Goal: Task Accomplishment & Management: Complete application form

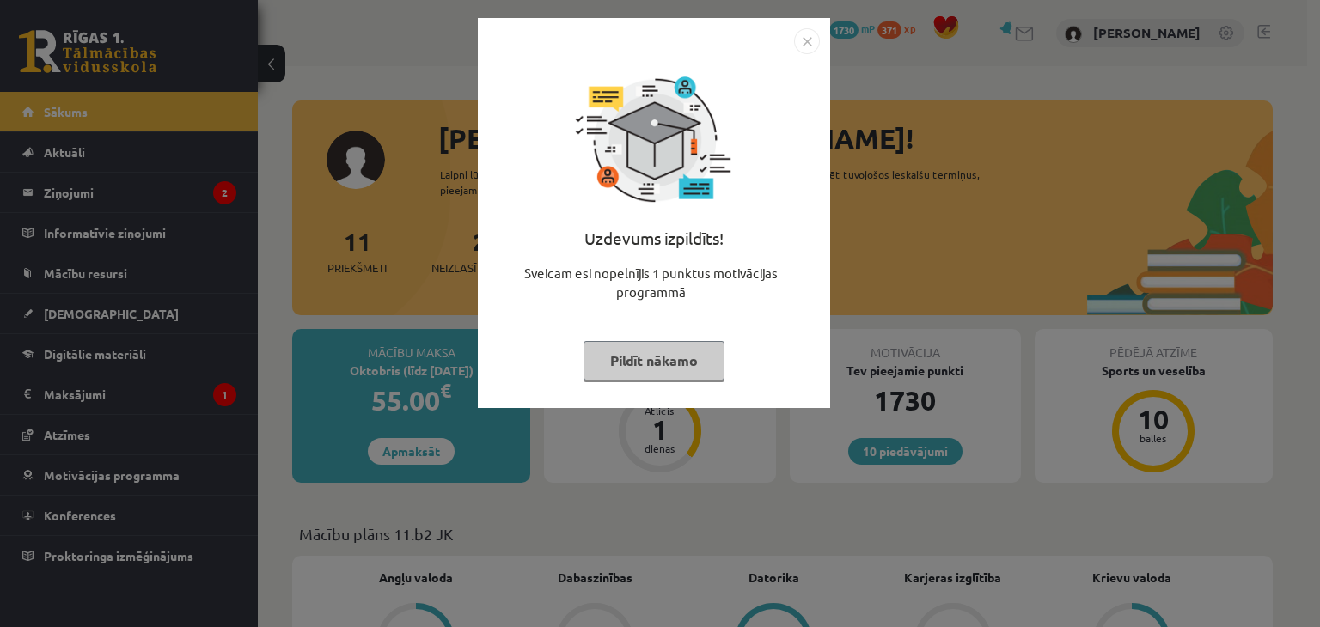
click at [643, 366] on button "Pildīt nākamo" at bounding box center [654, 361] width 141 height 40
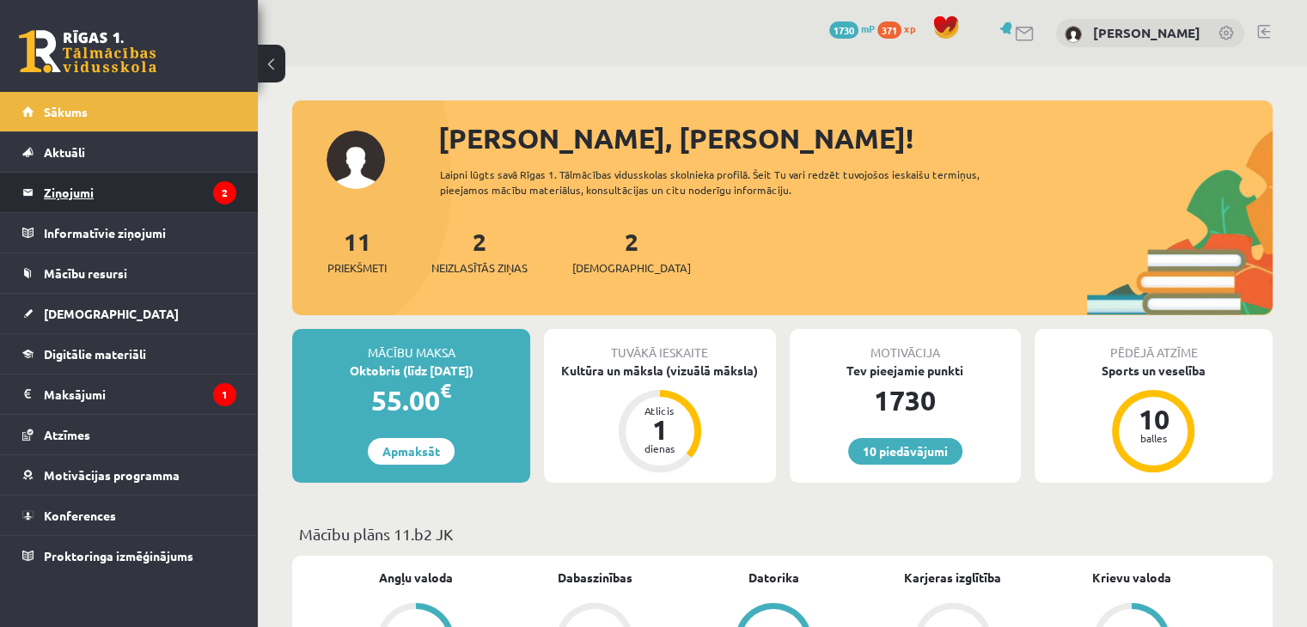
click at [165, 191] on legend "Ziņojumi 2" at bounding box center [140, 193] width 193 height 40
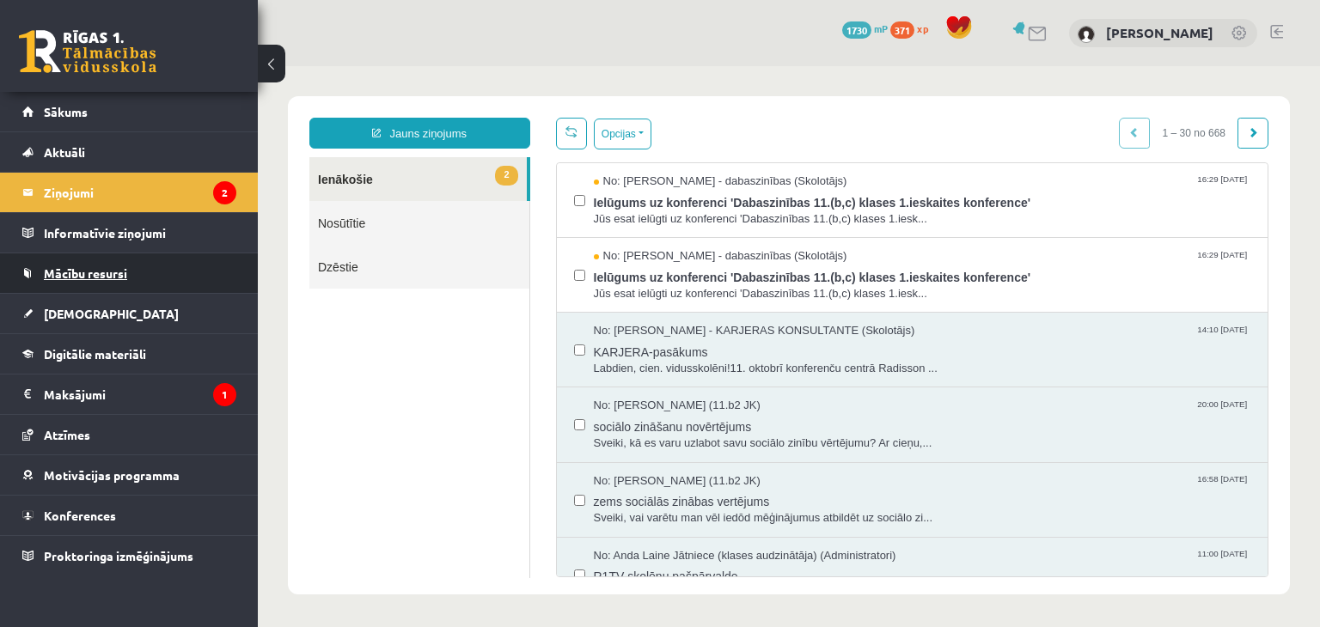
click at [96, 267] on span "Mācību resursi" at bounding box center [85, 273] width 83 height 15
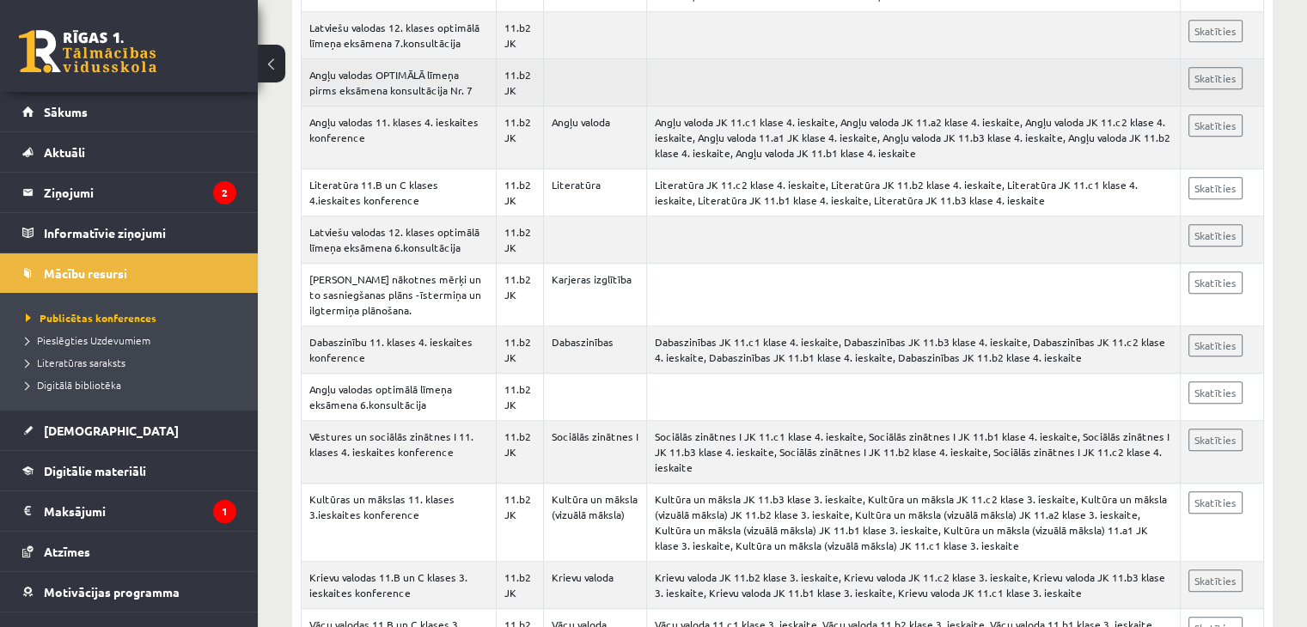
scroll to position [1575, 0]
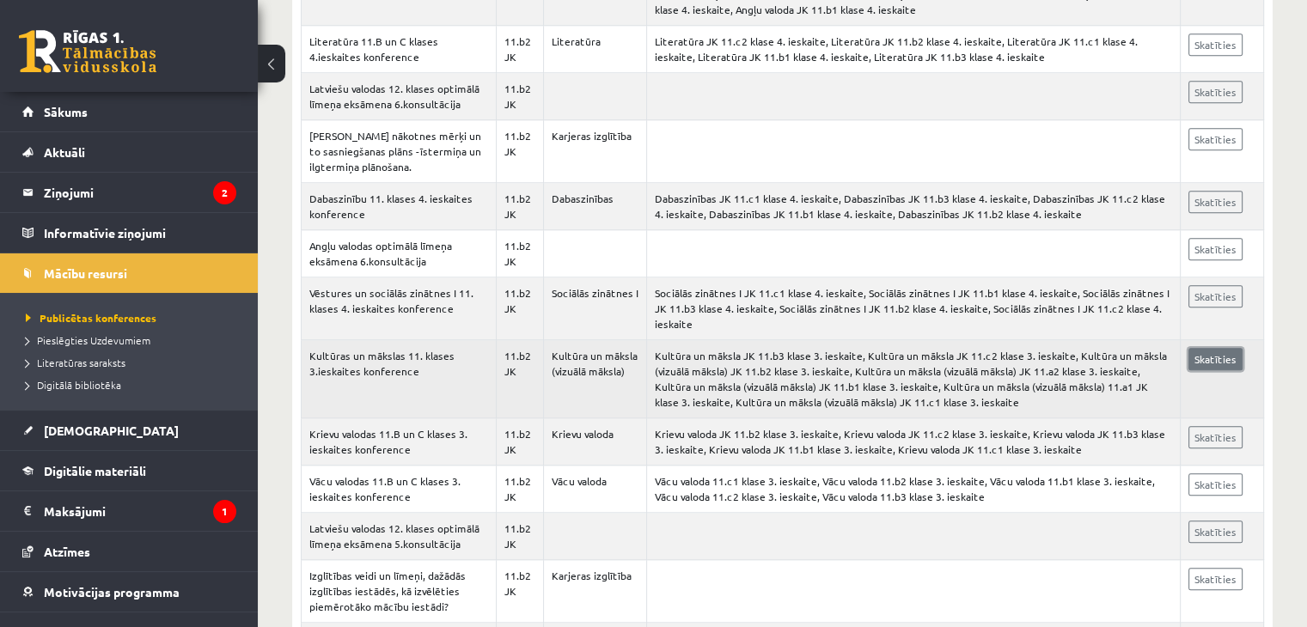
click at [1218, 348] on link "Skatīties" at bounding box center [1216, 359] width 54 height 22
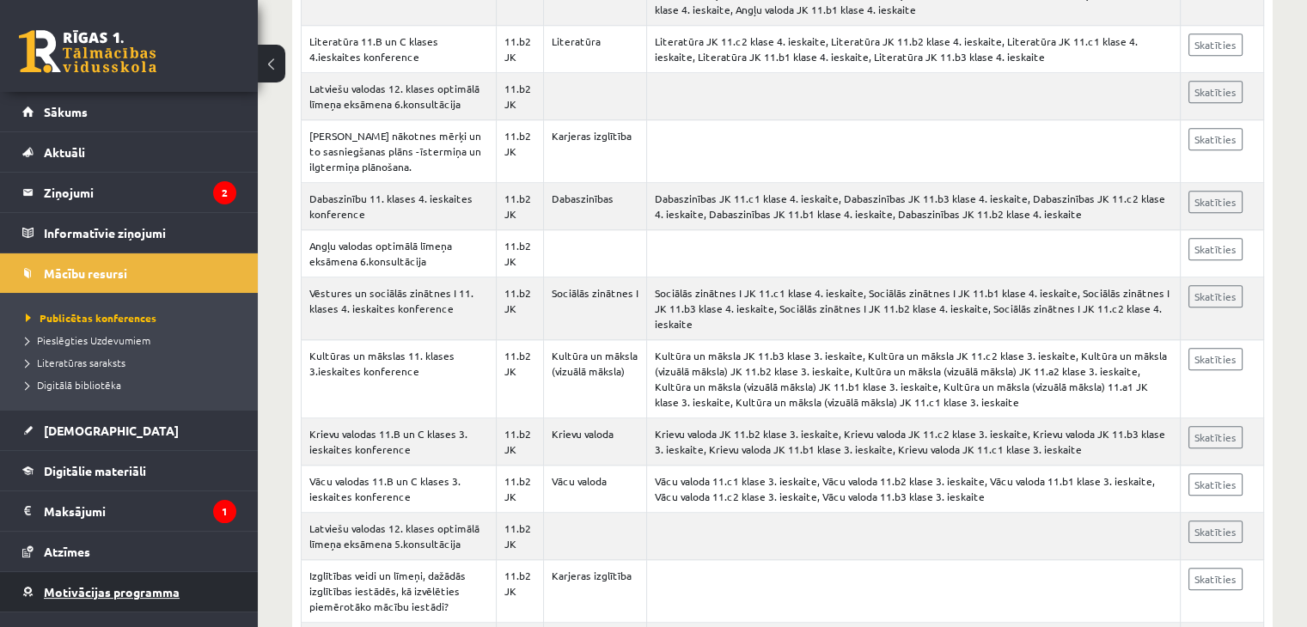
click at [22, 608] on link "Motivācijas programma" at bounding box center [129, 592] width 214 height 40
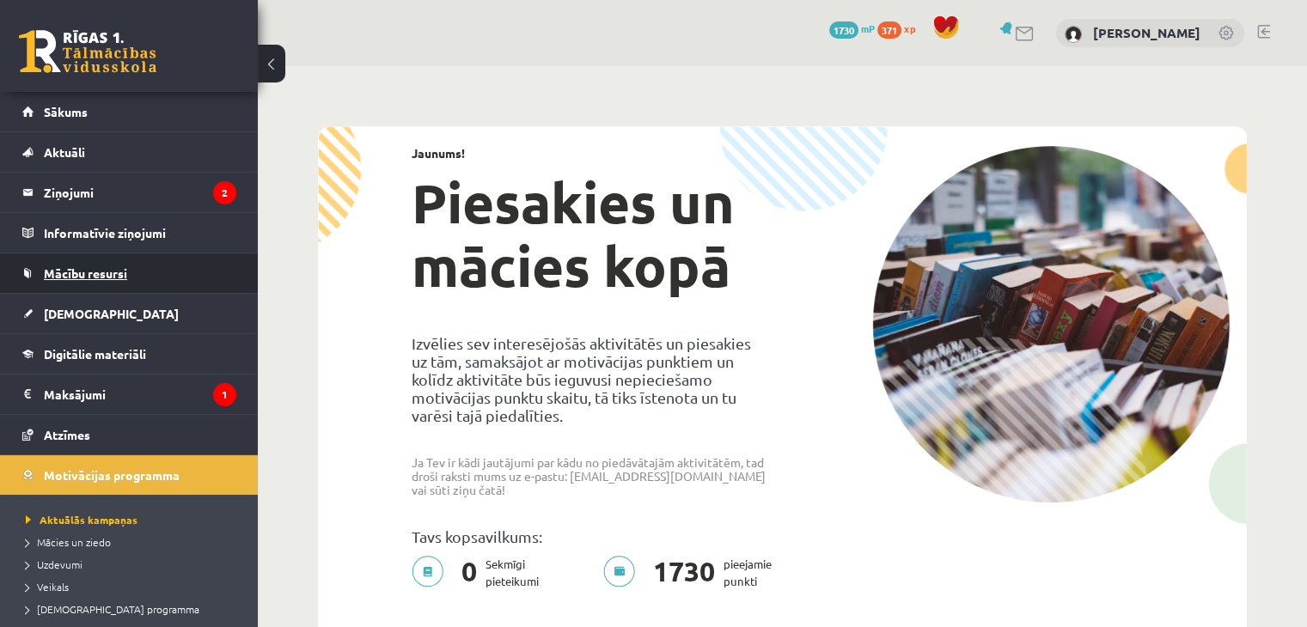
click at [72, 276] on span "Mācību resursi" at bounding box center [85, 273] width 83 height 15
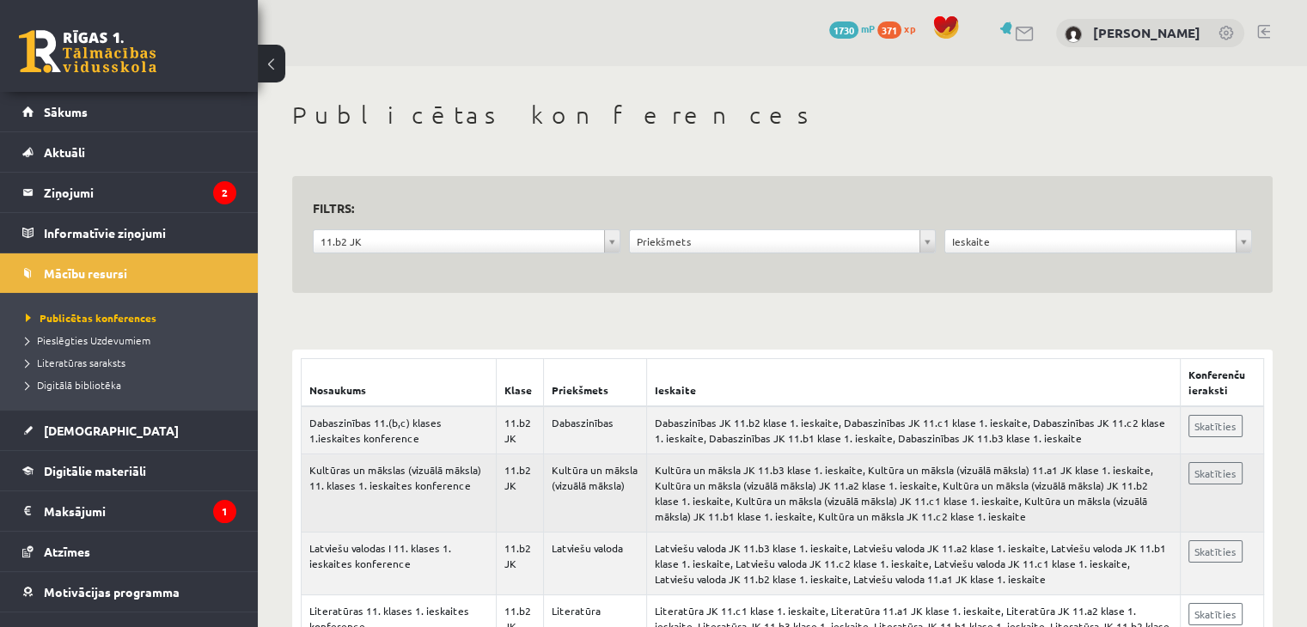
scroll to position [143, 0]
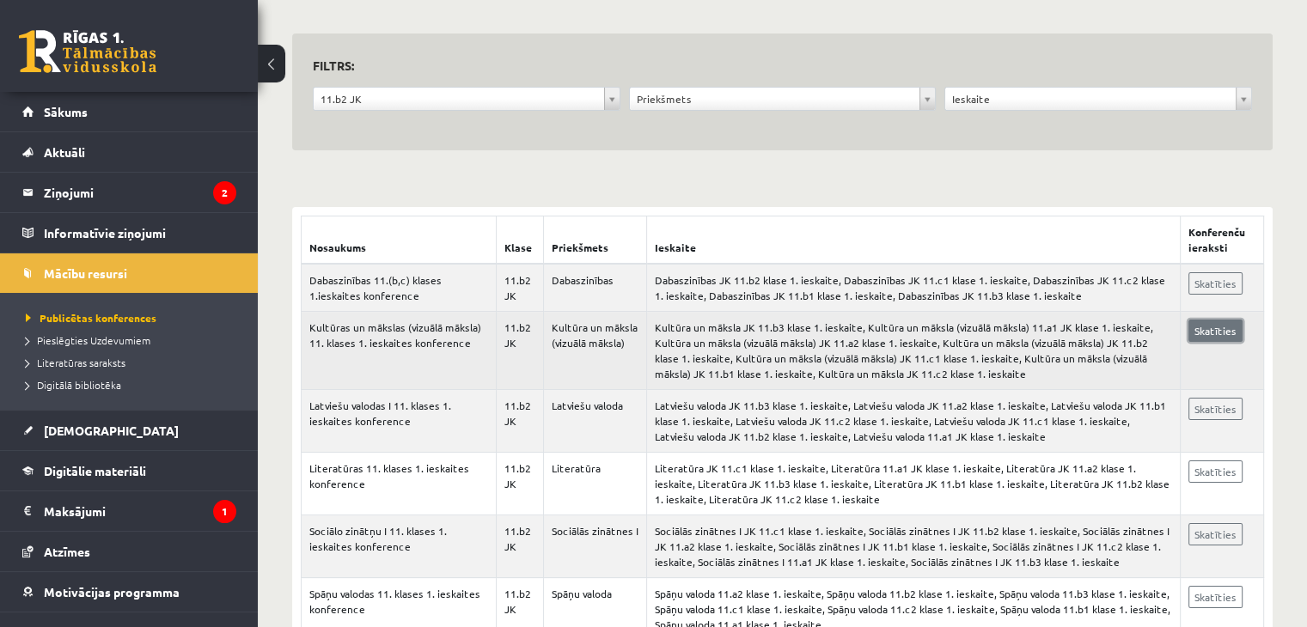
click at [1217, 327] on link "Skatīties" at bounding box center [1216, 331] width 54 height 22
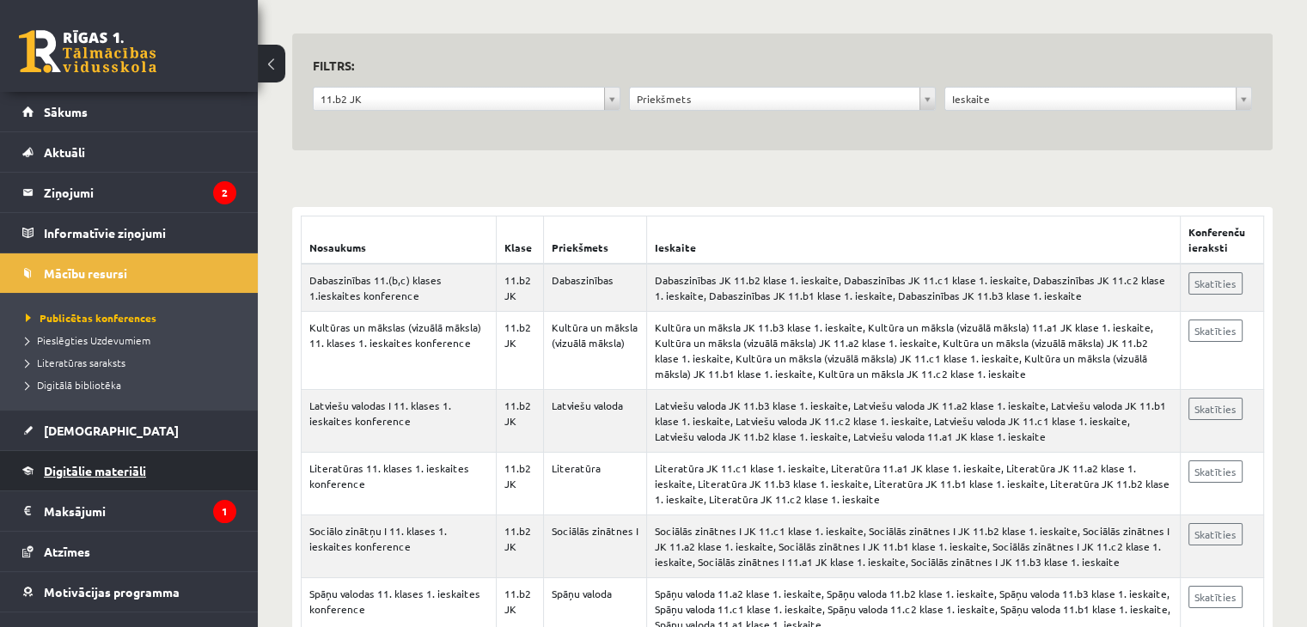
click at [90, 478] on link "Digitālie materiāli" at bounding box center [129, 471] width 214 height 40
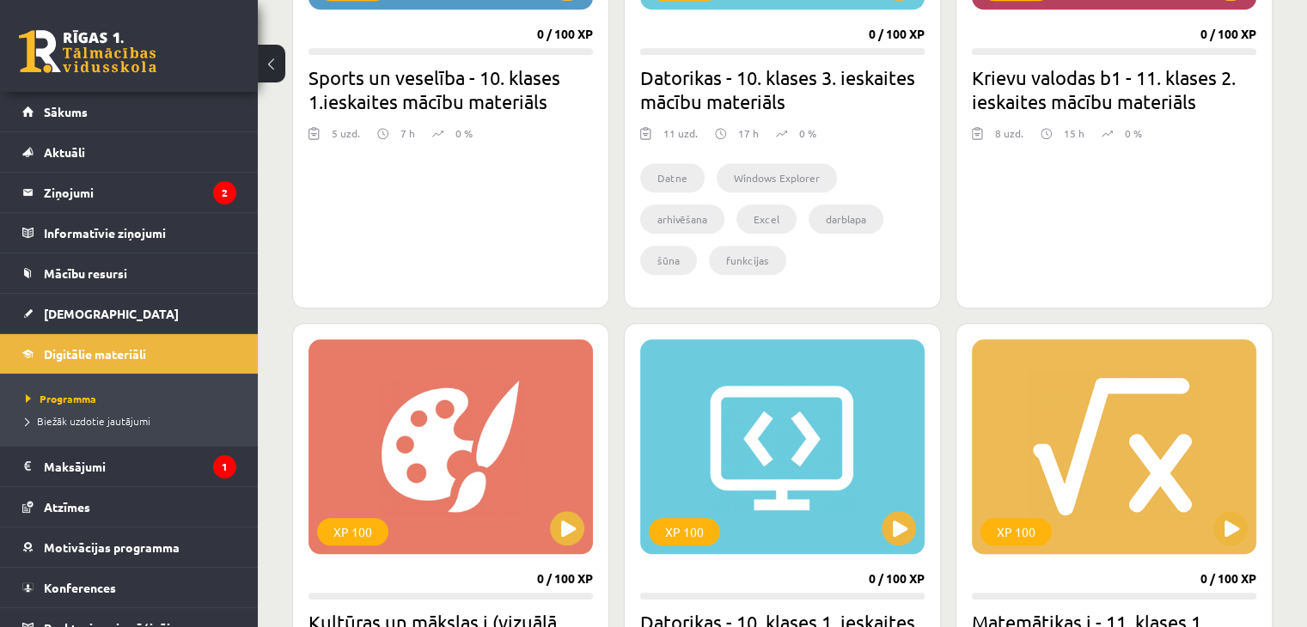
scroll to position [1862, 0]
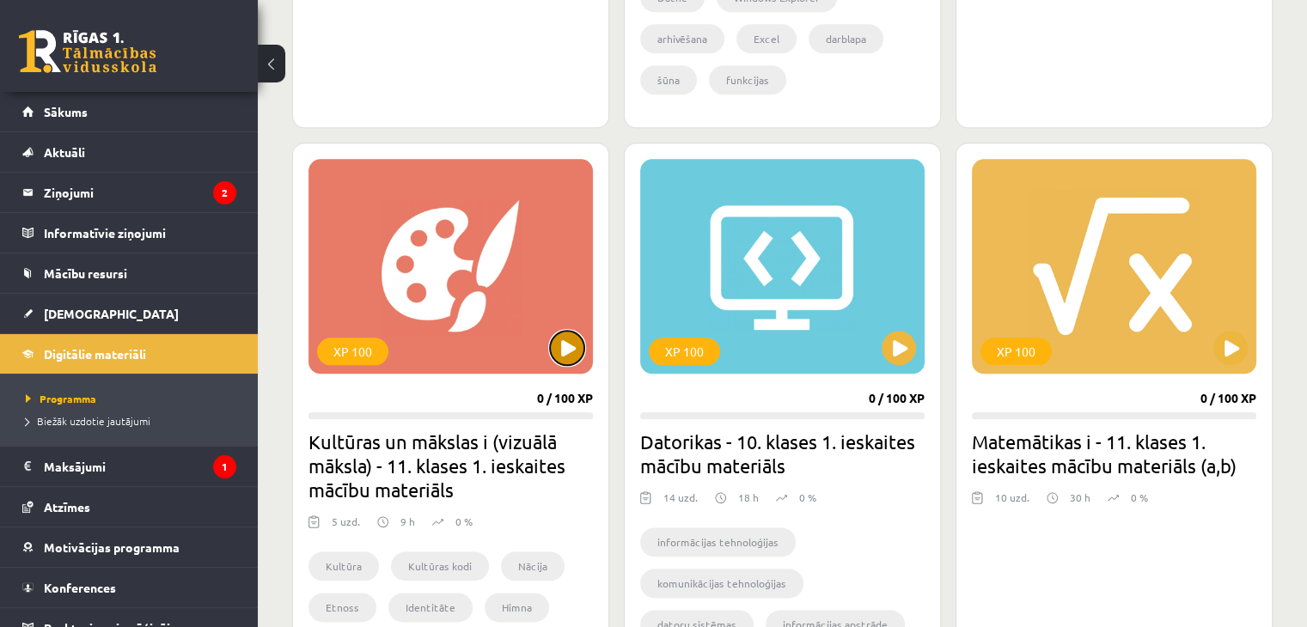
click at [557, 348] on button at bounding box center [567, 348] width 34 height 34
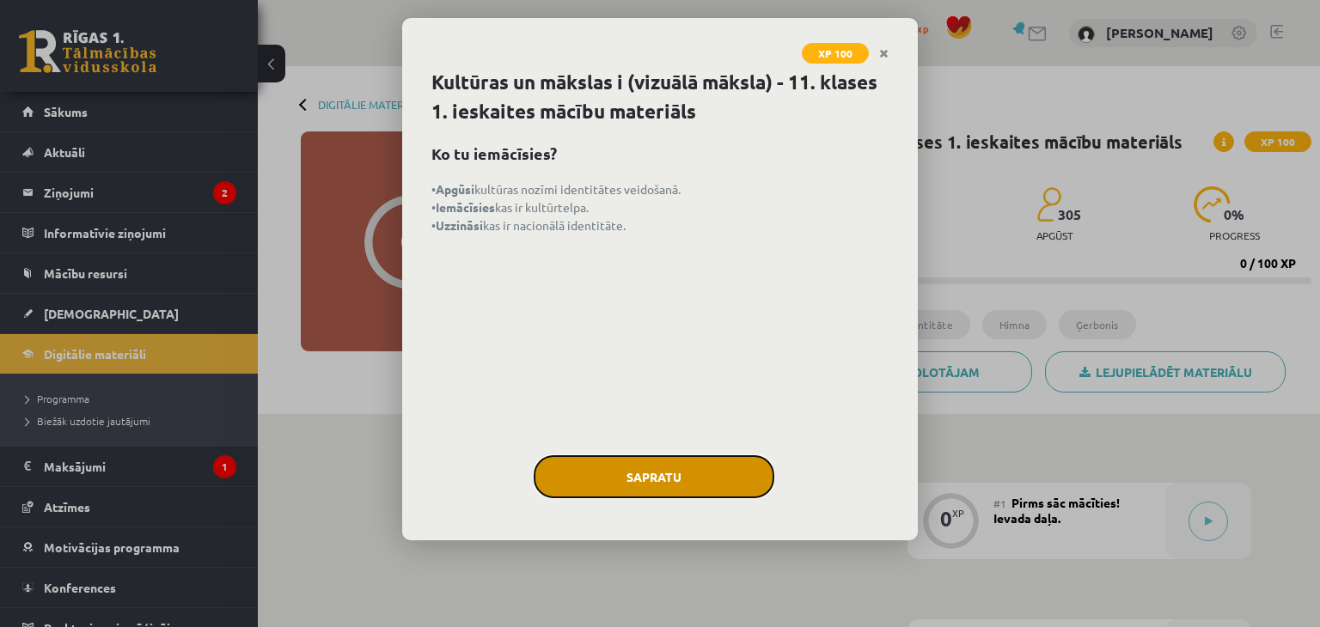
click at [659, 473] on button "Sapratu" at bounding box center [654, 477] width 241 height 43
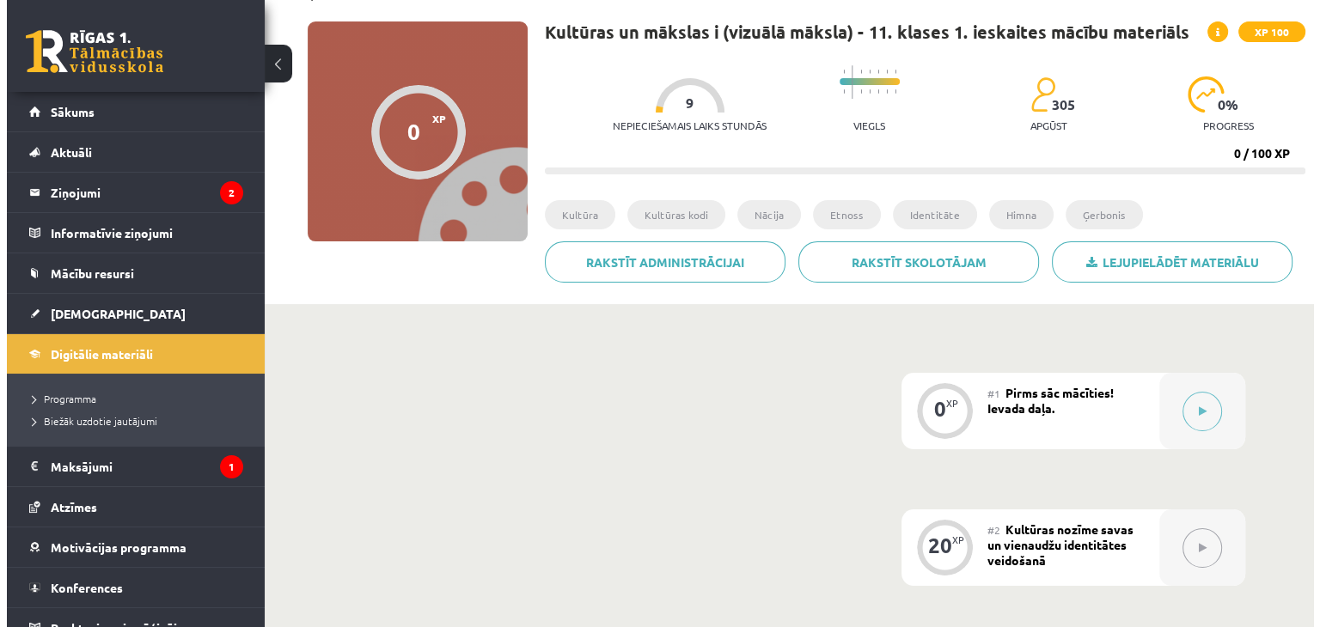
scroll to position [143, 0]
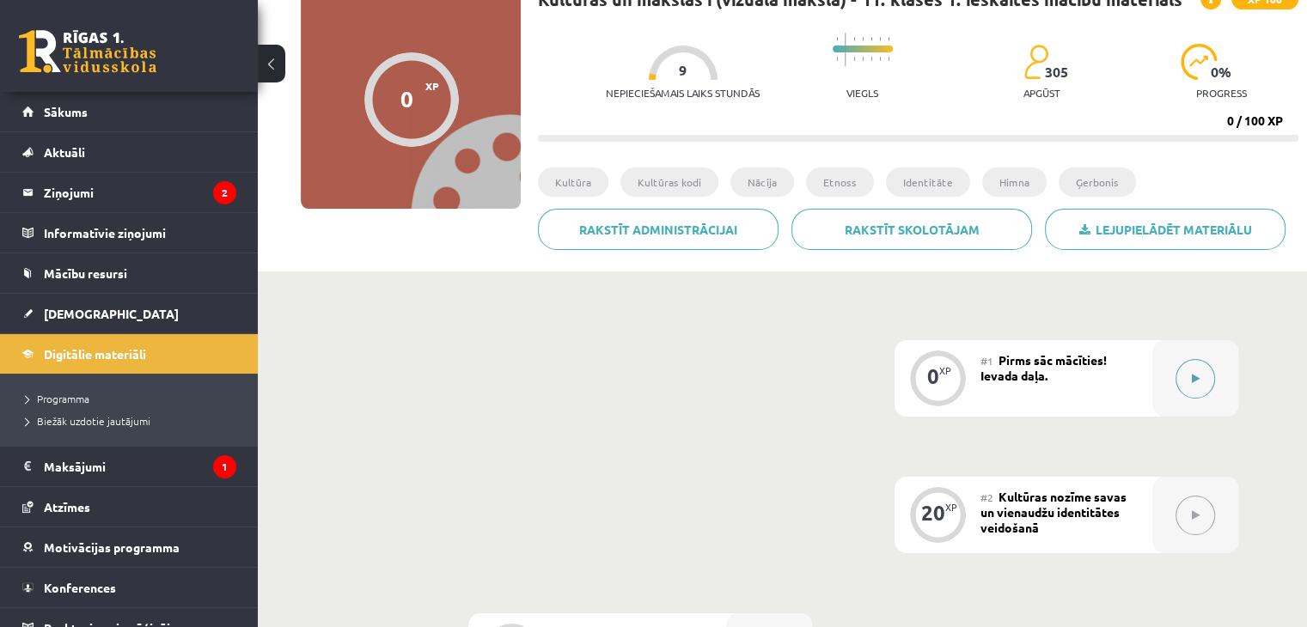
click at [1176, 377] on button at bounding box center [1196, 379] width 40 height 40
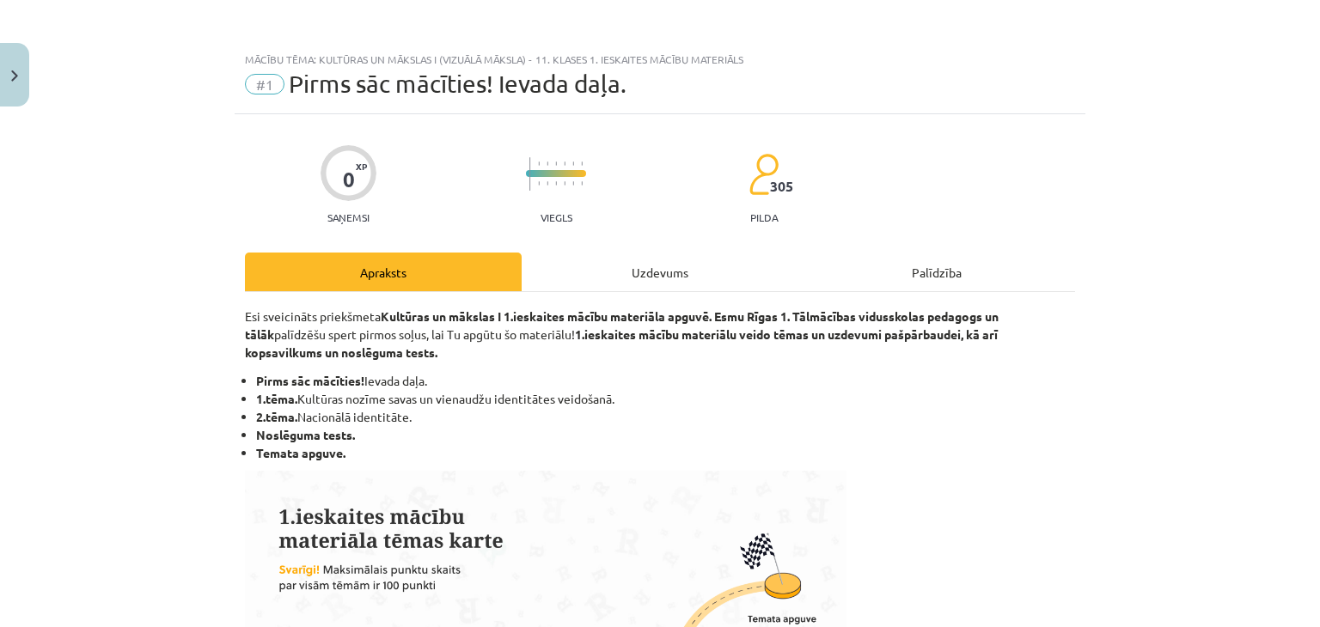
click at [643, 284] on div "Uzdevums" at bounding box center [660, 272] width 277 height 39
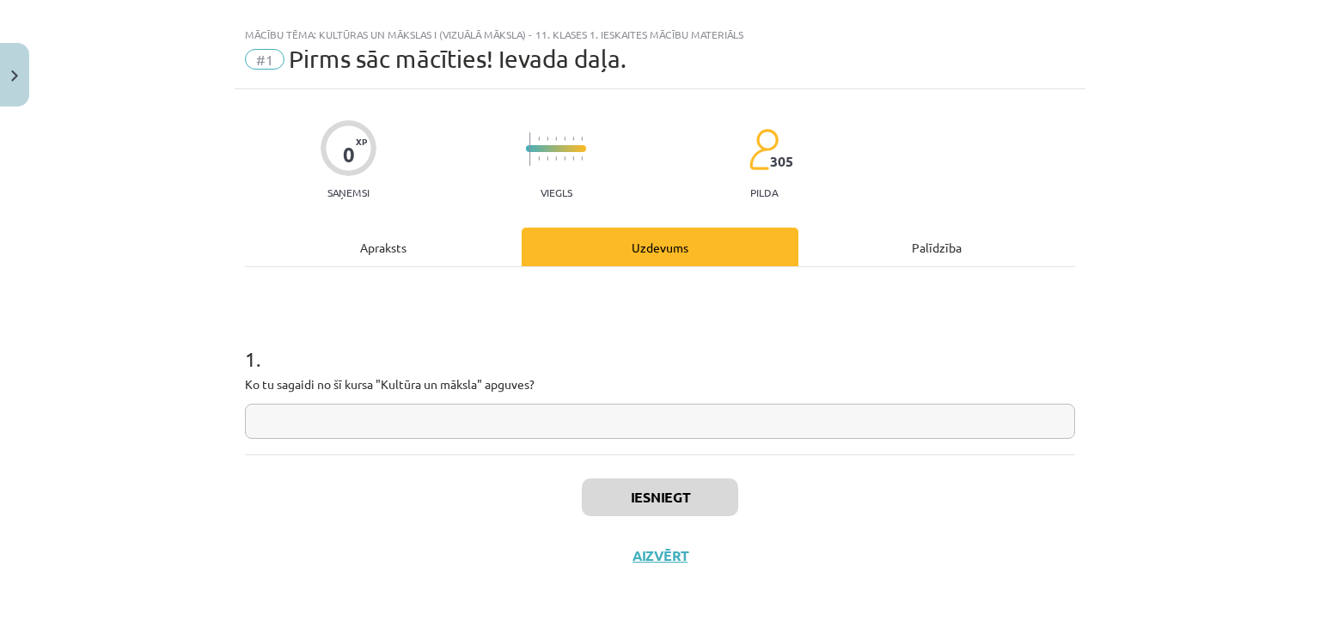
click at [411, 229] on div "Apraksts" at bounding box center [383, 247] width 277 height 39
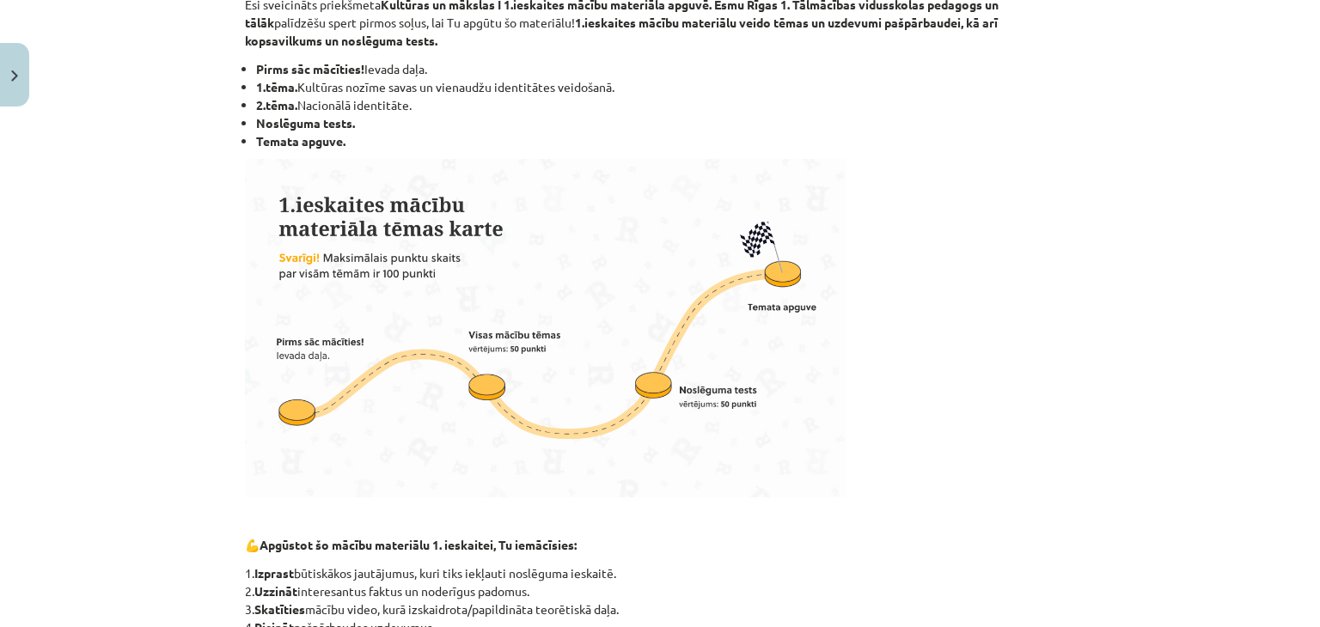
scroll to position [455, 0]
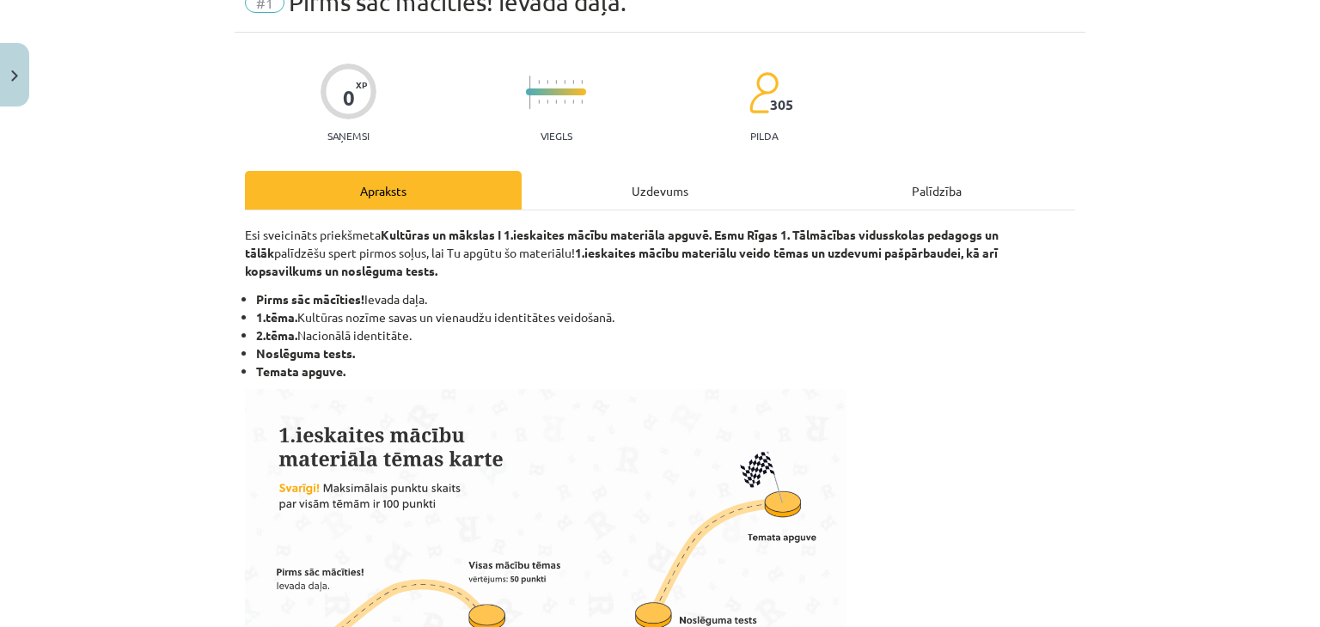
click at [654, 186] on div "Uzdevums" at bounding box center [660, 190] width 277 height 39
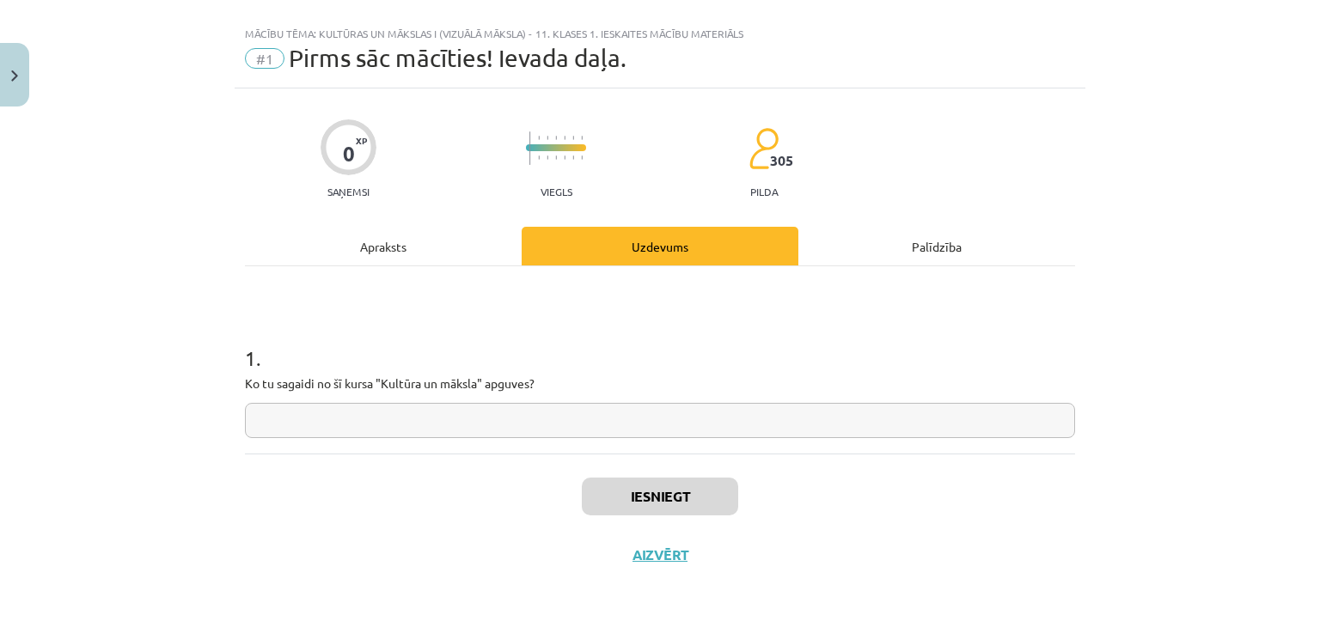
scroll to position [25, 0]
click at [611, 415] on input "text" at bounding box center [660, 421] width 830 height 35
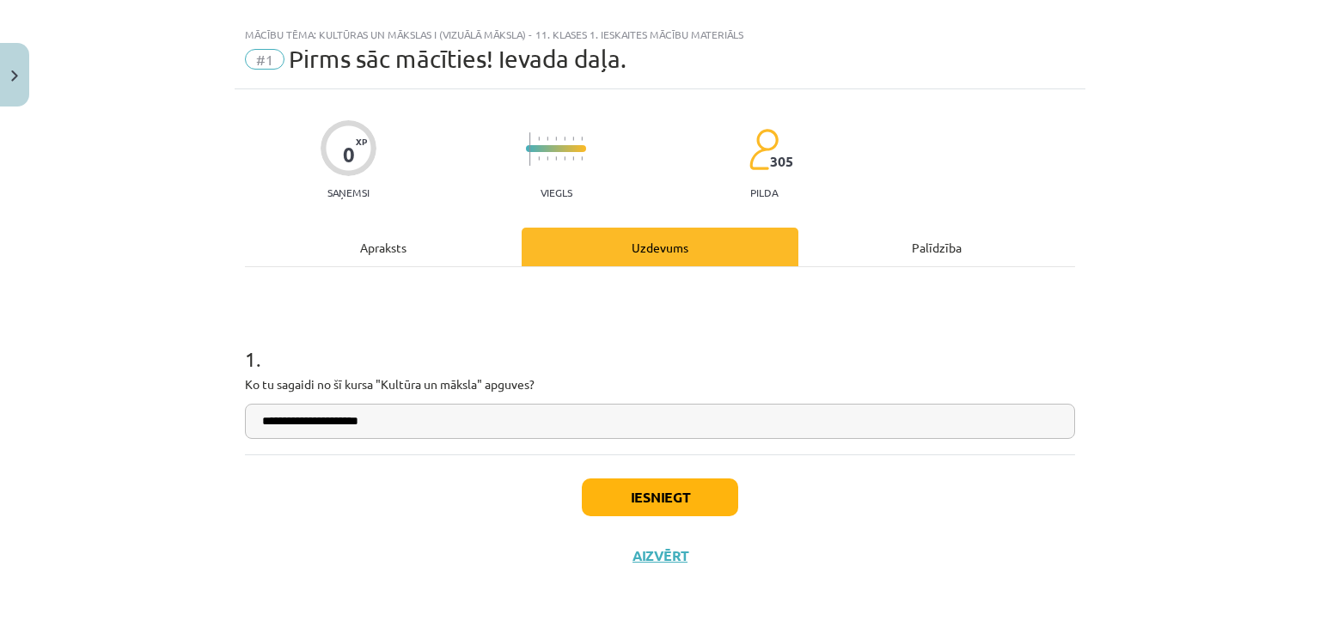
click at [697, 422] on input "**********" at bounding box center [660, 421] width 830 height 35
type input "**********"
click at [645, 498] on button "Iesniegt" at bounding box center [660, 498] width 156 height 38
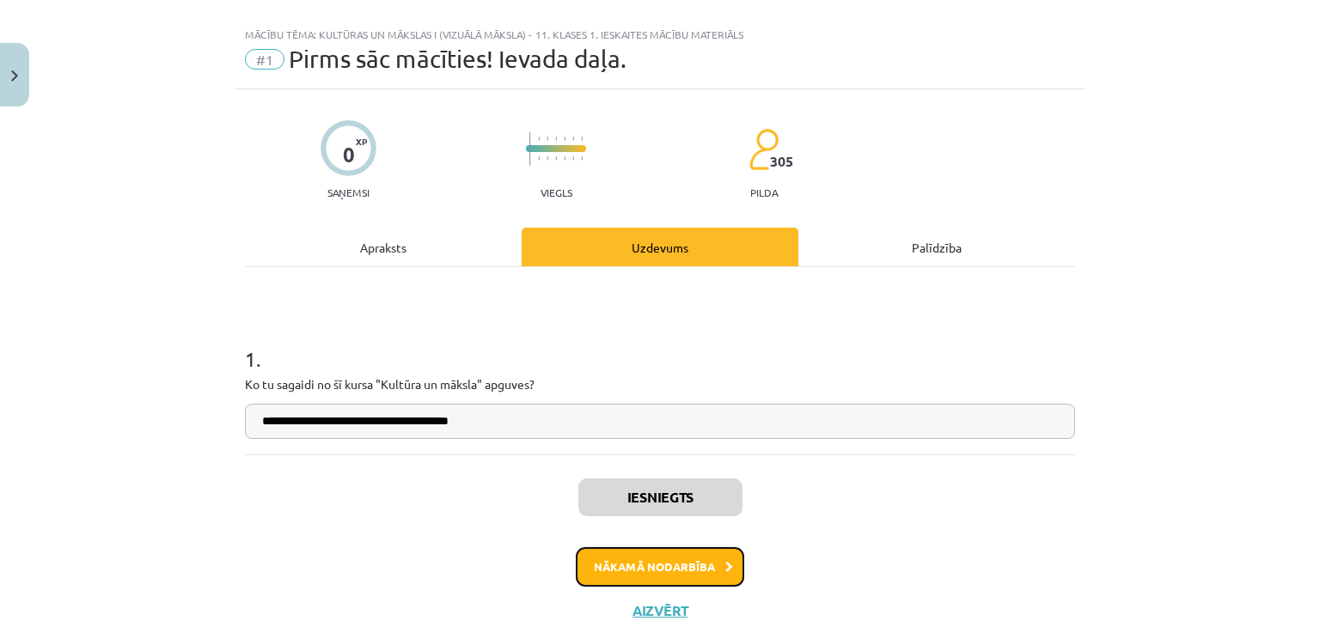
click at [643, 568] on button "Nākamā nodarbība" at bounding box center [660, 567] width 168 height 40
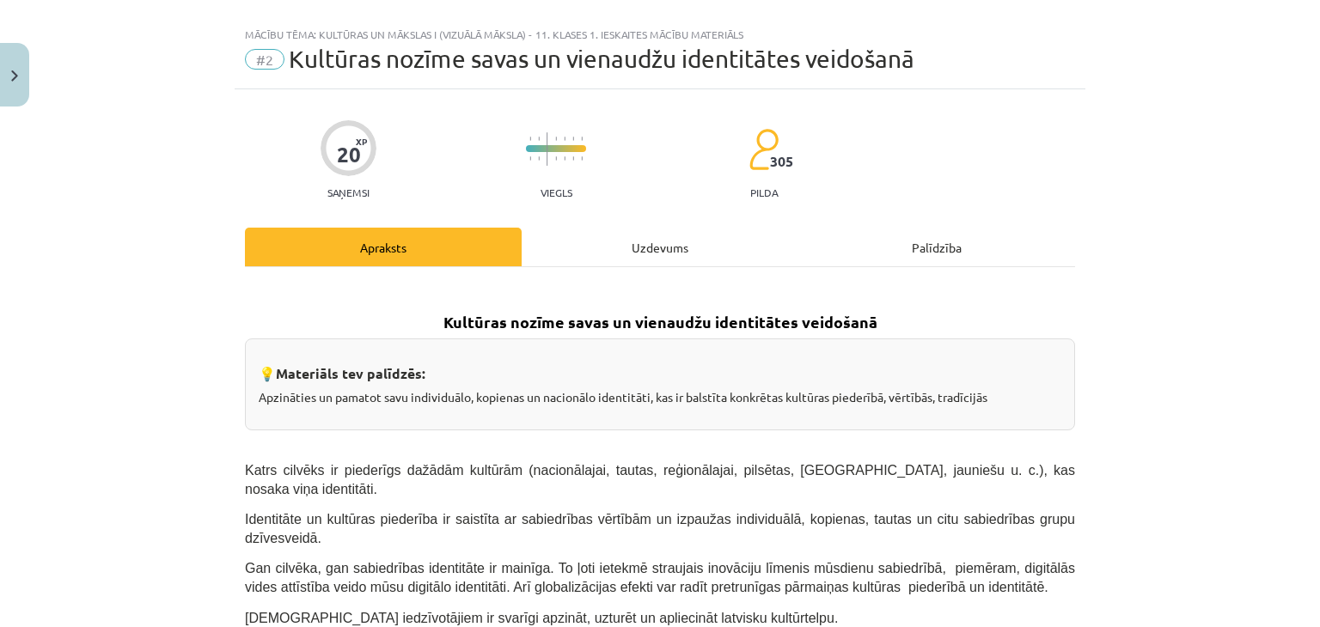
scroll to position [43, 0]
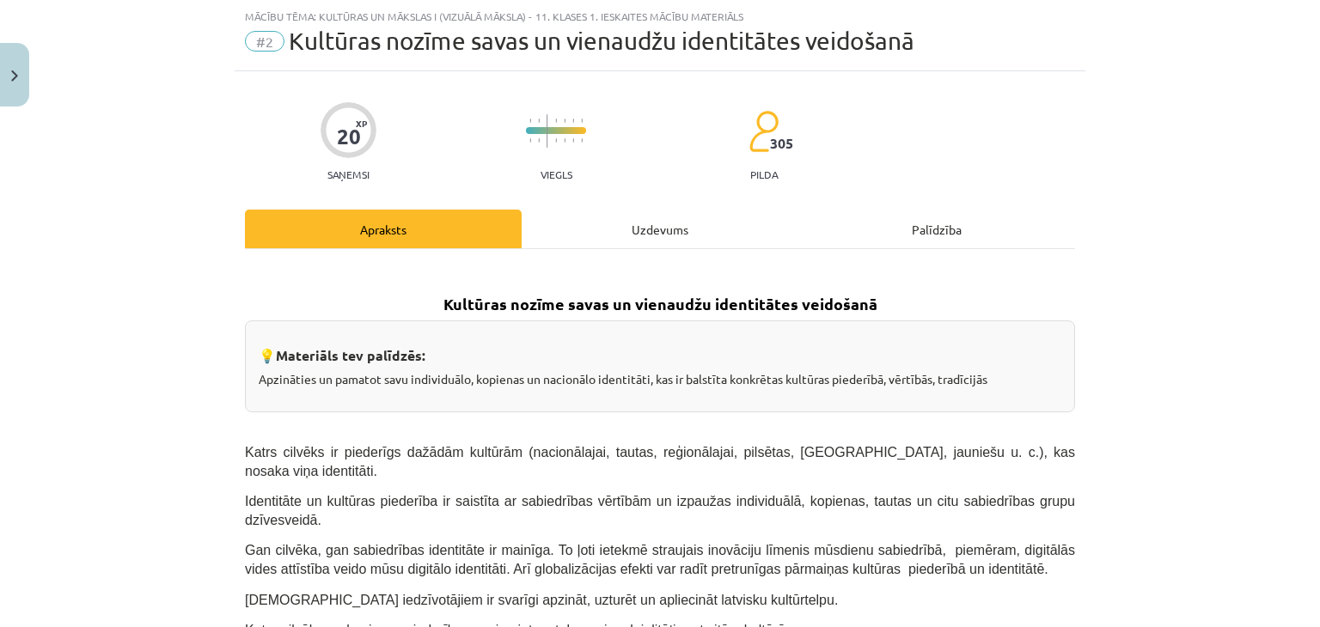
click at [614, 220] on div "Uzdevums" at bounding box center [660, 229] width 277 height 39
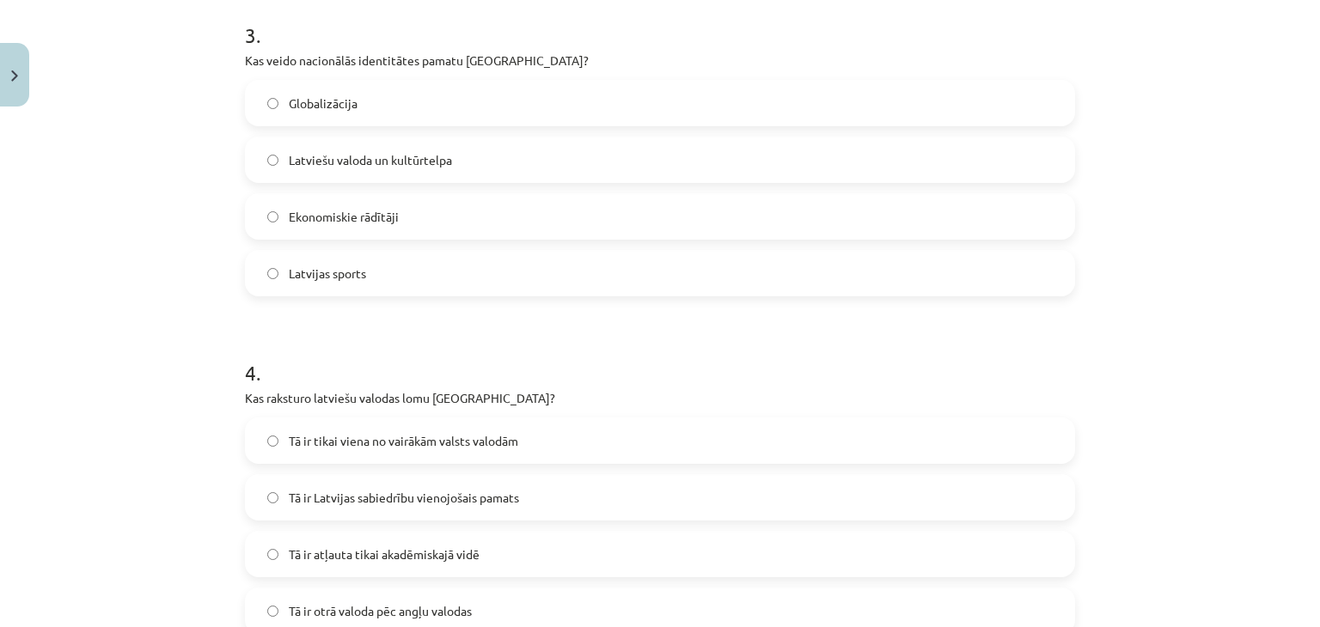
scroll to position [1231, 0]
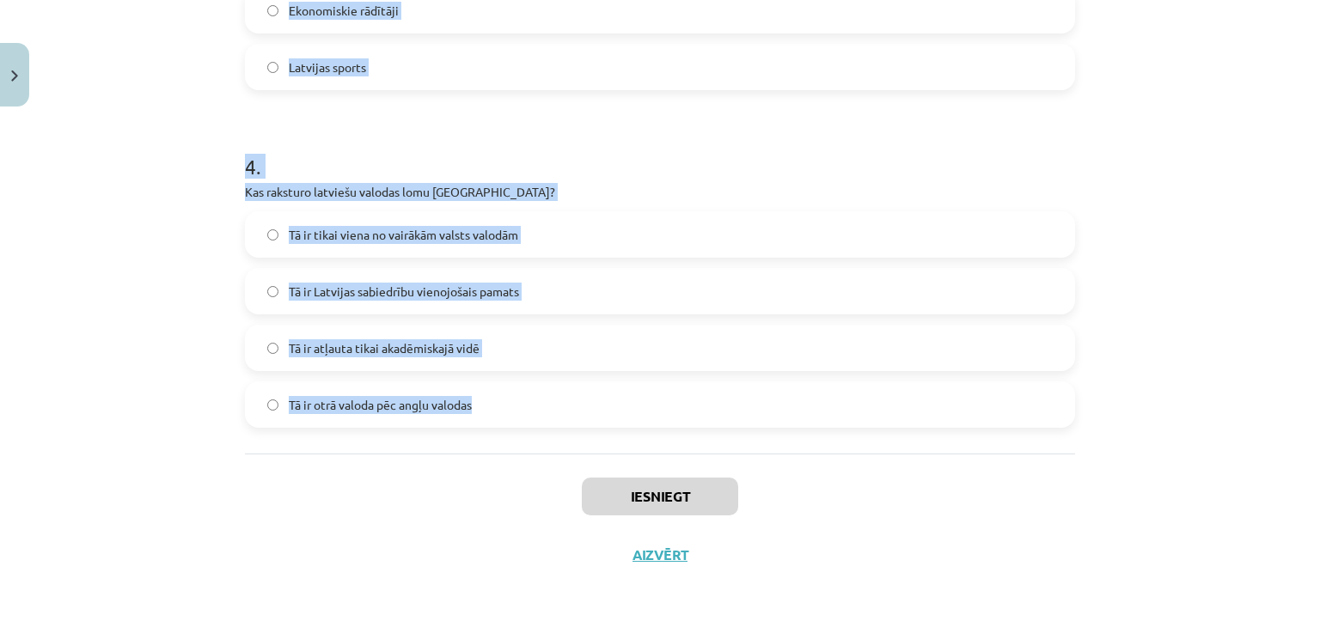
drag, startPoint x: 230, startPoint y: 223, endPoint x: 560, endPoint y: 401, distance: 374.9
copy form "Kas ir kultūras kodi? Literatūras kanoni Simboli, paražas un tradīcijas, kas ve…"
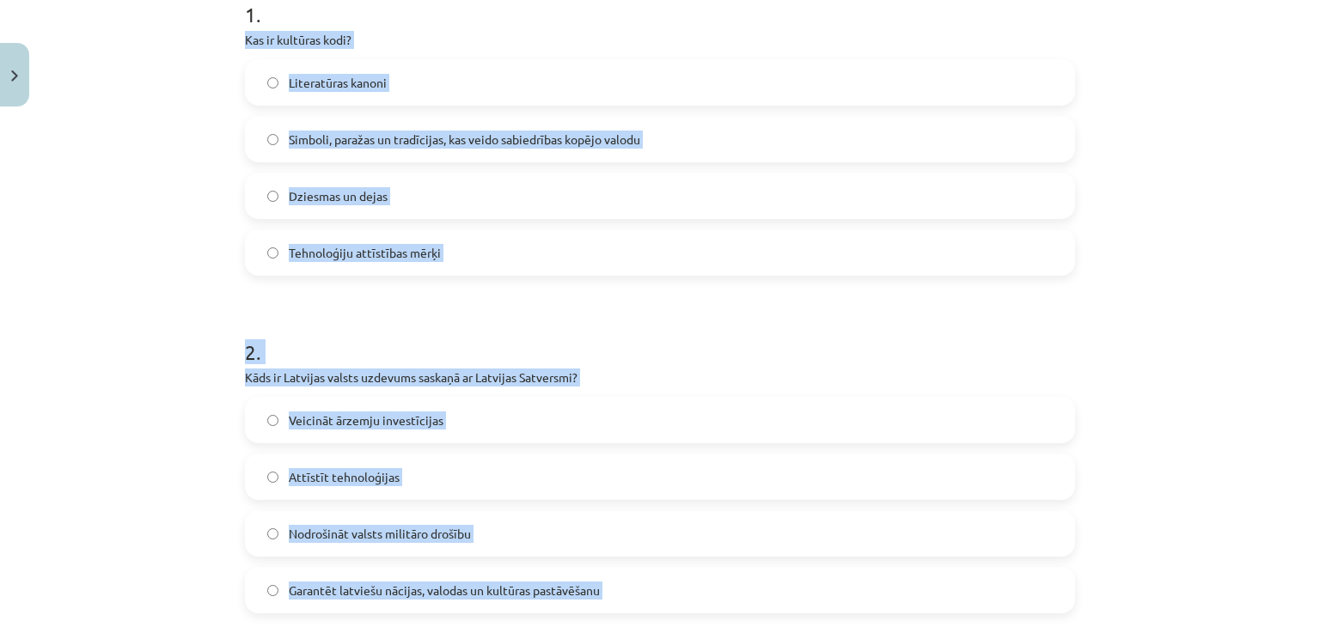
scroll to position [0, 0]
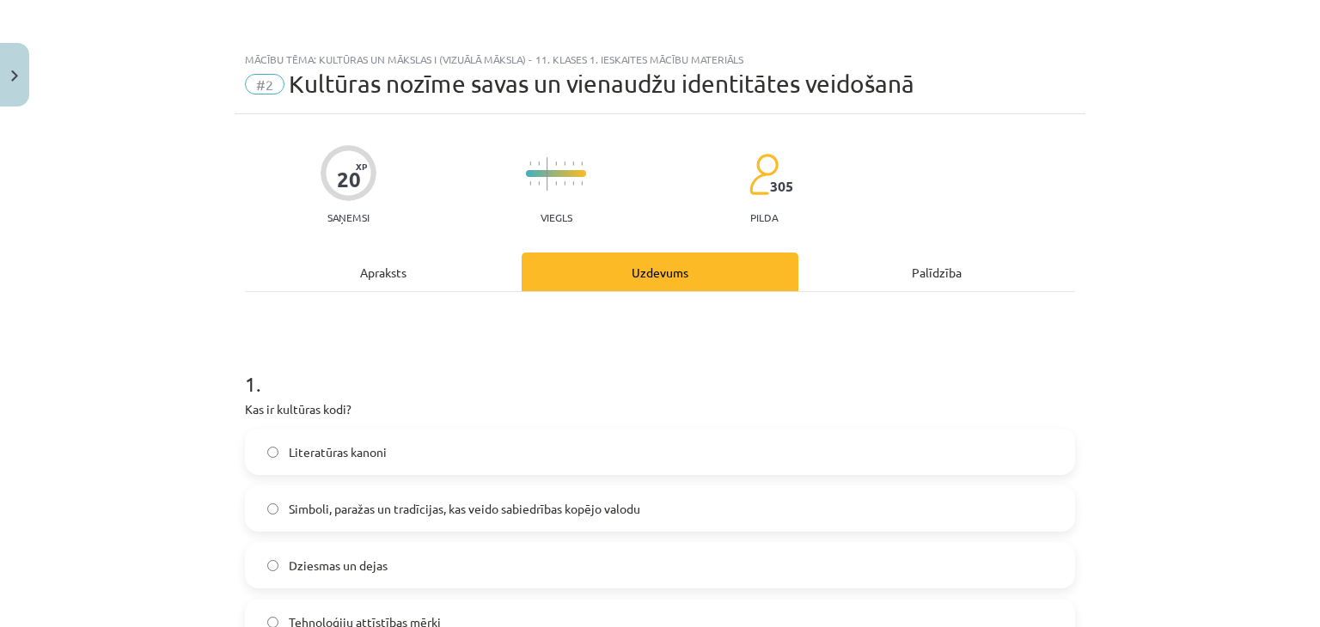
click at [124, 276] on div "Mācību tēma: Kultūras un mākslas i (vizuālā māksla) - 11. klases 1. ieskaites m…" at bounding box center [660, 313] width 1320 height 627
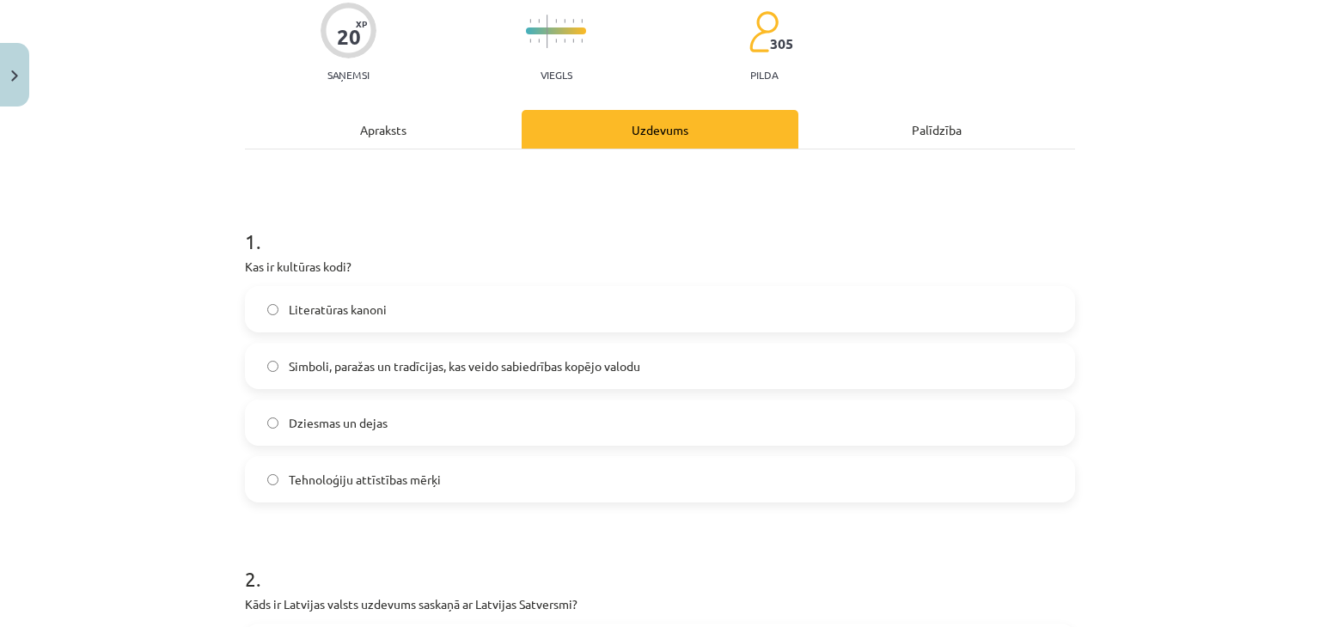
click at [660, 364] on label "Simboli, paražas un tradīcijas, kas veido sabiedrības kopējo valodu" at bounding box center [660, 366] width 827 height 43
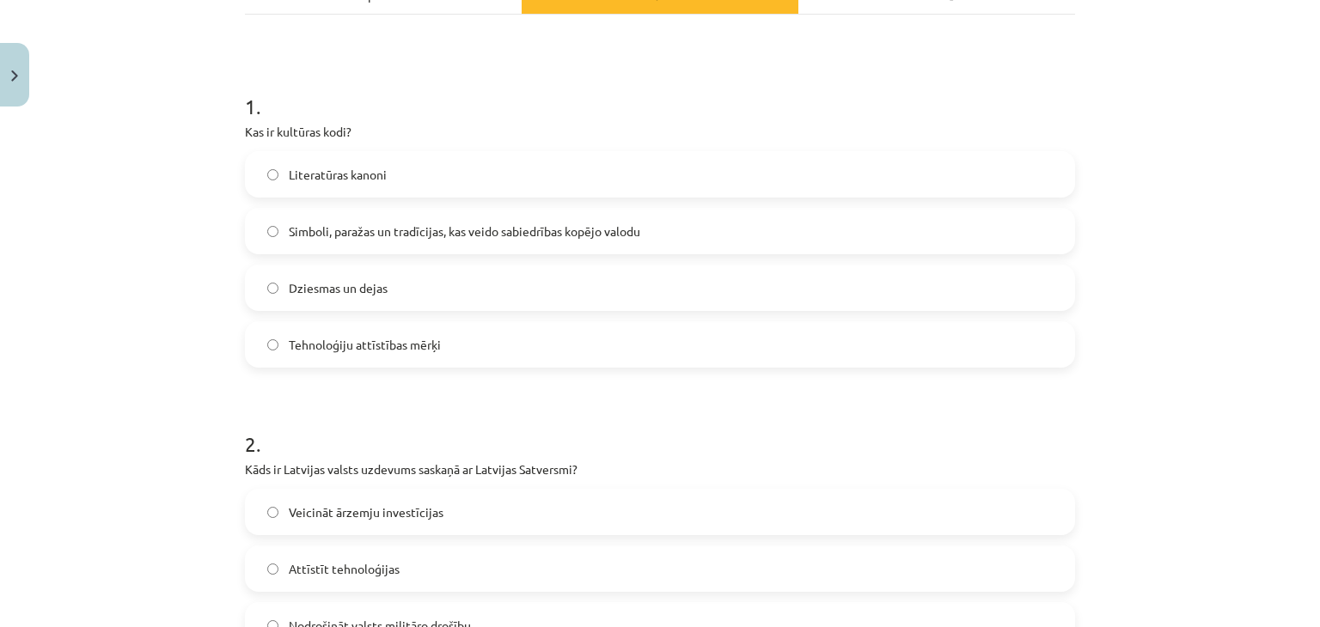
scroll to position [572, 0]
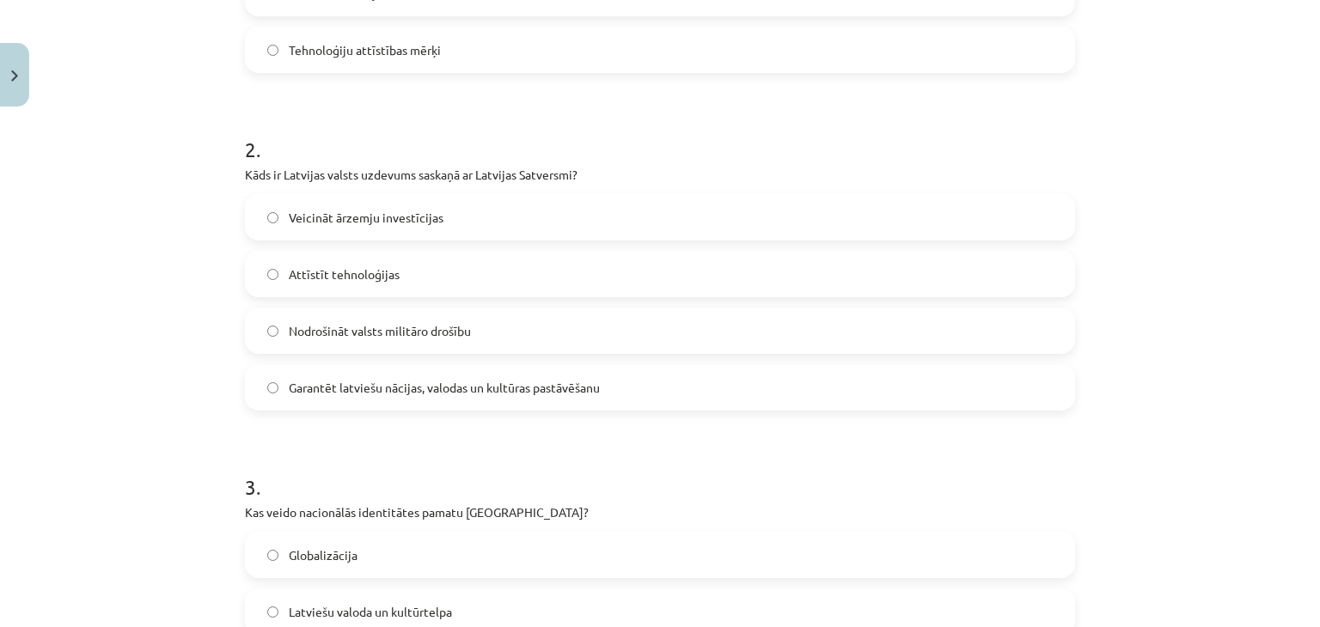
click at [423, 381] on span "Garantēt latviešu nācijas, valodas un kultūras pastāvēšanu" at bounding box center [444, 388] width 311 height 18
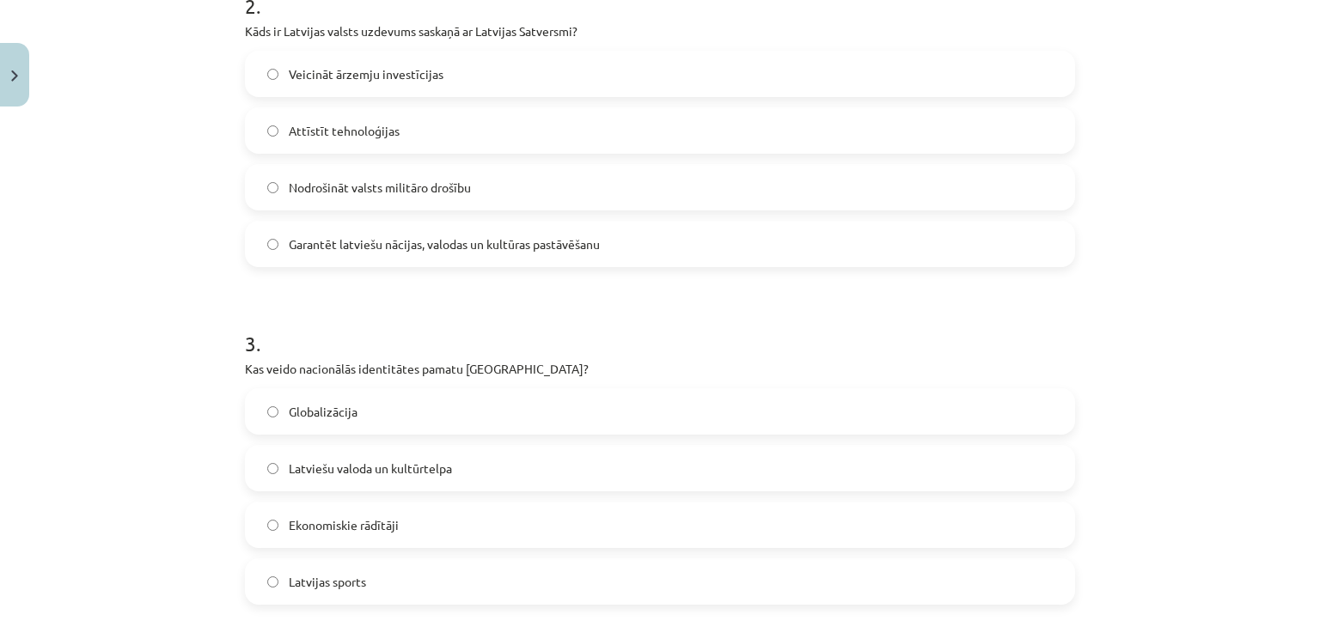
scroll to position [859, 0]
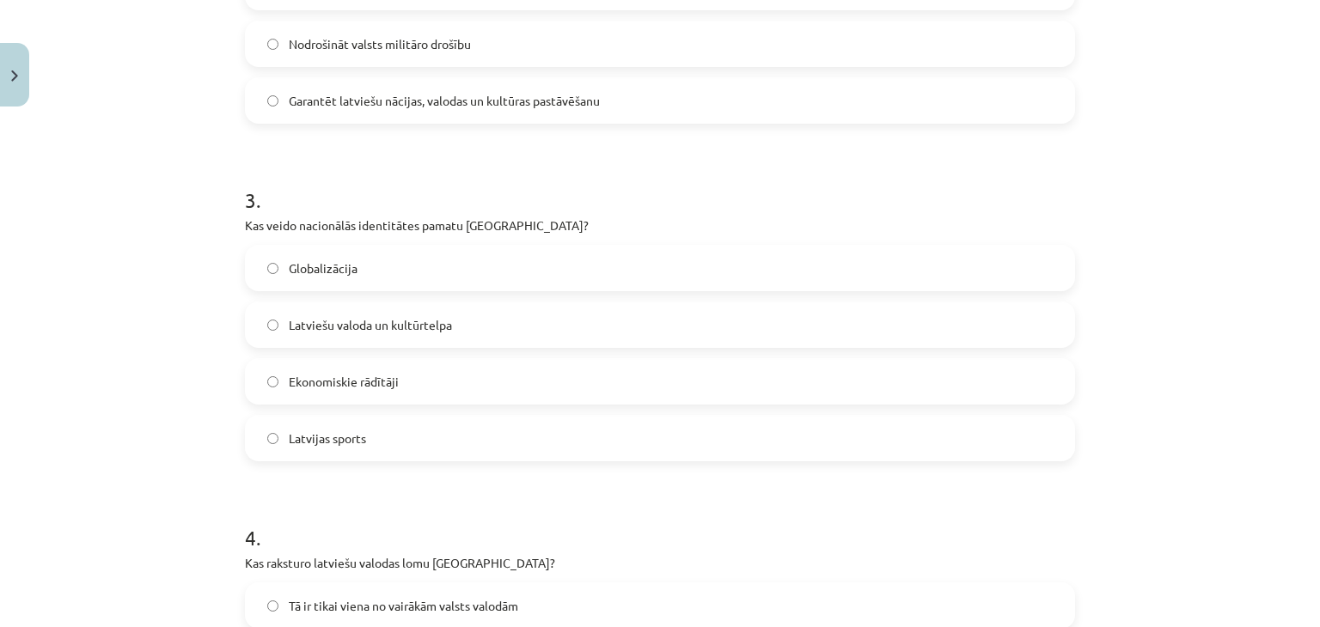
click at [383, 325] on span "Latviešu valoda un kultūrtelpa" at bounding box center [370, 325] width 163 height 18
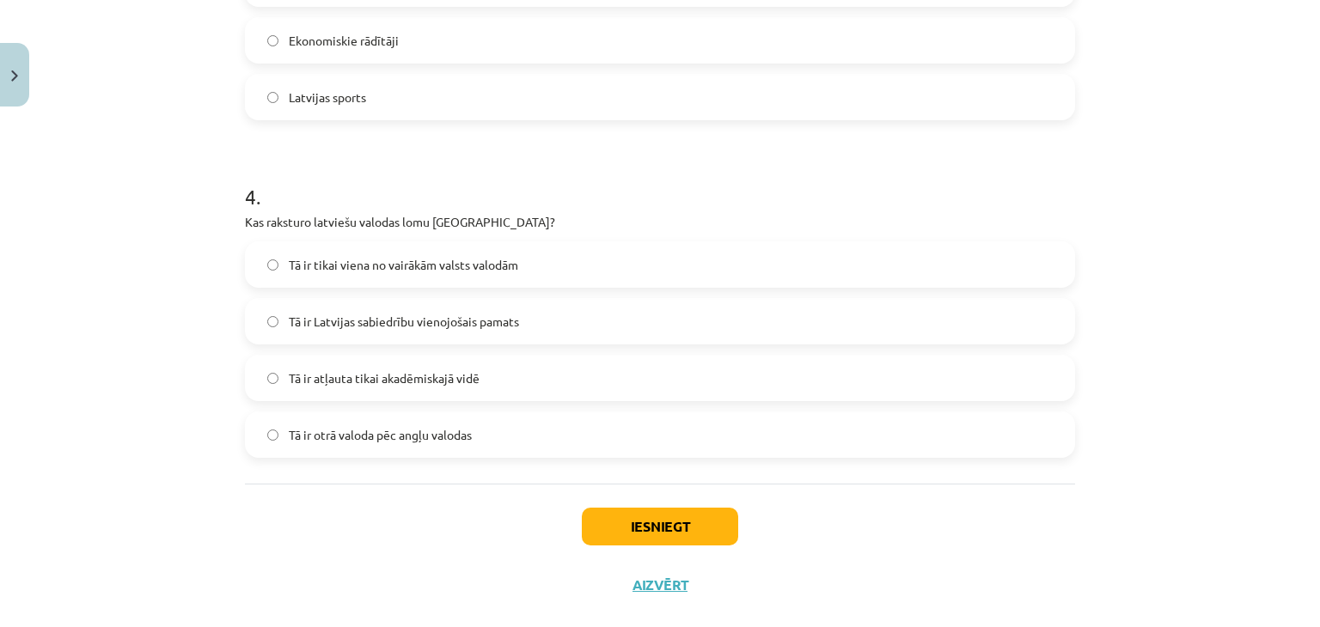
scroll to position [1231, 0]
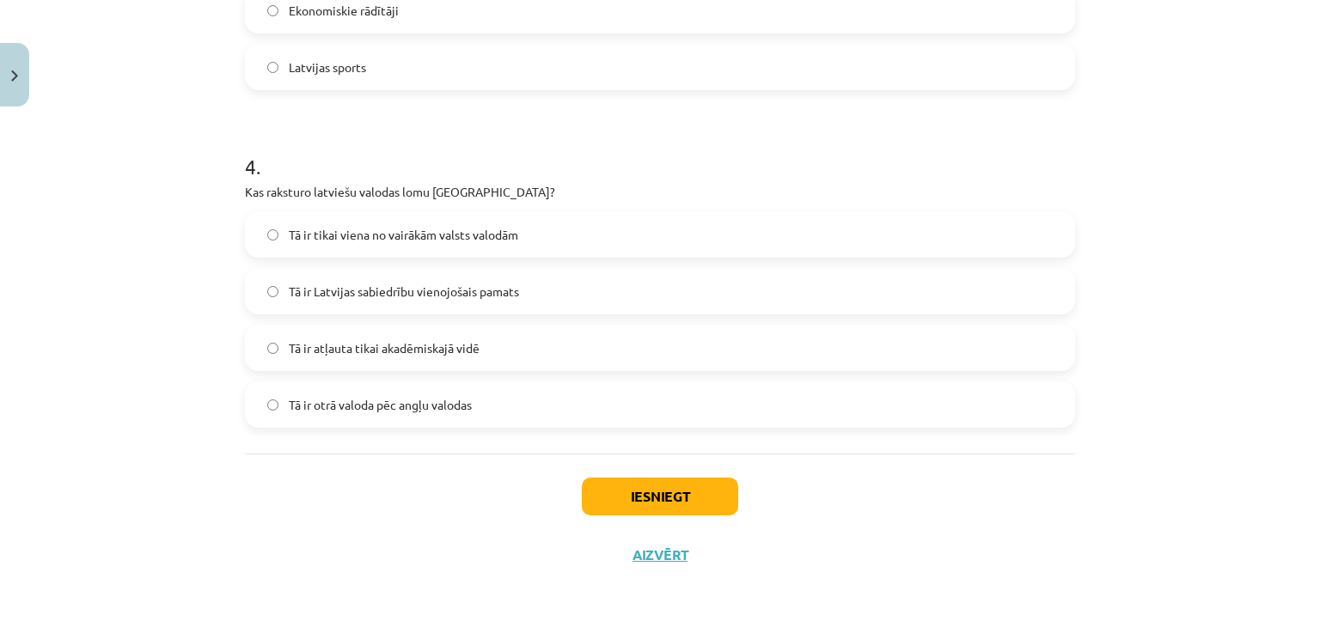
click at [402, 287] on span "Tā ir Latvijas sabiedrību vienojošais pamats" at bounding box center [404, 292] width 230 height 18
click at [596, 492] on button "Iesniegt" at bounding box center [660, 497] width 156 height 38
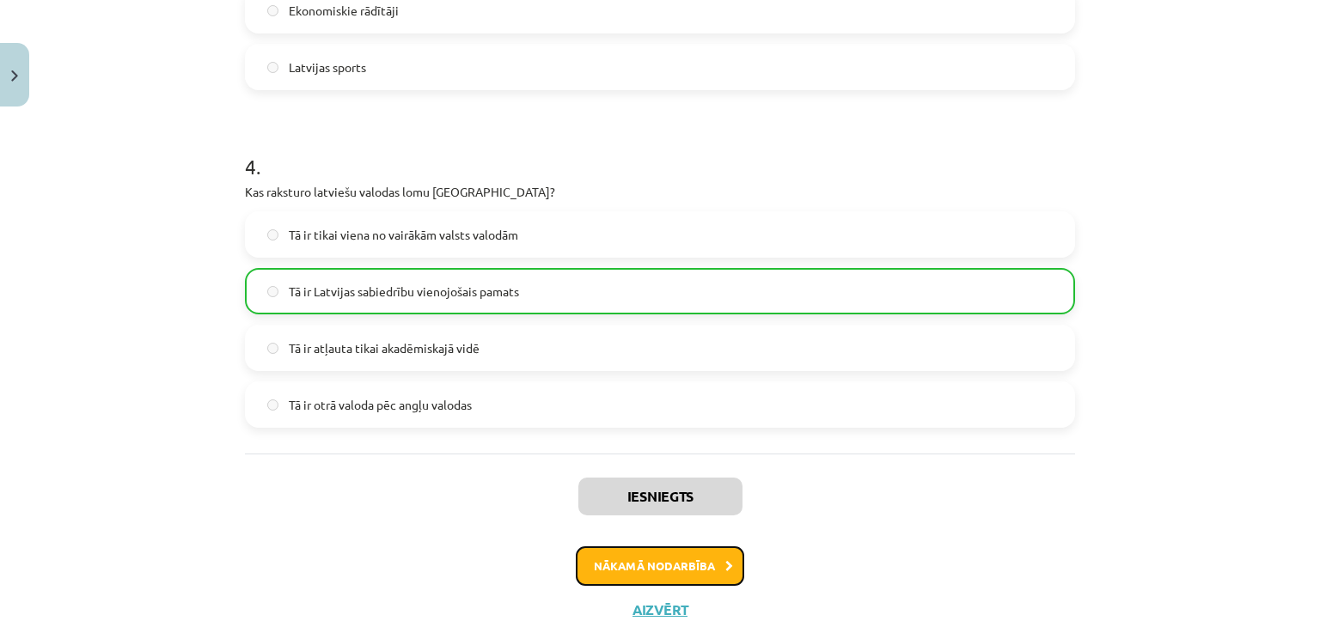
click at [608, 558] on button "Nākamā nodarbība" at bounding box center [660, 567] width 168 height 40
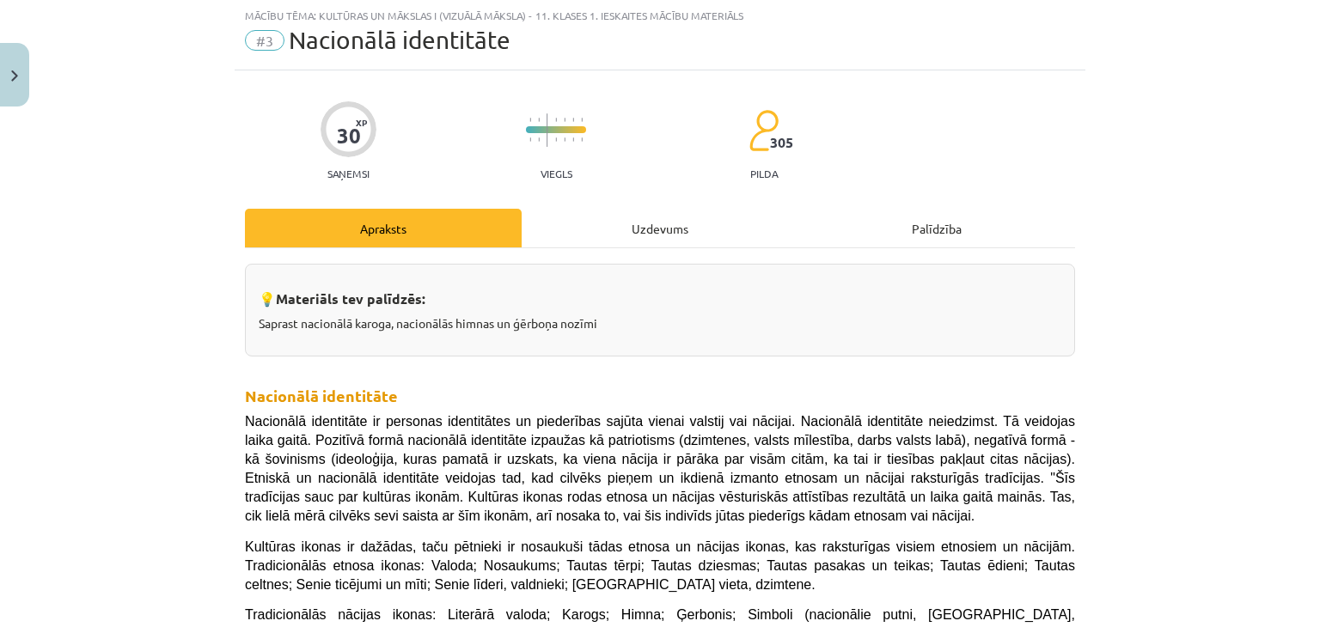
scroll to position [43, 0]
click at [619, 224] on div "Uzdevums" at bounding box center [660, 229] width 277 height 39
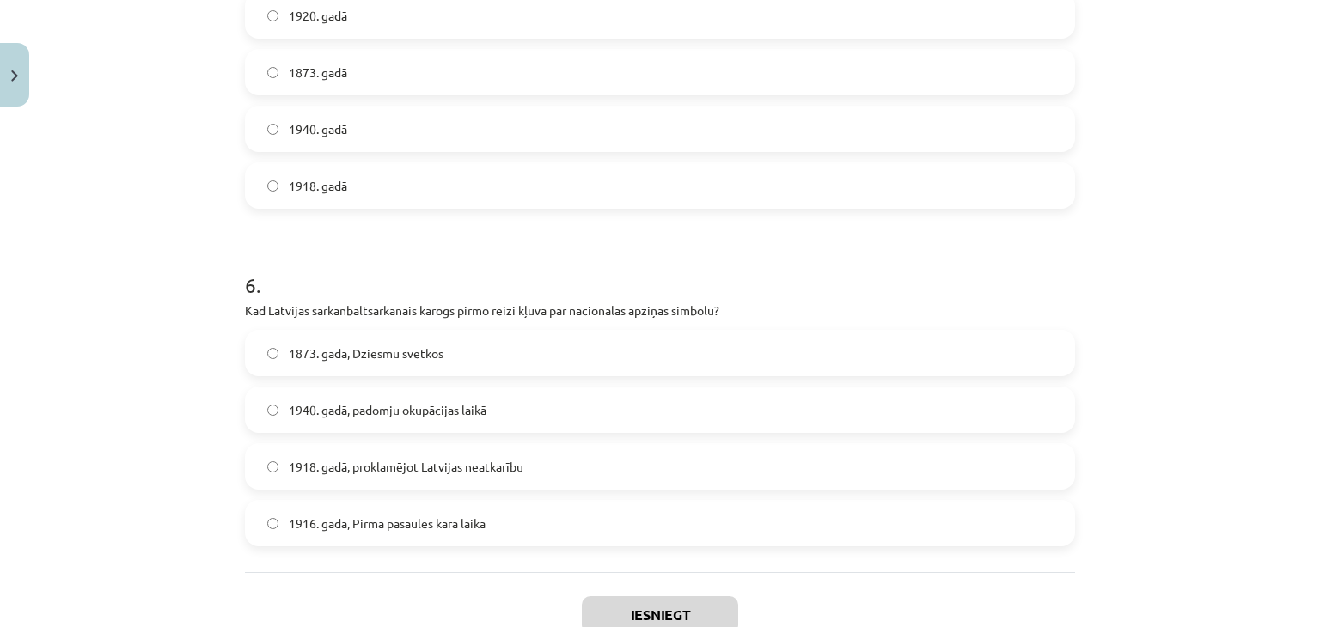
scroll to position [1905, 0]
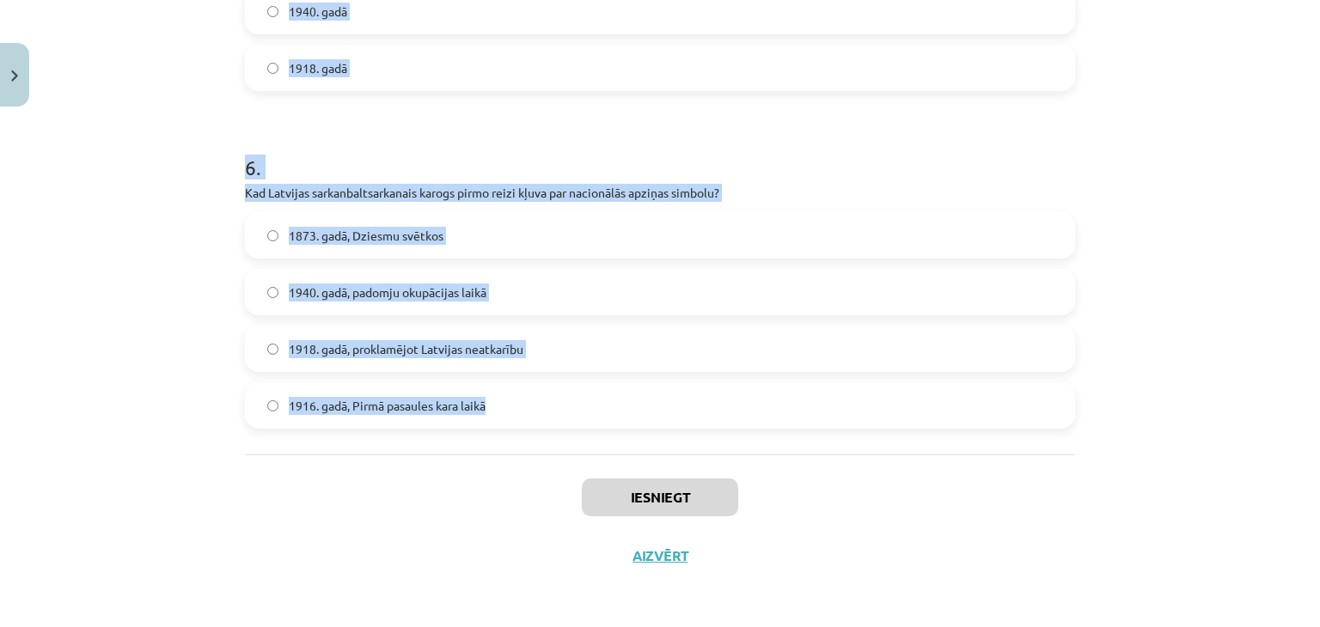
drag, startPoint x: 229, startPoint y: 359, endPoint x: 503, endPoint y: 423, distance: 280.6
copy form "Kādi elementi veido tradicionālās etnosa ikonas? Politiskie līderi, nacionālie …"
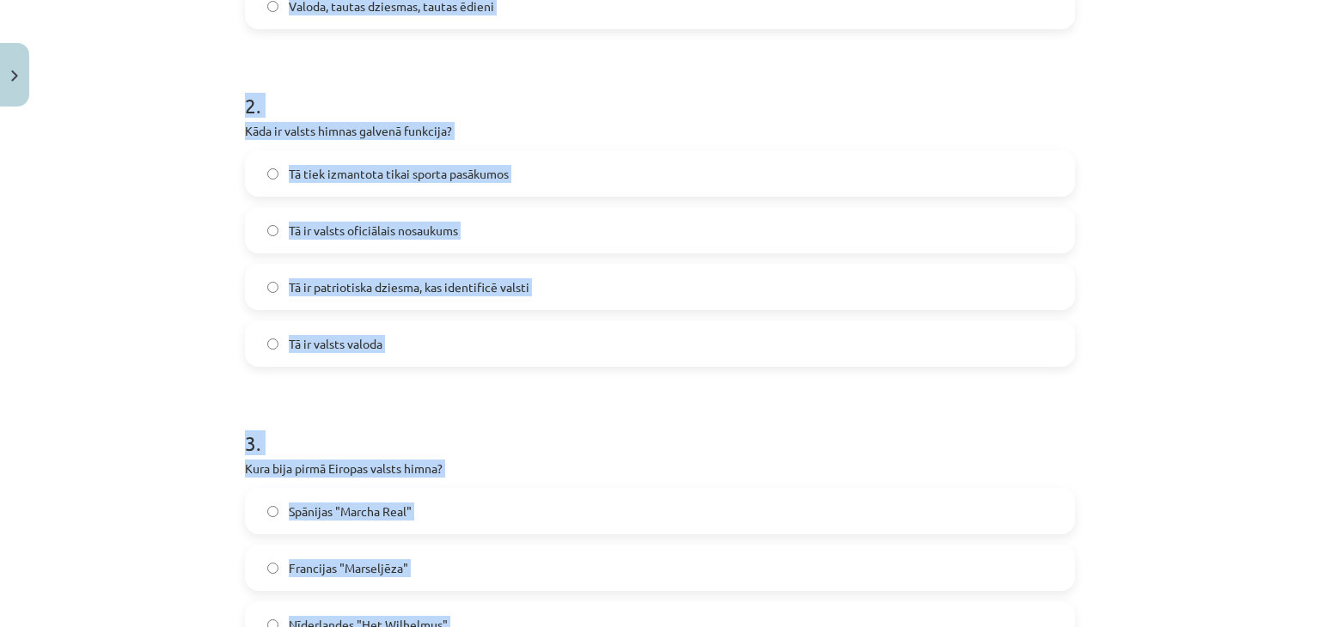
scroll to position [44, 0]
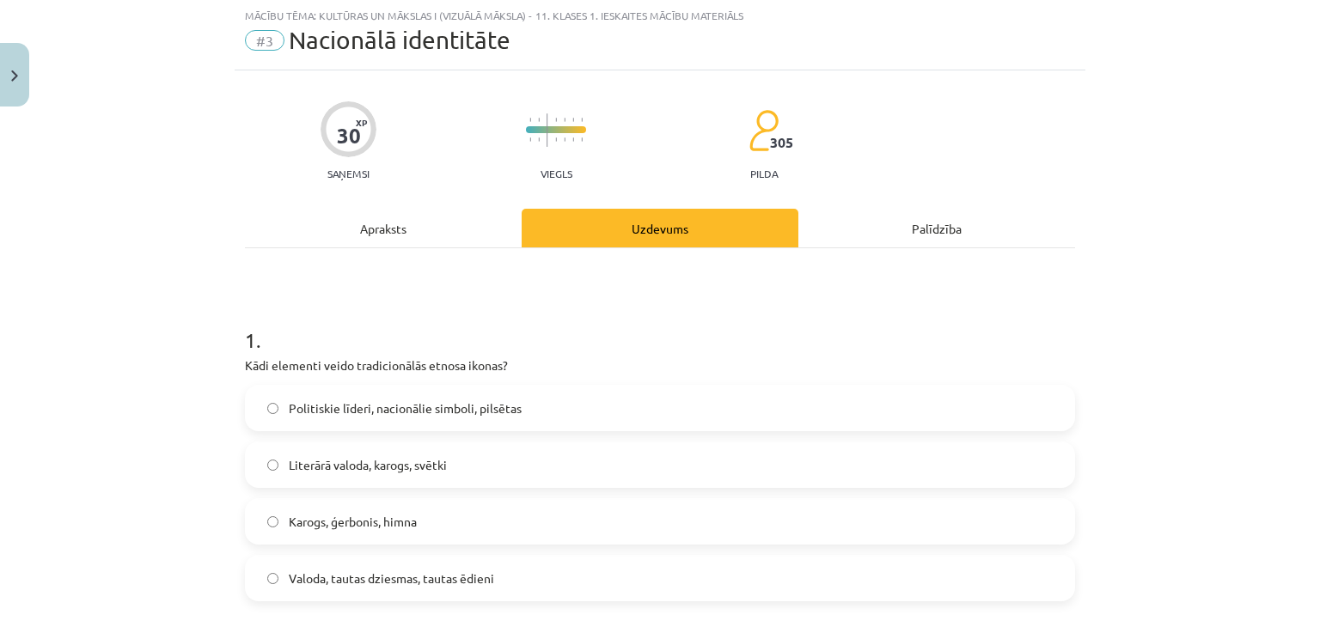
click at [151, 283] on div "Mācību tēma: Kultūras un mākslas i (vizuālā māksla) - 11. klases 1. ieskaites m…" at bounding box center [660, 313] width 1320 height 627
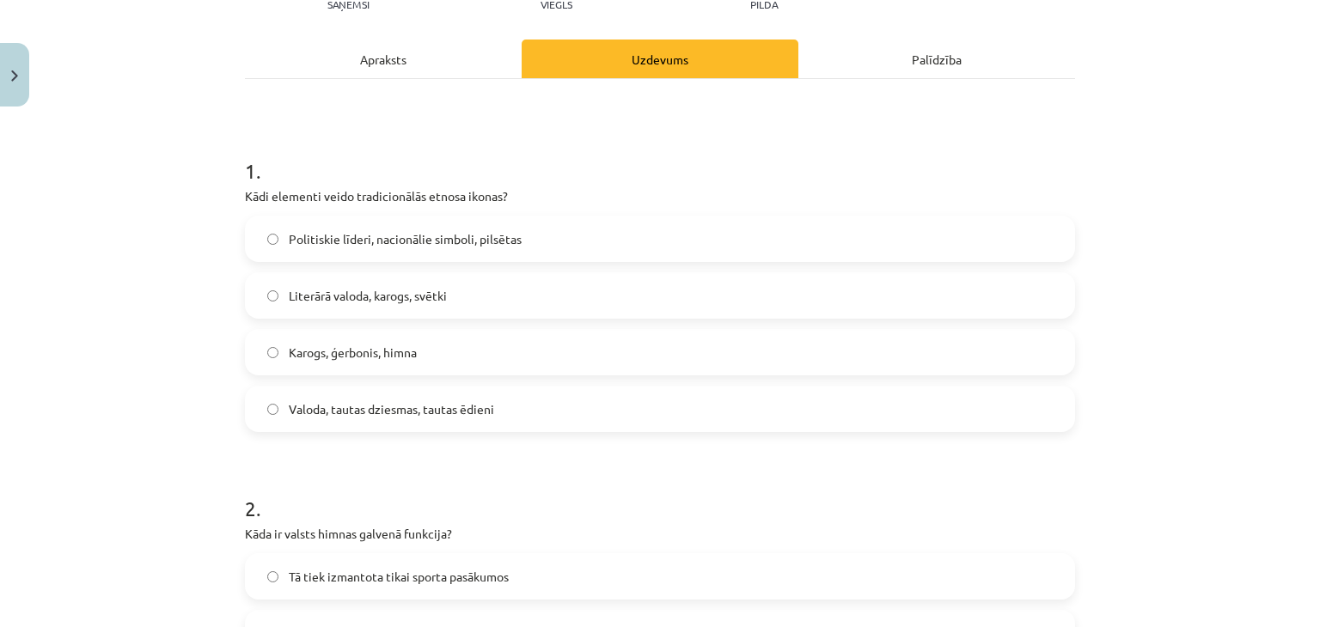
scroll to position [330, 0]
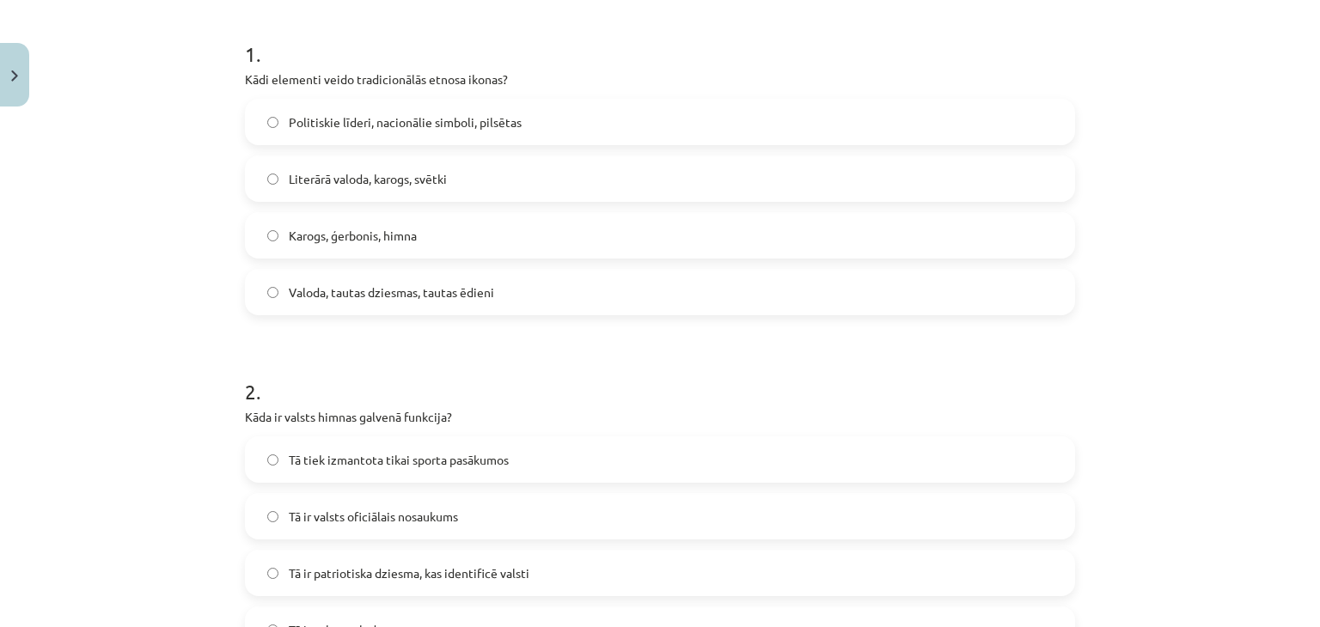
click at [296, 284] on span "Valoda, tautas dziesmas, tautas ēdieni" at bounding box center [391, 293] width 205 height 18
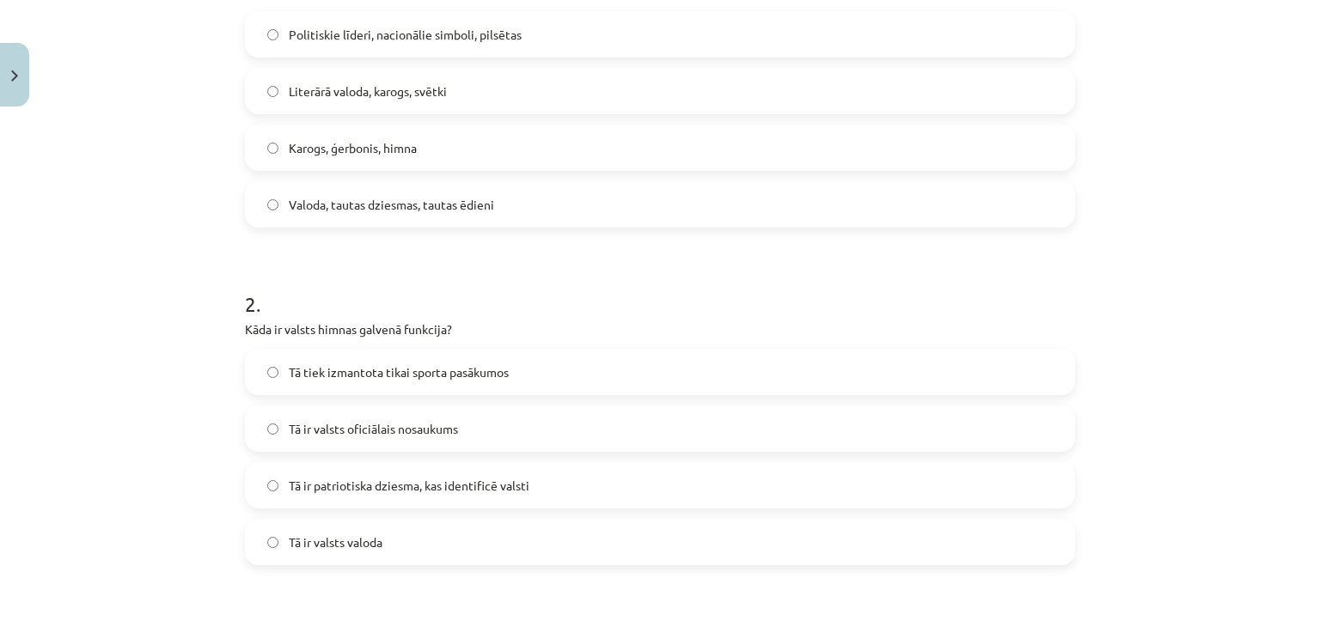
scroll to position [616, 0]
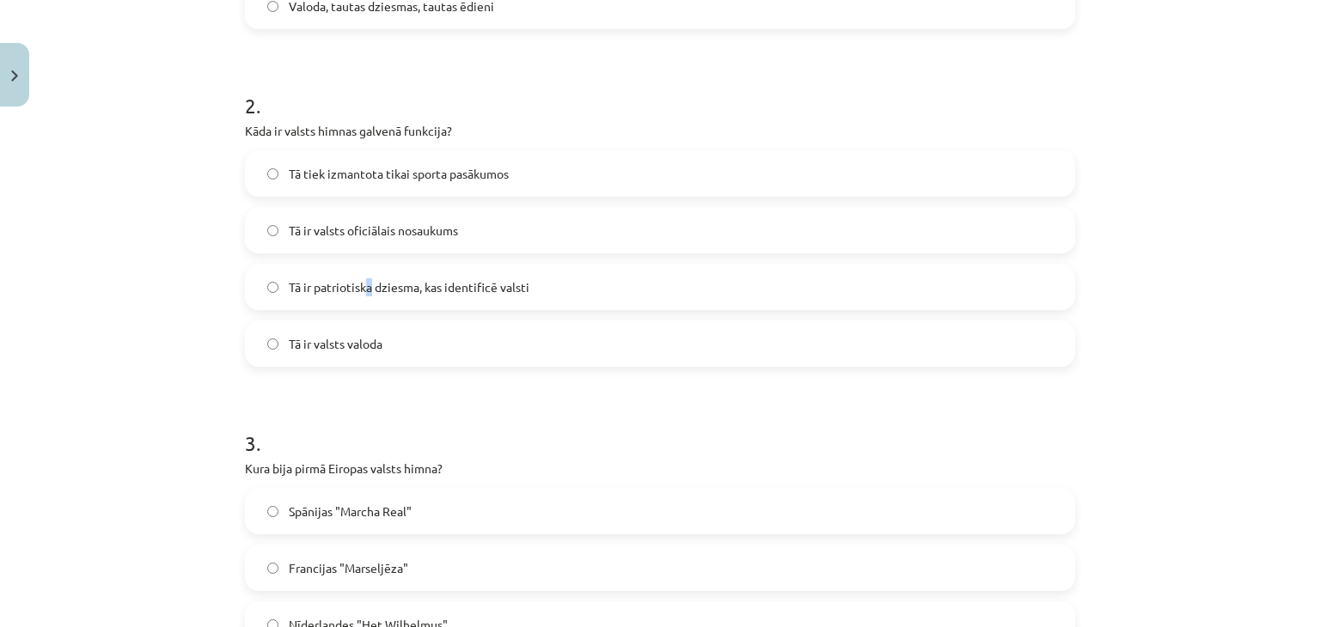
click at [364, 274] on label "Tā ir patriotiska dziesma, kas identificē valsti" at bounding box center [660, 287] width 827 height 43
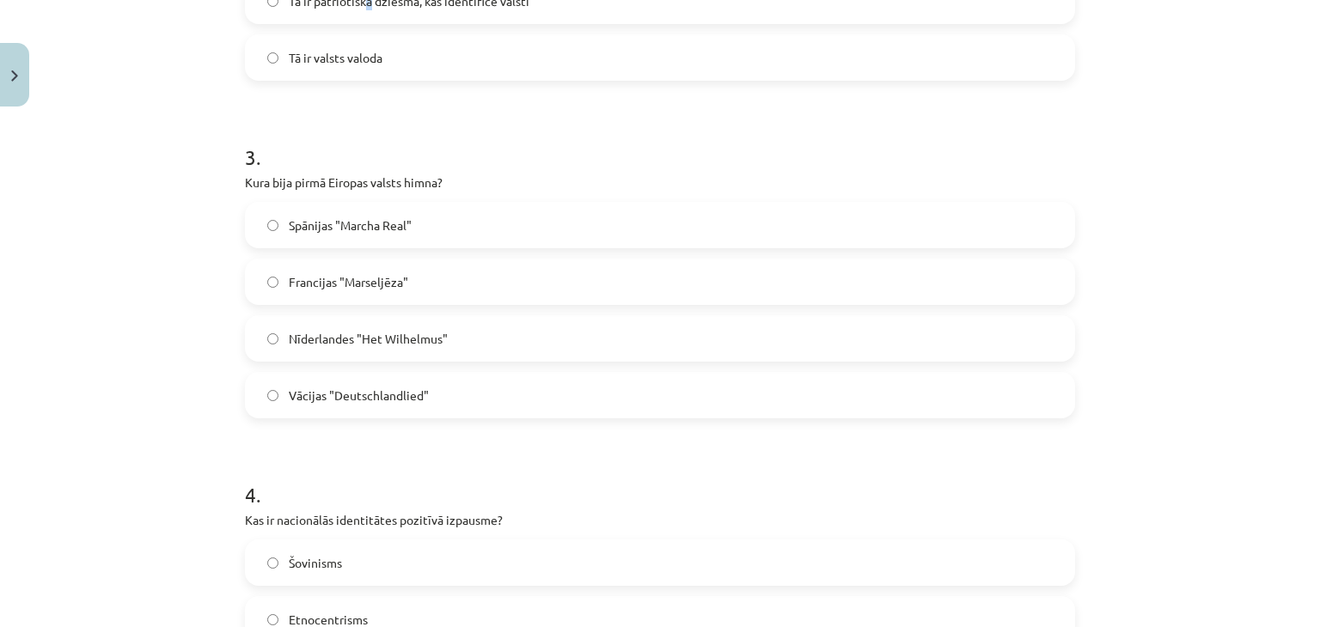
scroll to position [903, 0]
click at [340, 329] on span "Nīderlandes "Het Wilhelmus"" at bounding box center [368, 338] width 159 height 18
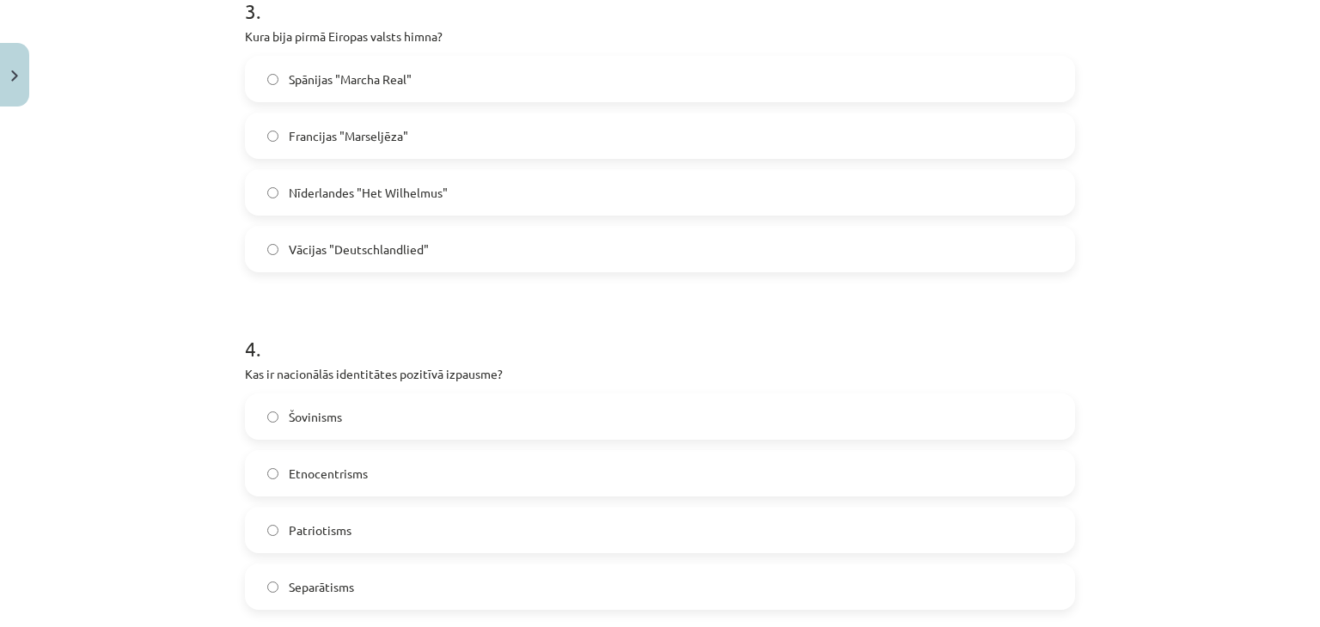
scroll to position [1189, 0]
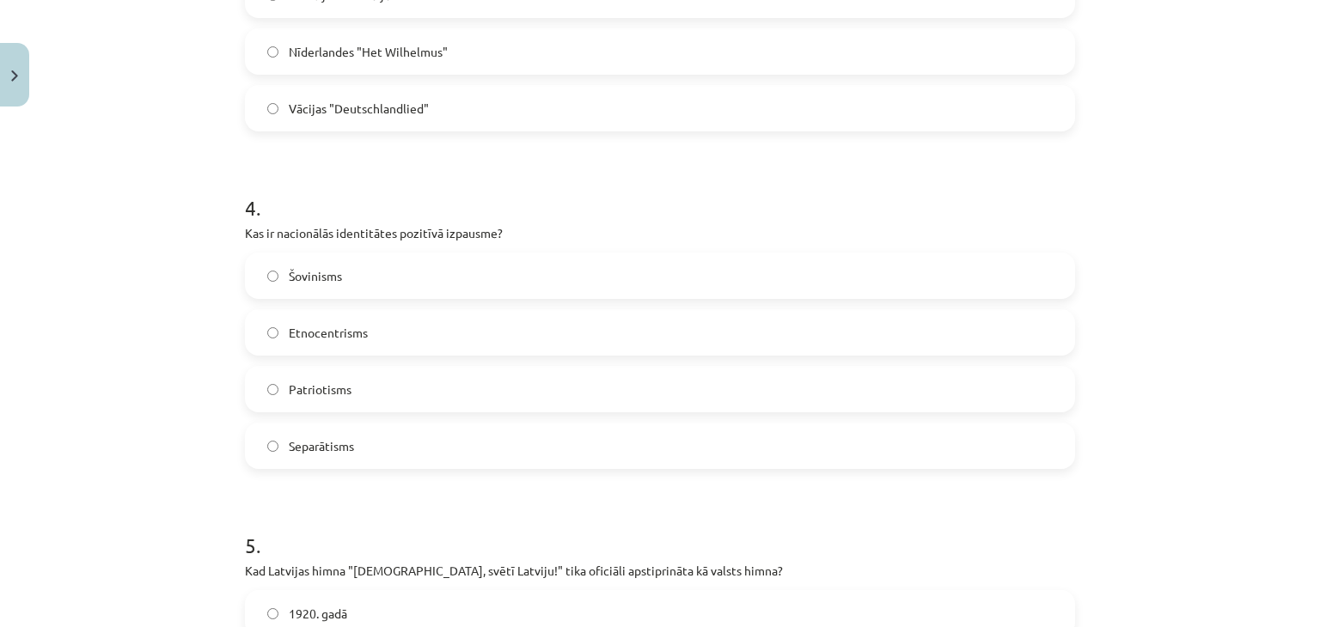
click at [327, 392] on span "Patriotisms" at bounding box center [320, 390] width 63 height 18
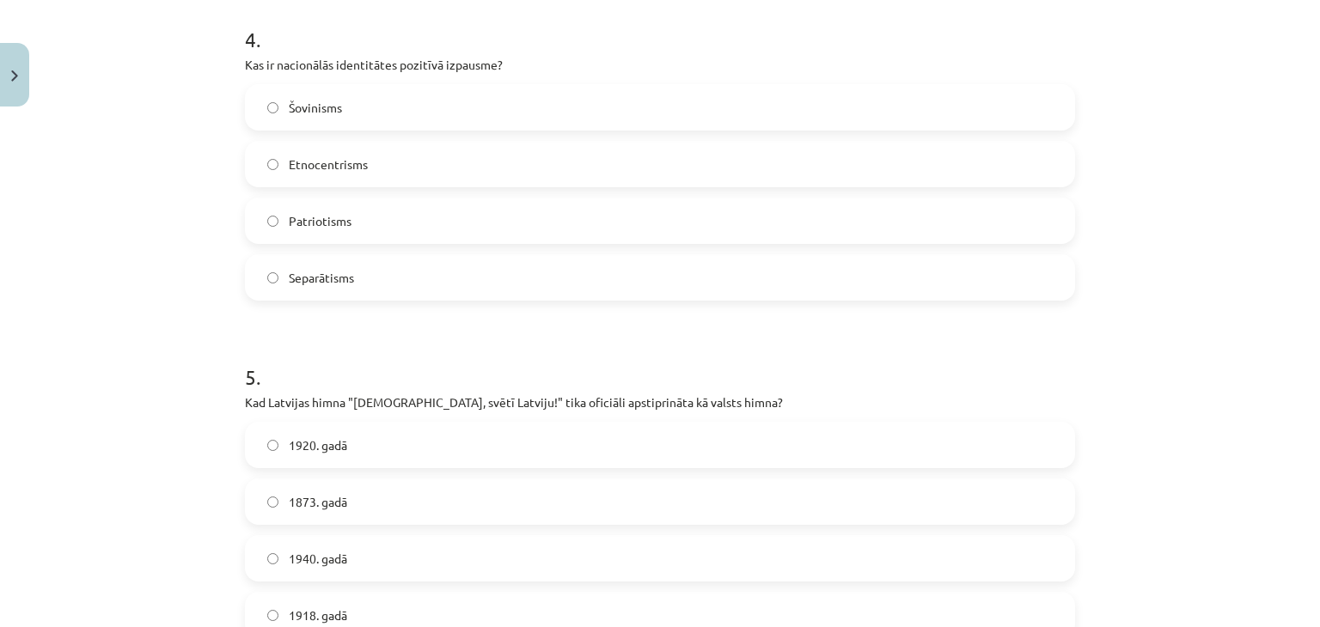
scroll to position [1476, 0]
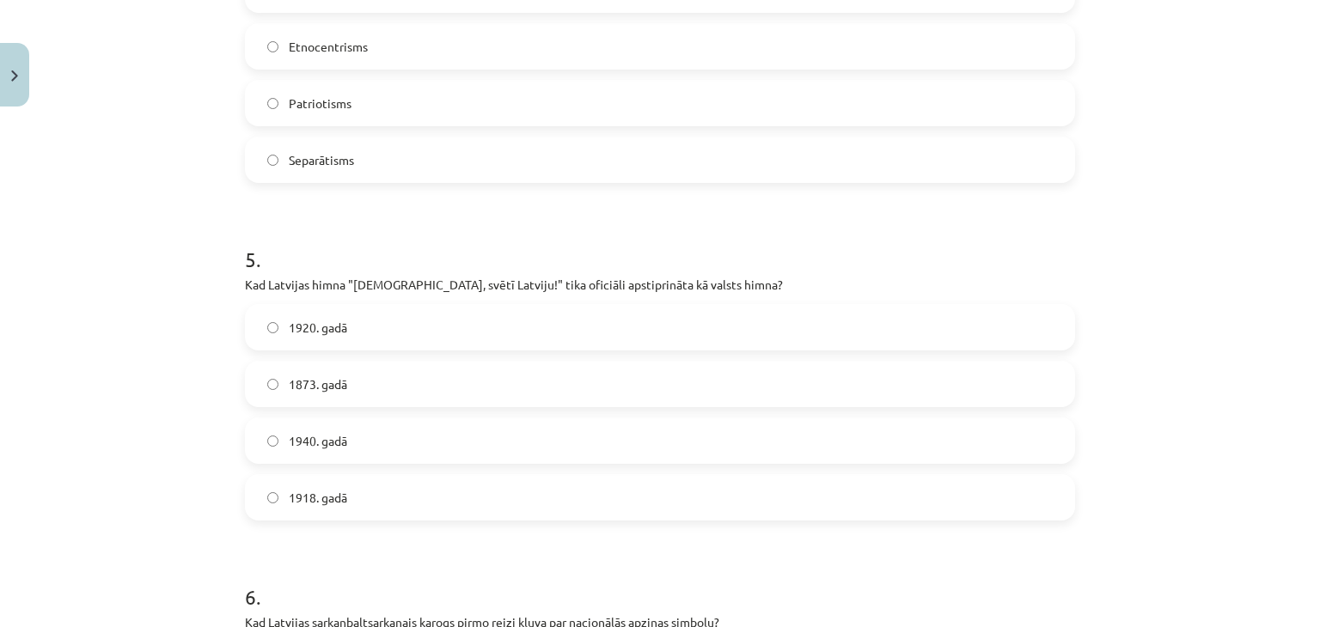
click at [378, 331] on label "1920. gadā" at bounding box center [660, 327] width 827 height 43
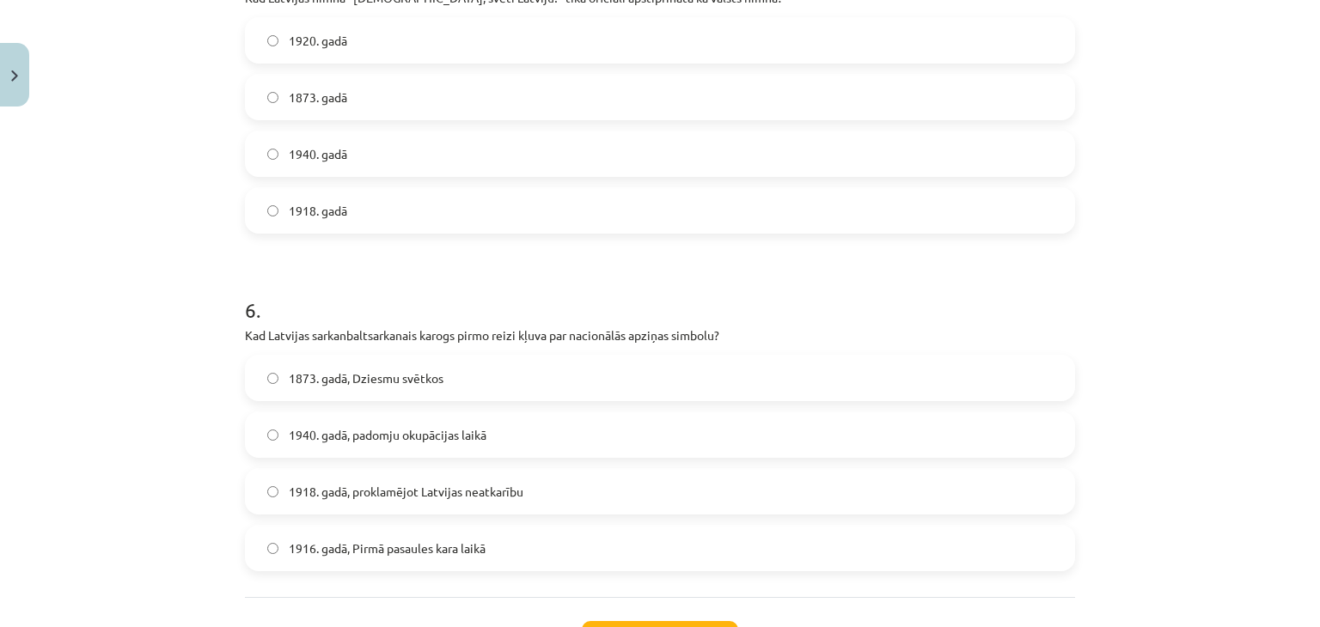
scroll to position [1905, 0]
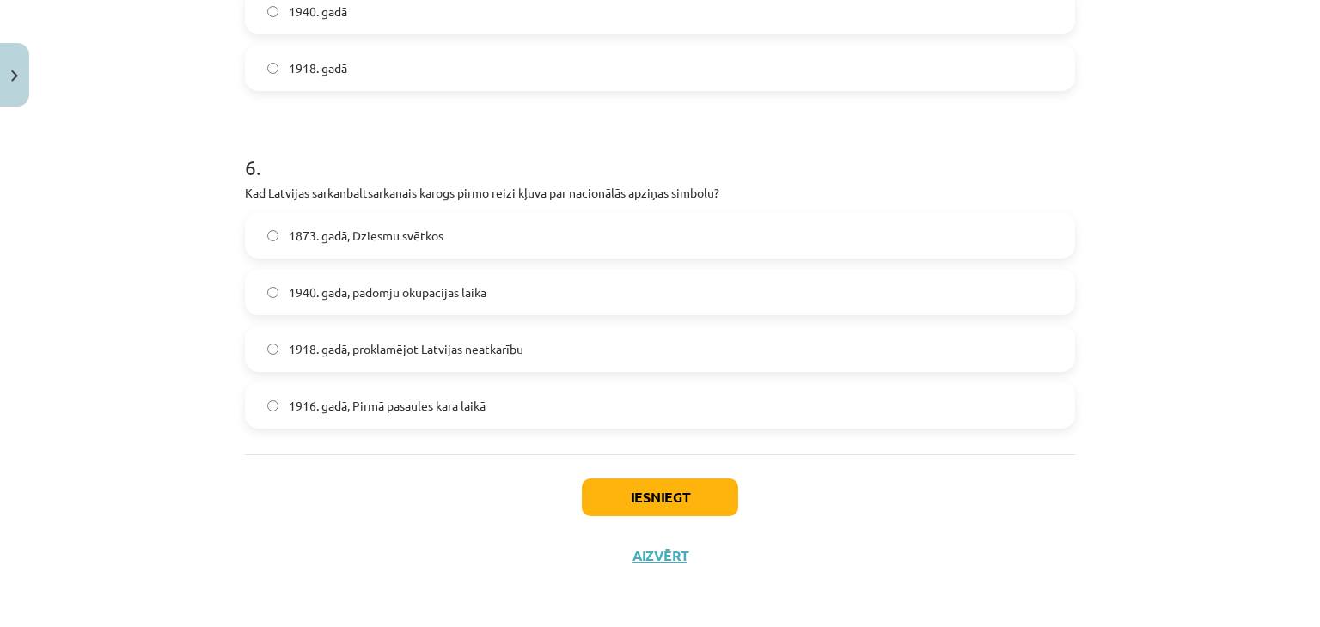
click at [376, 229] on span "1873. gadā, Dziesmu svētkos" at bounding box center [366, 236] width 155 height 18
click at [623, 492] on button "Iesniegt" at bounding box center [660, 498] width 156 height 38
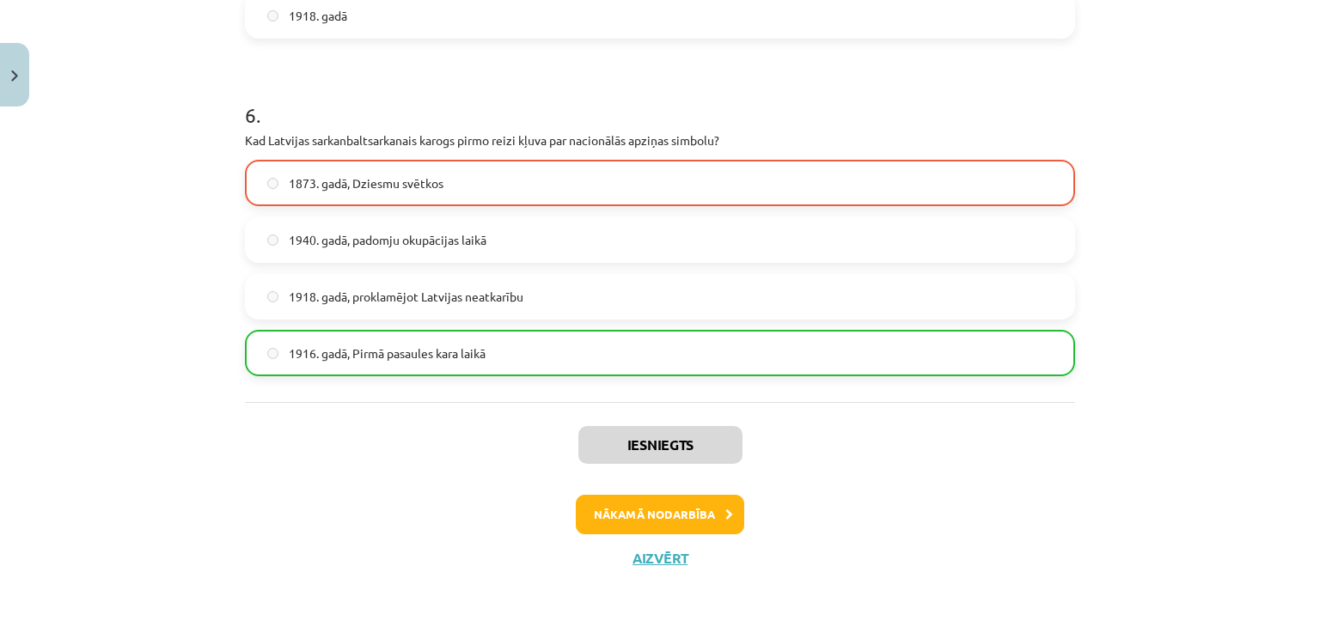
scroll to position [1960, 0]
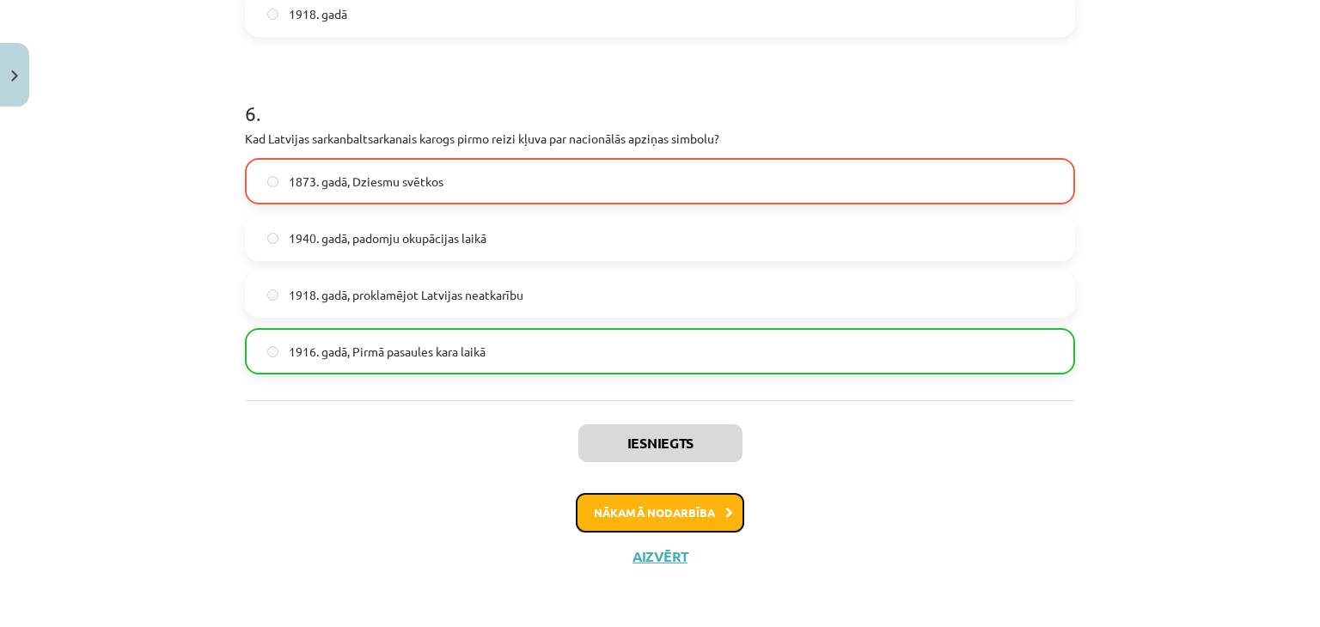
click at [668, 507] on button "Nākamā nodarbība" at bounding box center [660, 513] width 168 height 40
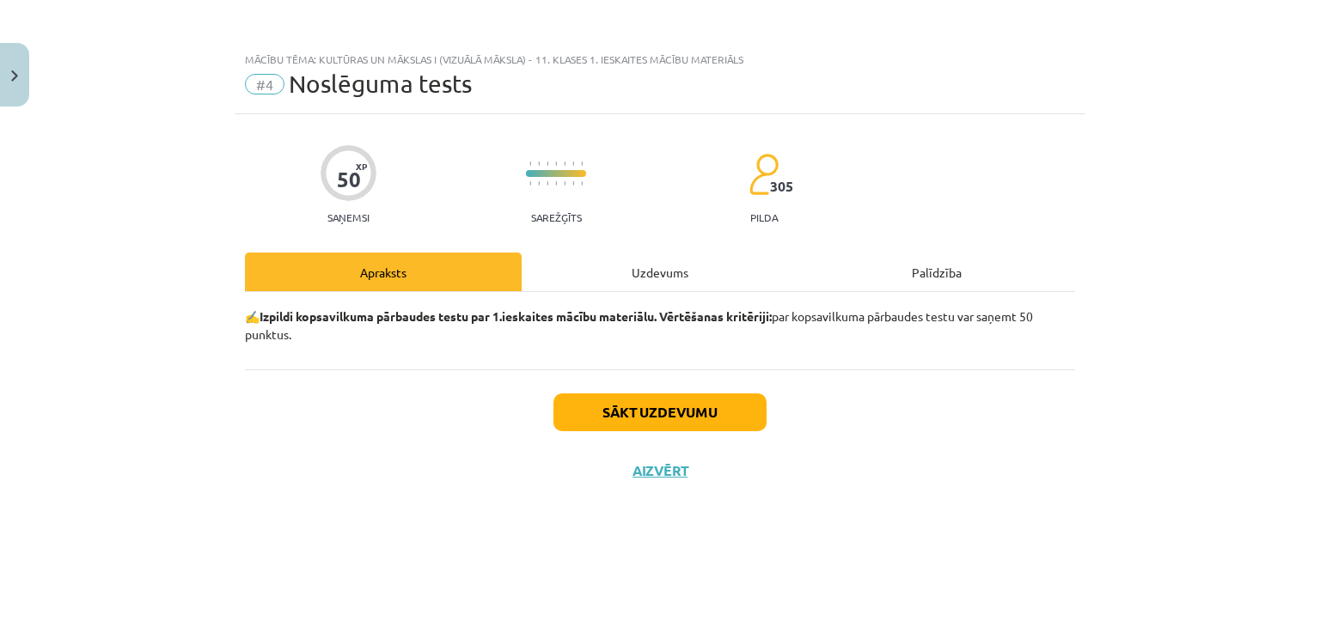
scroll to position [0, 0]
click at [691, 424] on button "Sākt uzdevumu" at bounding box center [659, 413] width 213 height 38
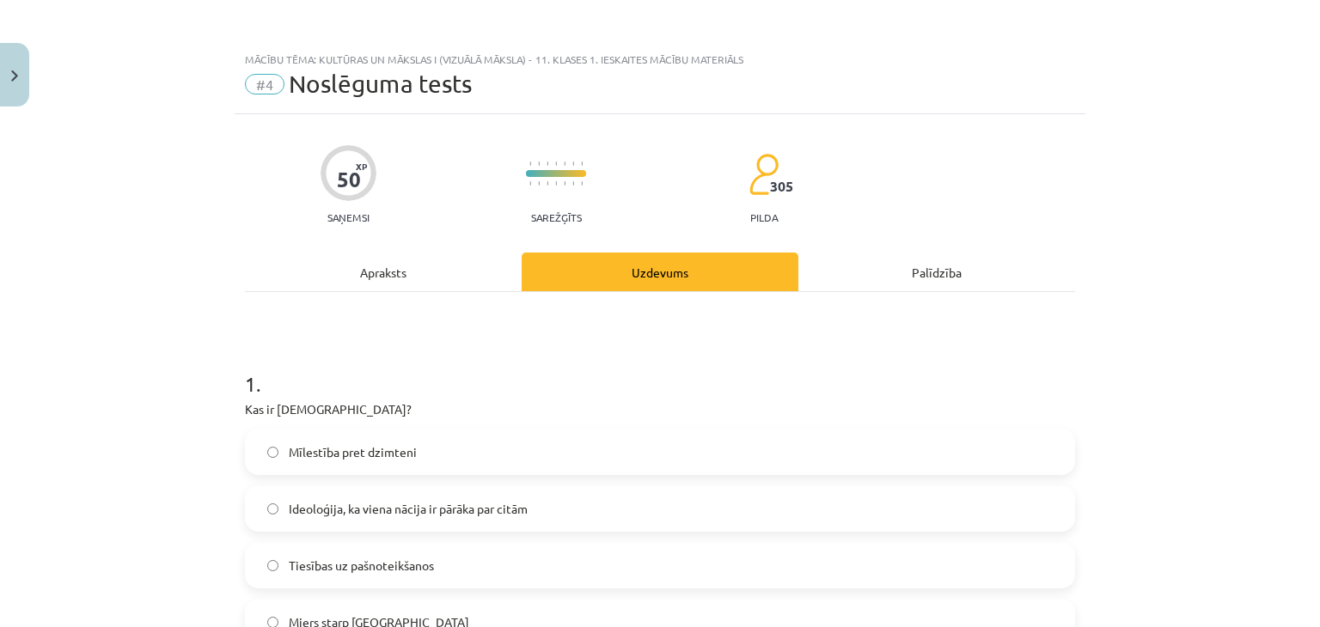
click at [839, 623] on label "Miers starp nācijām" at bounding box center [660, 622] width 827 height 43
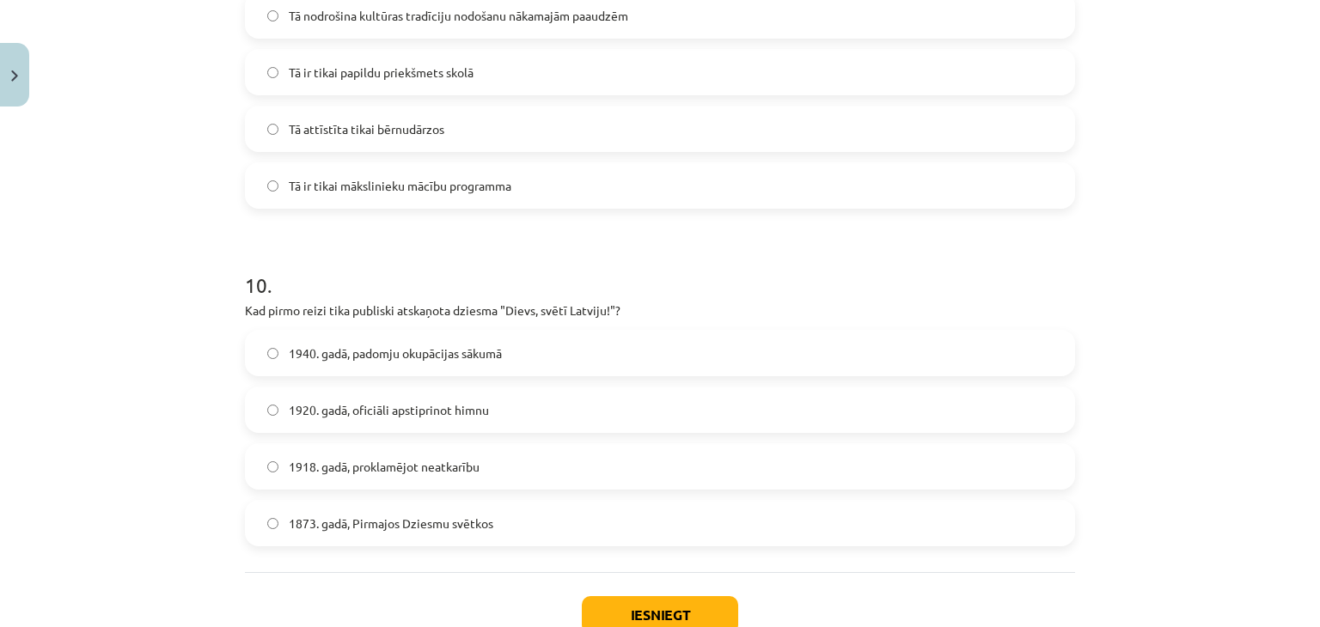
scroll to position [3256, 0]
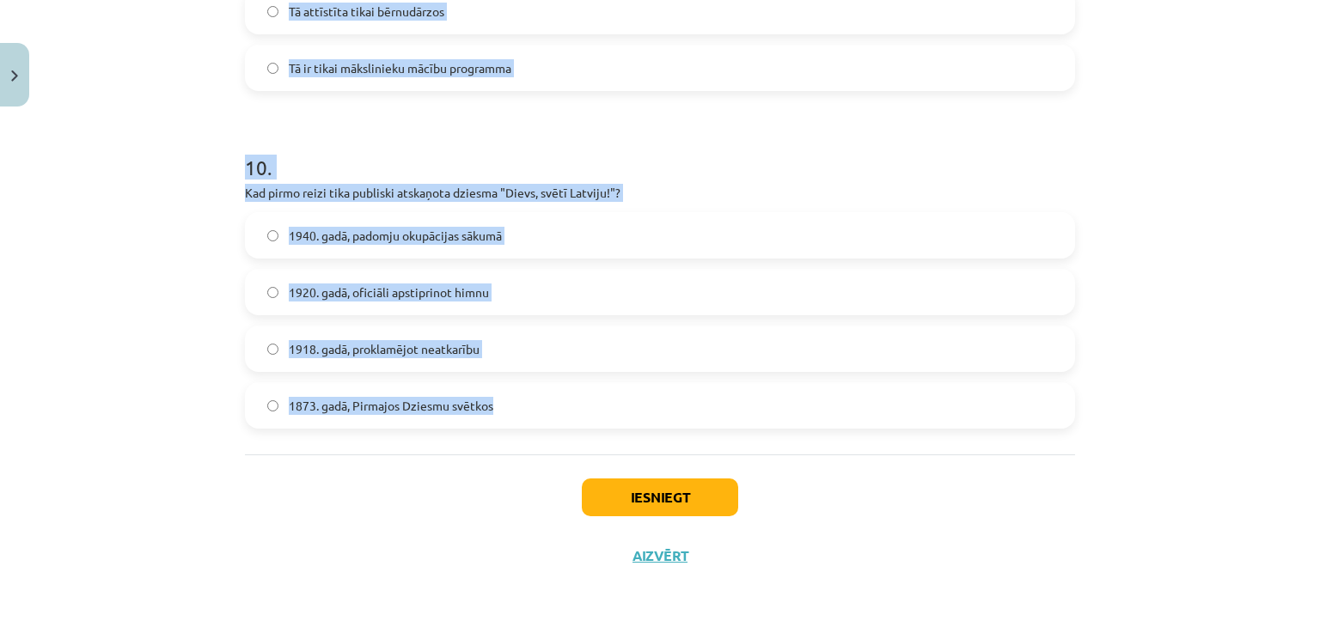
drag, startPoint x: 229, startPoint y: 111, endPoint x: 533, endPoint y: 410, distance: 426.0
copy form "Kas ir šovinisms? Mīlestība pret dzimteni Ideoloģija, ka viena nācija ir pārāka…"
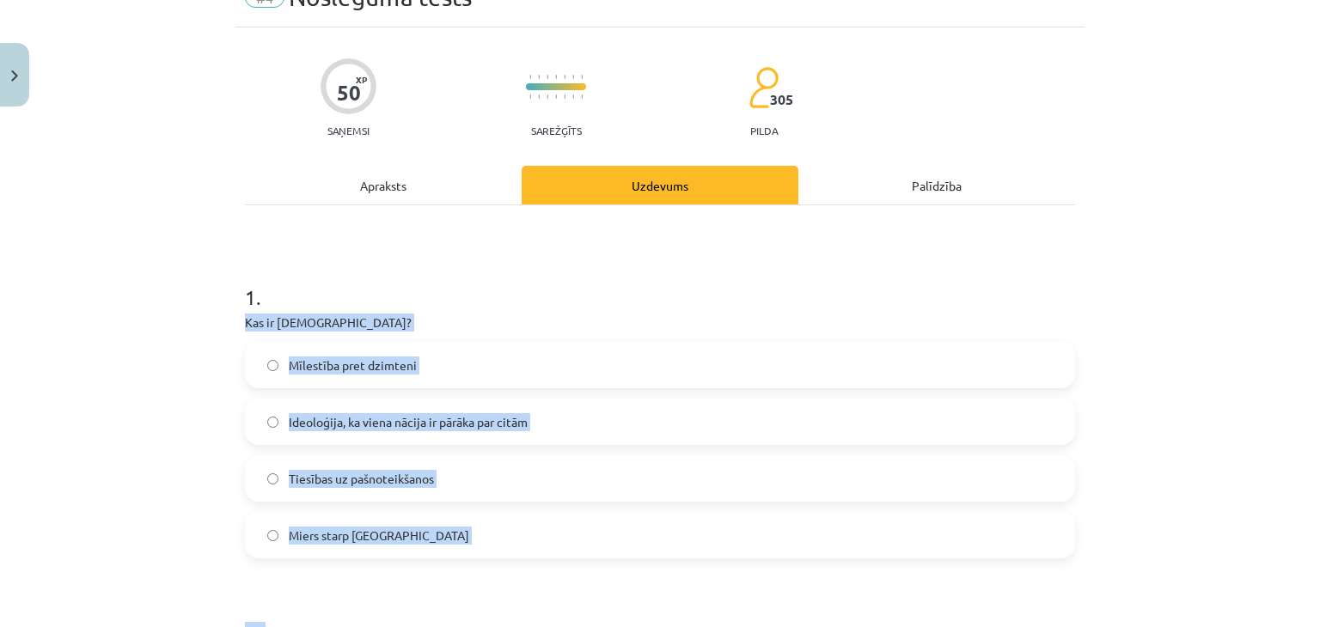
scroll to position [0, 0]
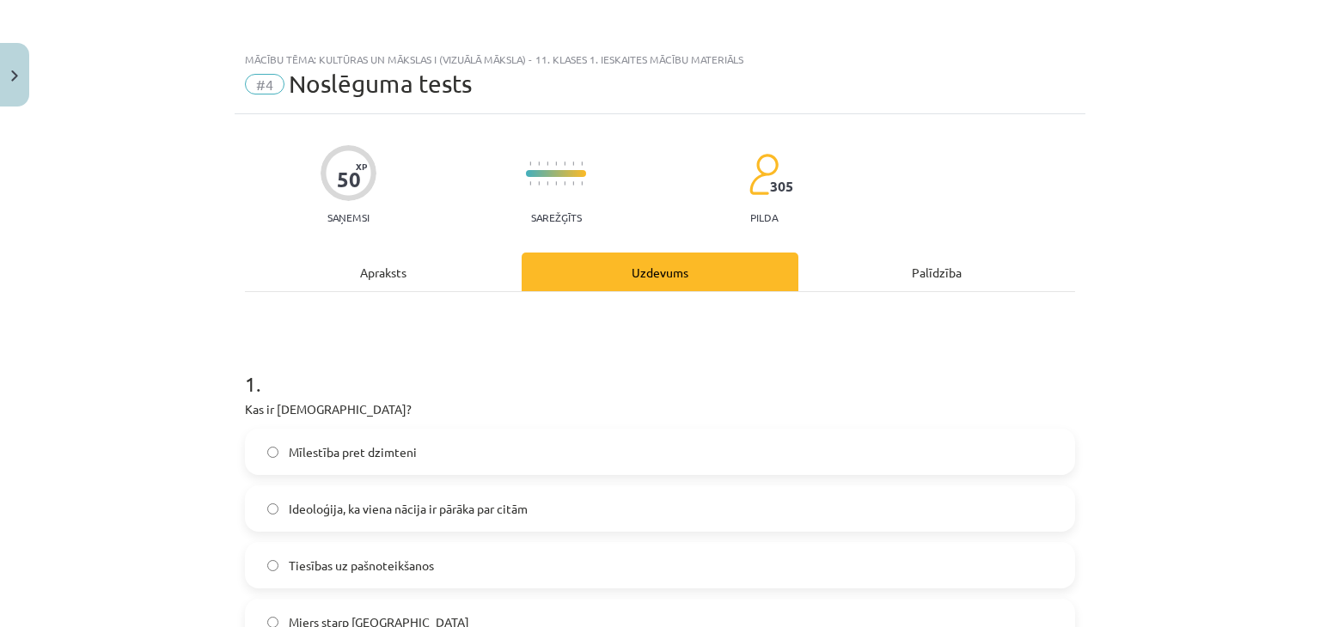
click at [175, 285] on div "Mācību tēma: Kultūras un mākslas i (vizuālā māksla) - 11. klases 1. ieskaites m…" at bounding box center [660, 313] width 1320 height 627
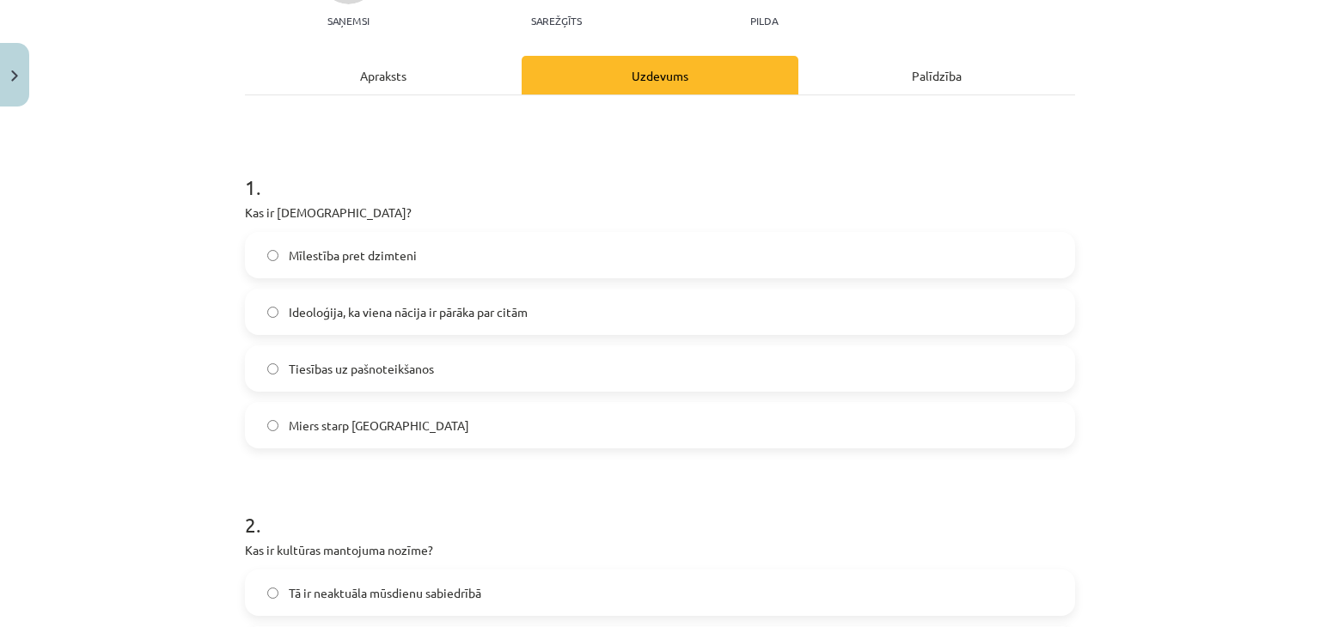
scroll to position [286, 0]
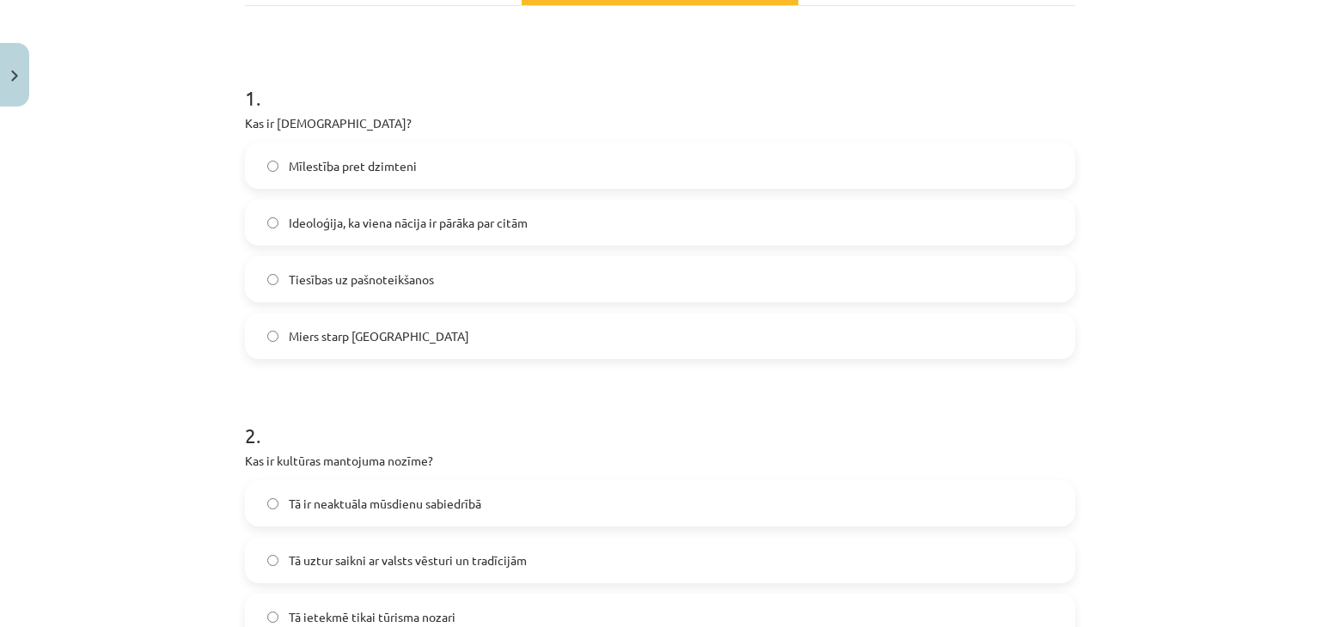
click at [375, 217] on span "Ideoloģija, ka viena nācija ir pārāka par citām" at bounding box center [408, 223] width 239 height 18
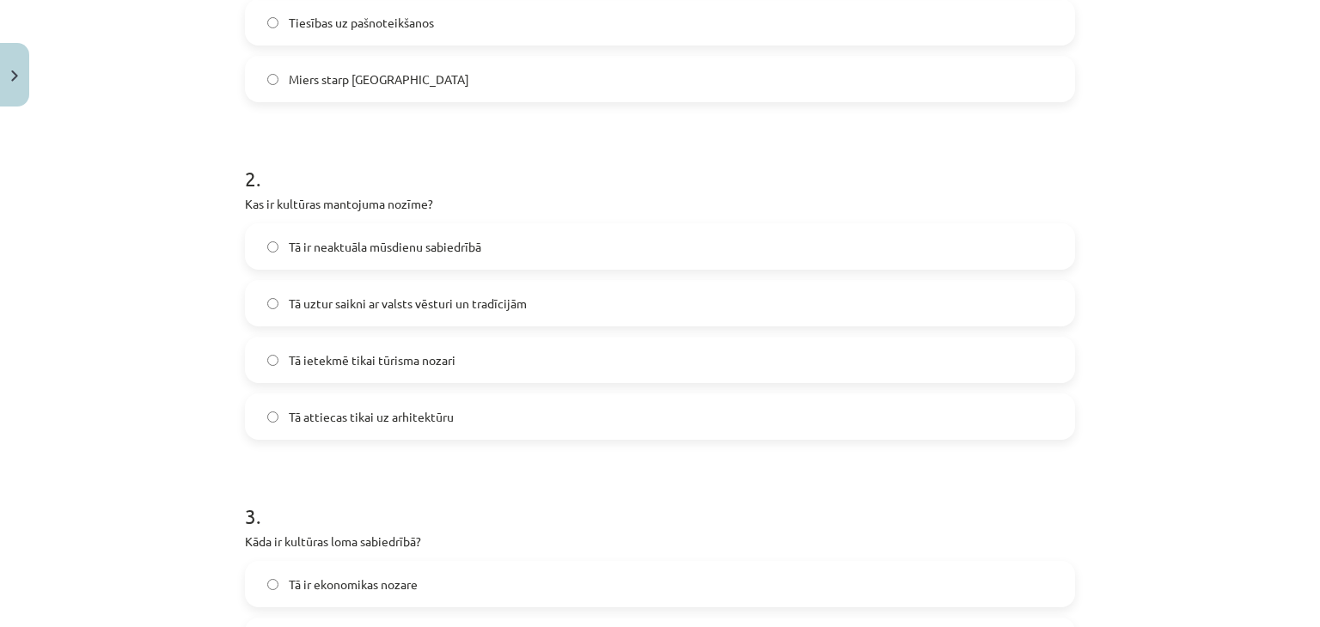
scroll to position [572, 0]
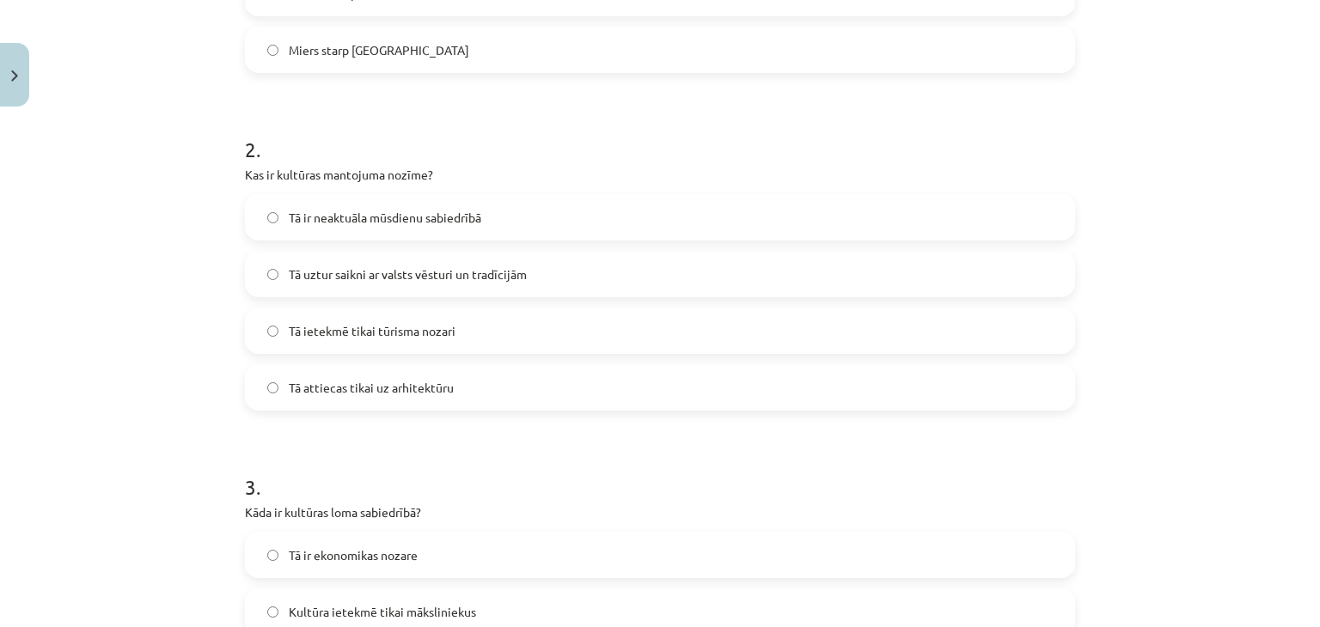
click at [423, 274] on span "Tā uztur saikni ar valsts vēsturi un tradīcijām" at bounding box center [408, 275] width 238 height 18
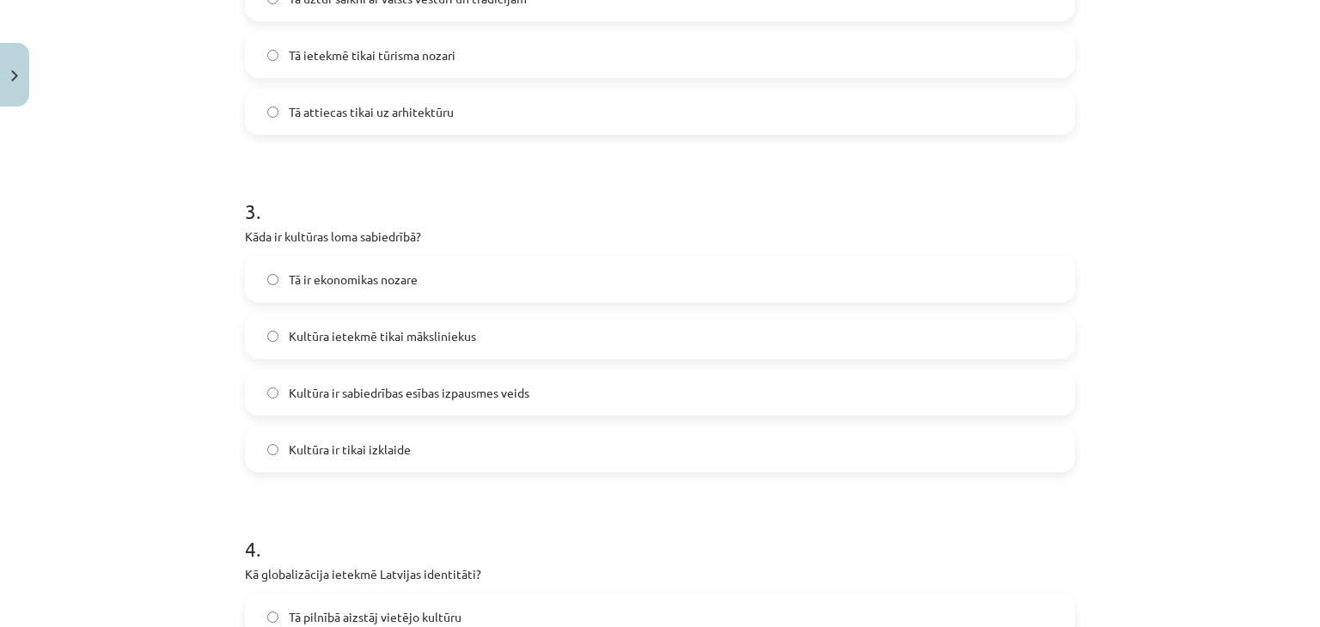
scroll to position [859, 0]
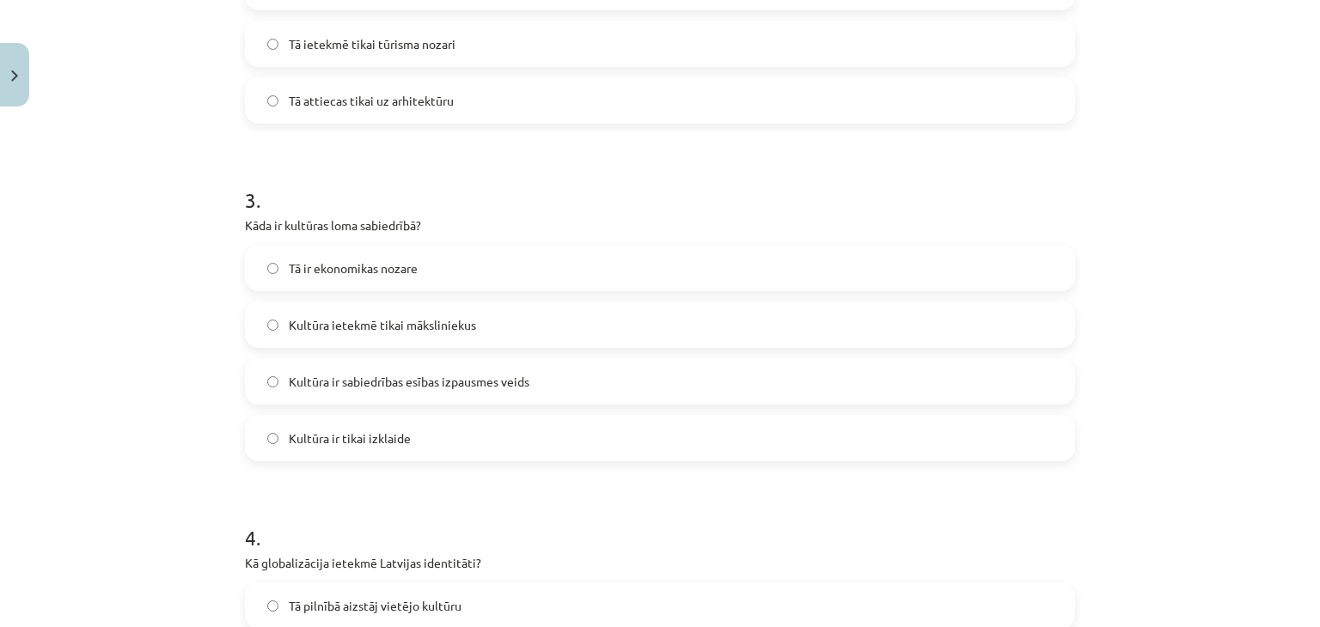
click at [400, 386] on span "Kultūra ir sabiedrības esības izpausmes veids" at bounding box center [409, 382] width 241 height 18
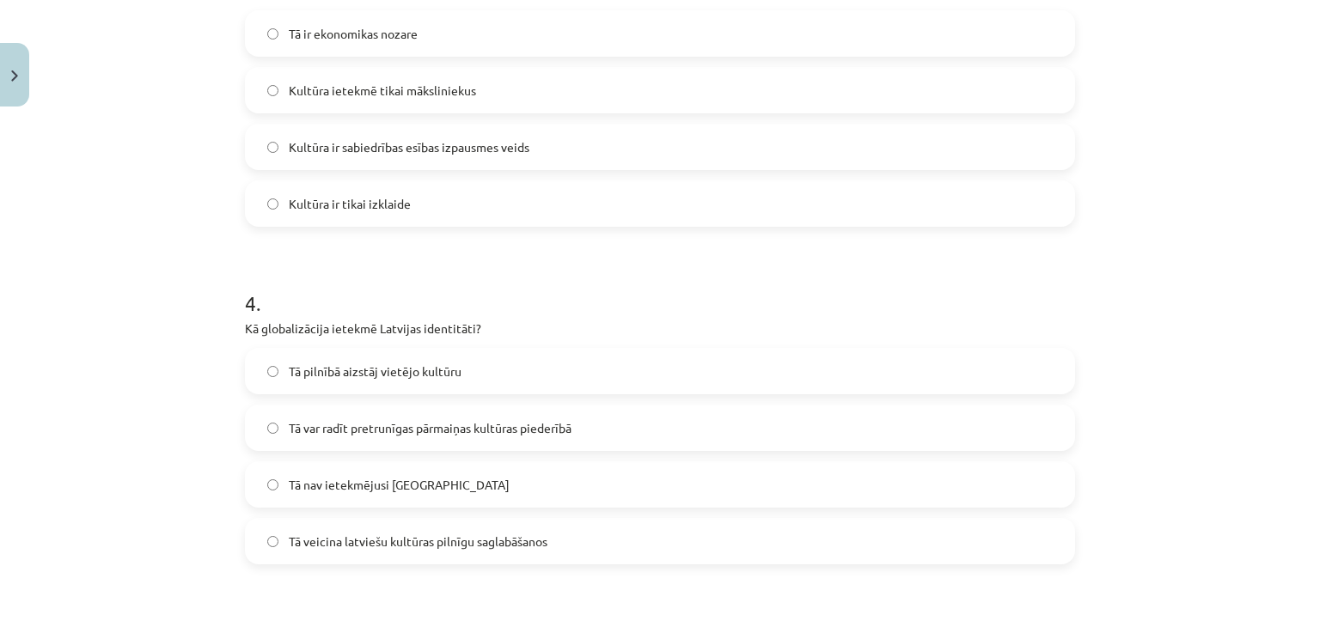
scroll to position [1146, 0]
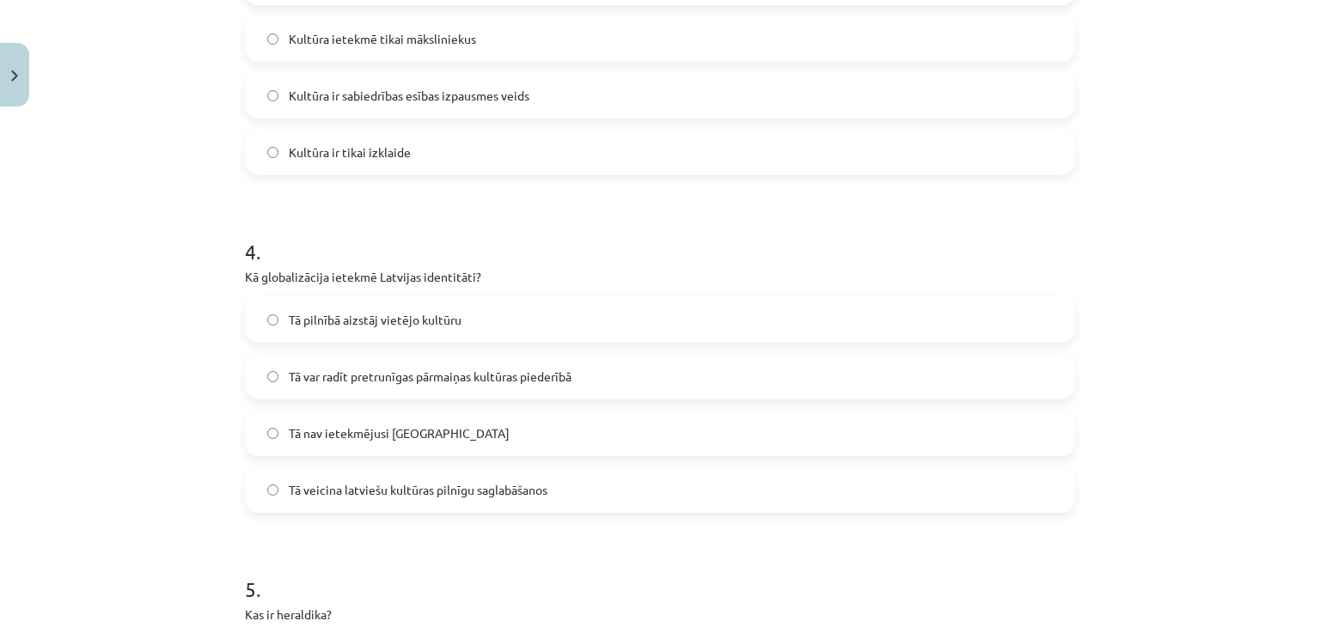
click at [312, 376] on span "Tā var radīt pretrunīgas pārmaiņas kultūras piederībā" at bounding box center [430, 377] width 283 height 18
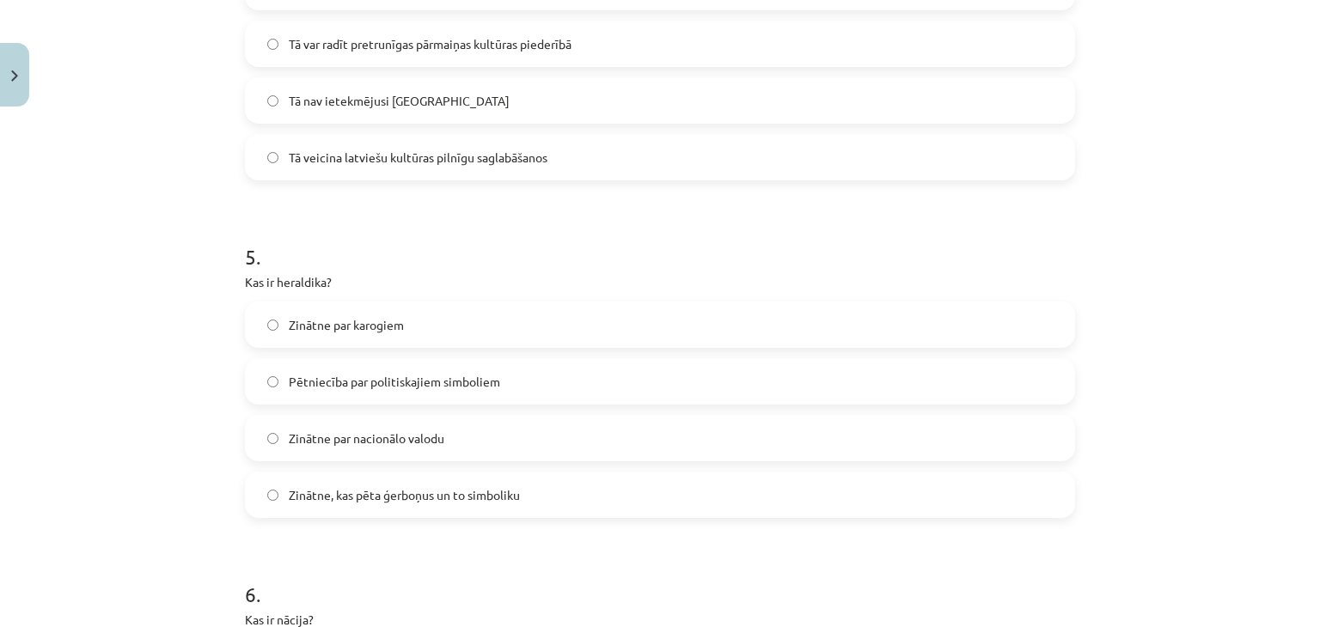
scroll to position [1575, 0]
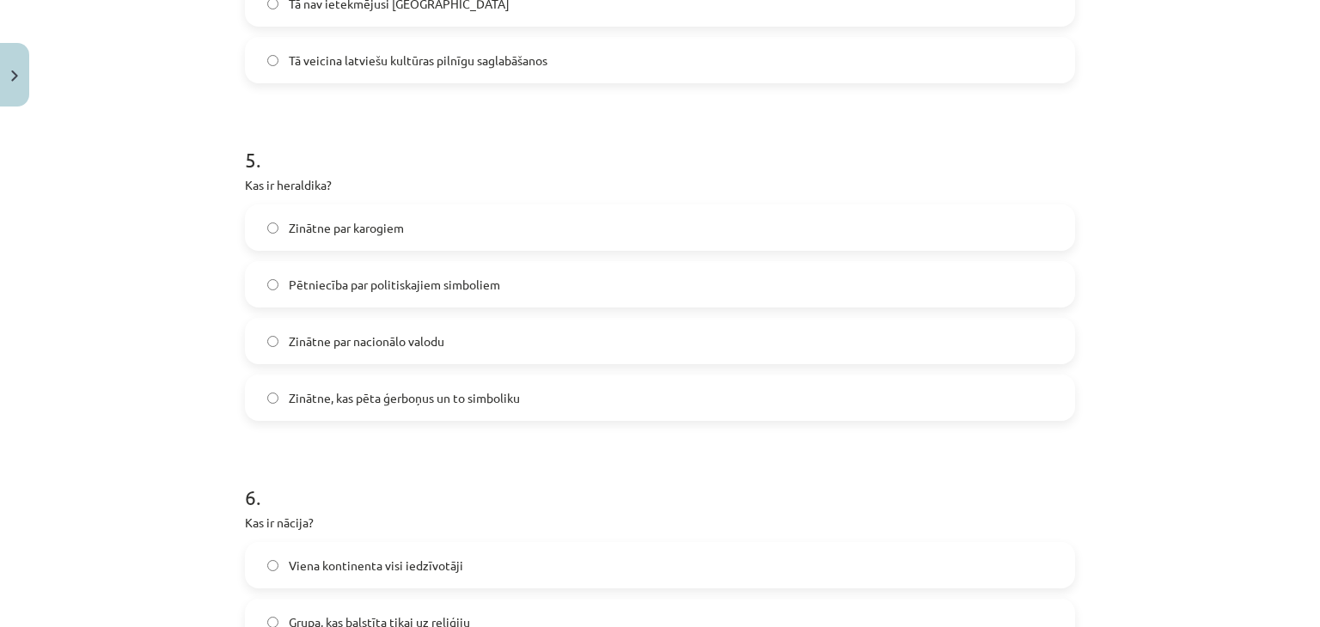
click at [397, 394] on span "Zinātne, kas pēta ģerboņus un to simboliku" at bounding box center [404, 398] width 231 height 18
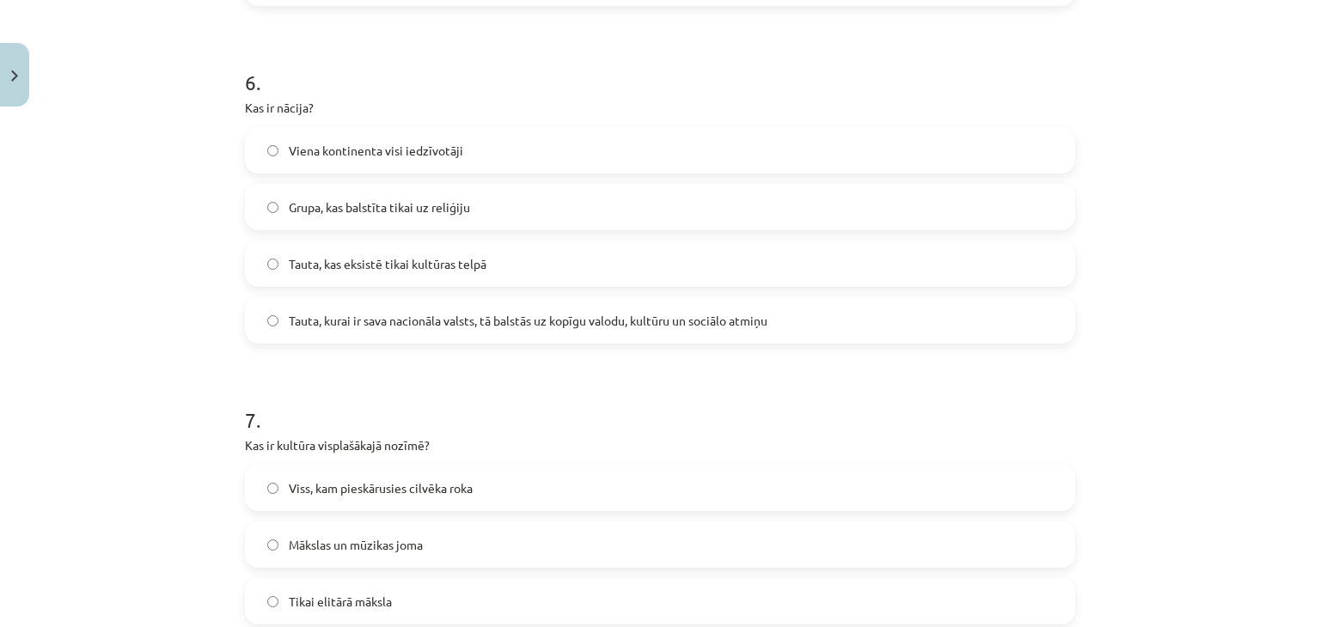
scroll to position [2005, 0]
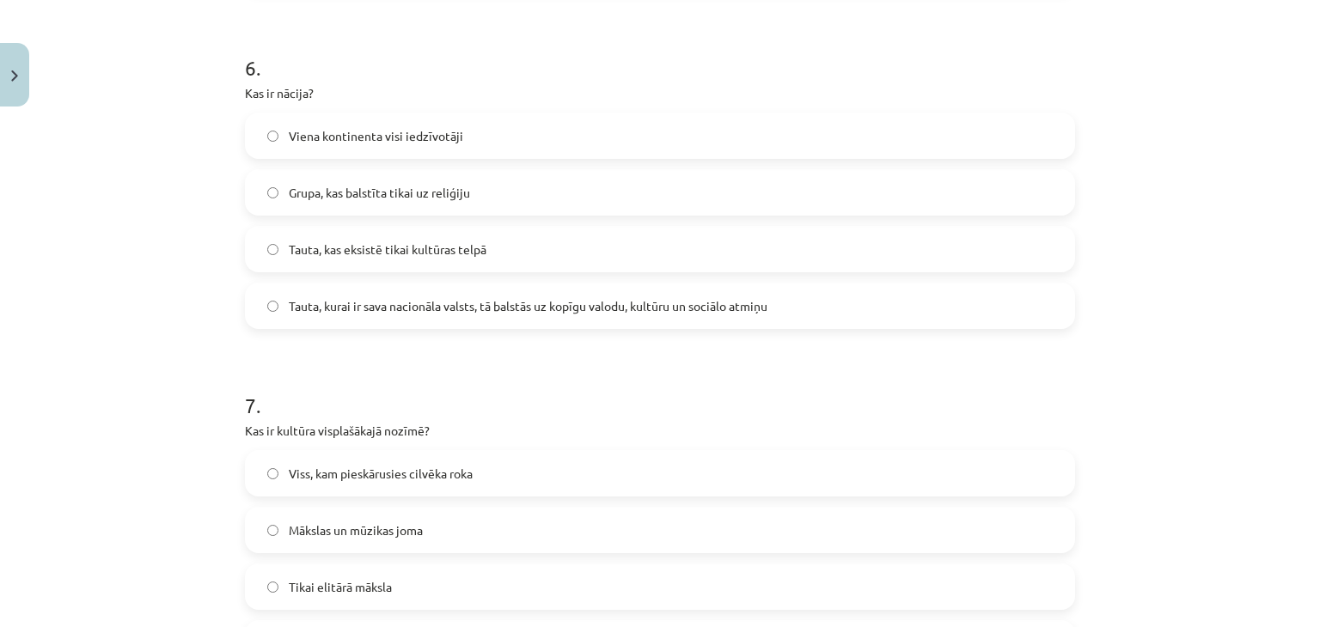
click at [376, 305] on span "Tauta, kurai ir sava nacionāla valsts, tā balstās uz kopīgu valodu, kultūru un …" at bounding box center [528, 306] width 479 height 18
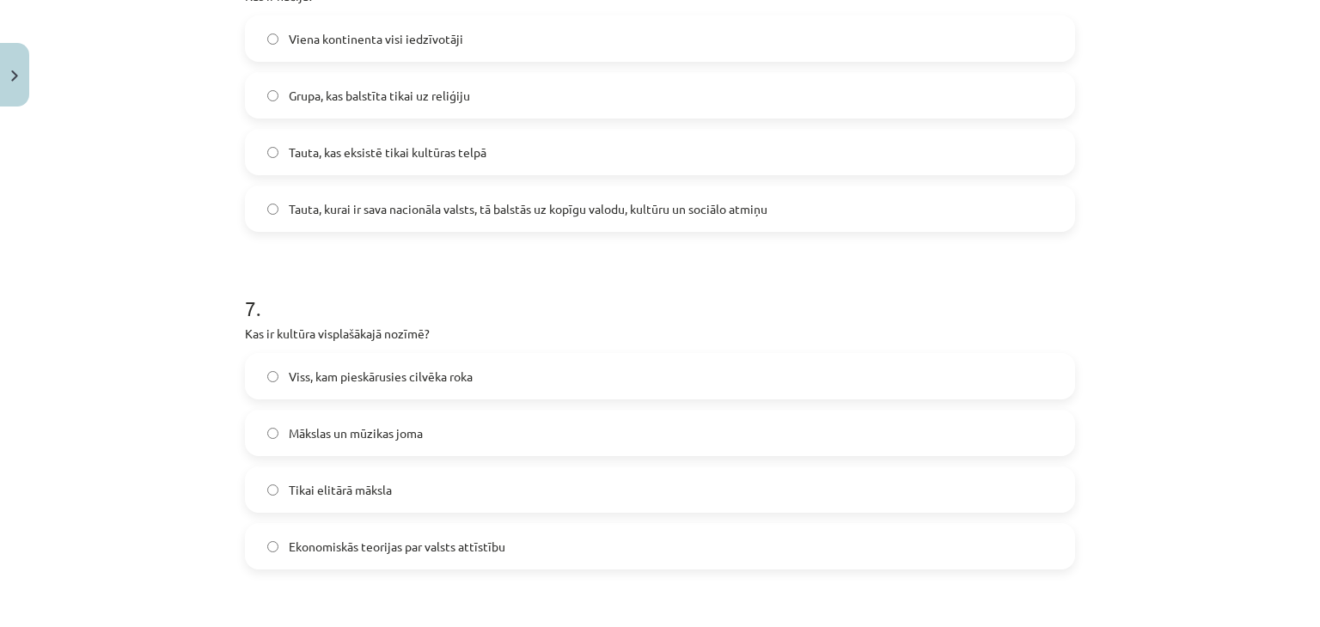
scroll to position [2149, 0]
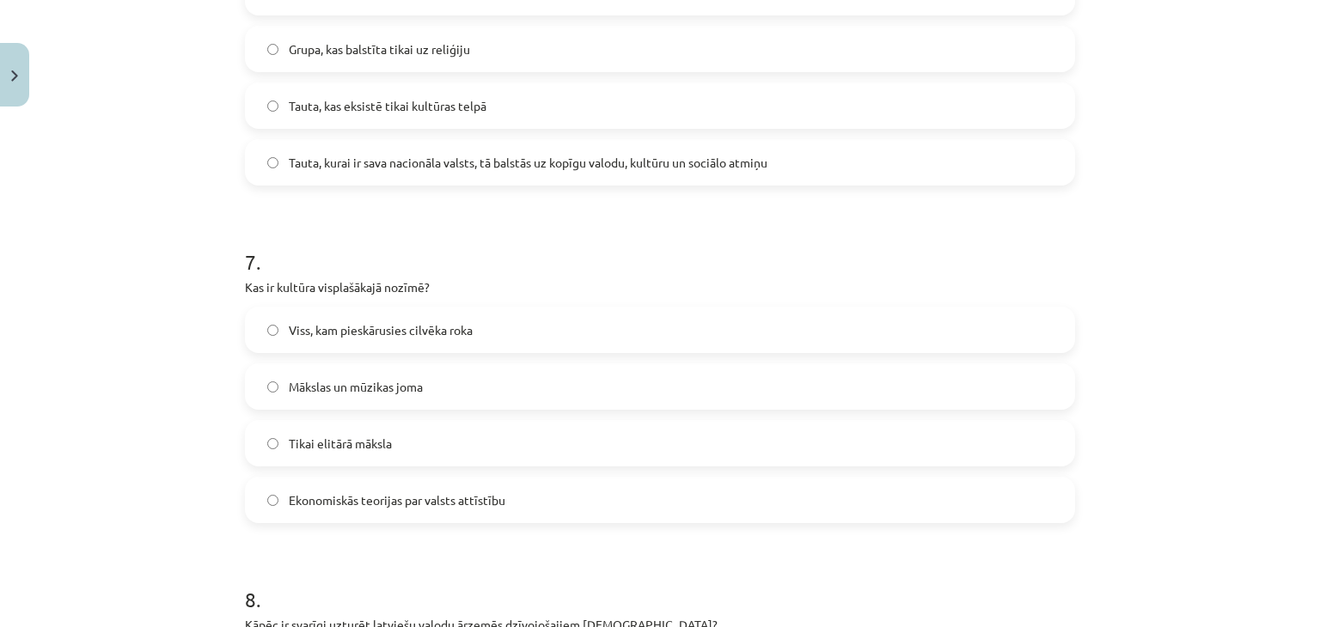
click at [453, 327] on span "Viss, kam pieskārusies cilvēka roka" at bounding box center [381, 330] width 184 height 18
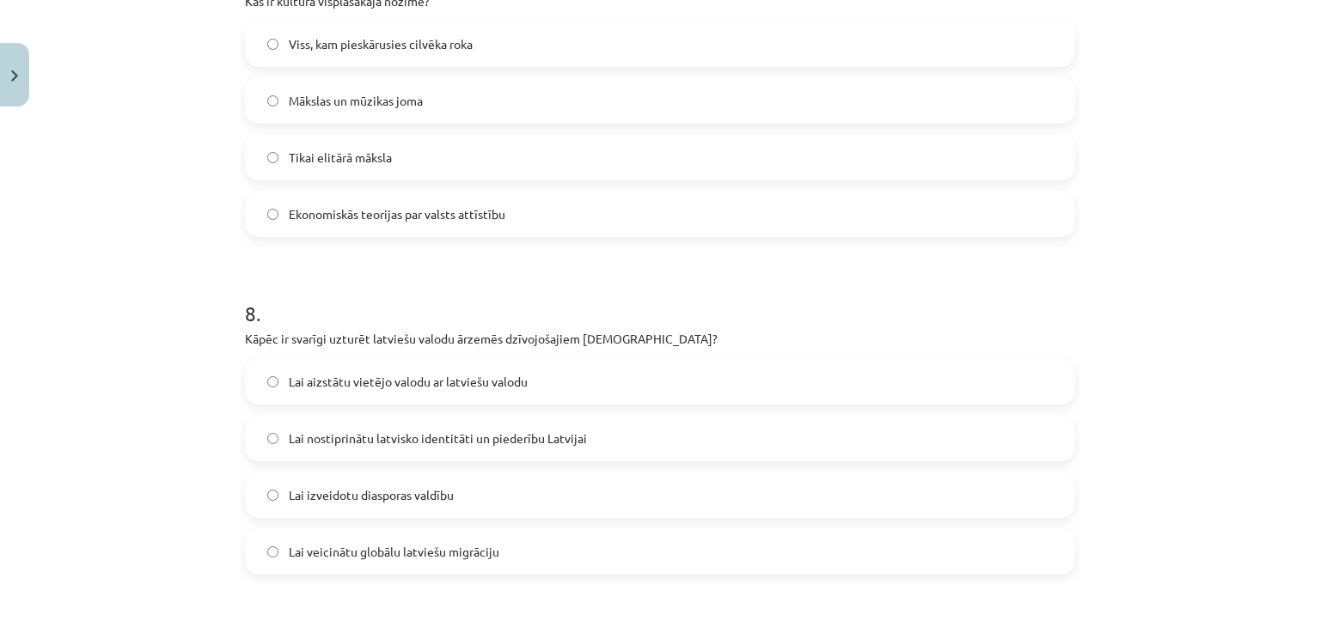
scroll to position [2578, 0]
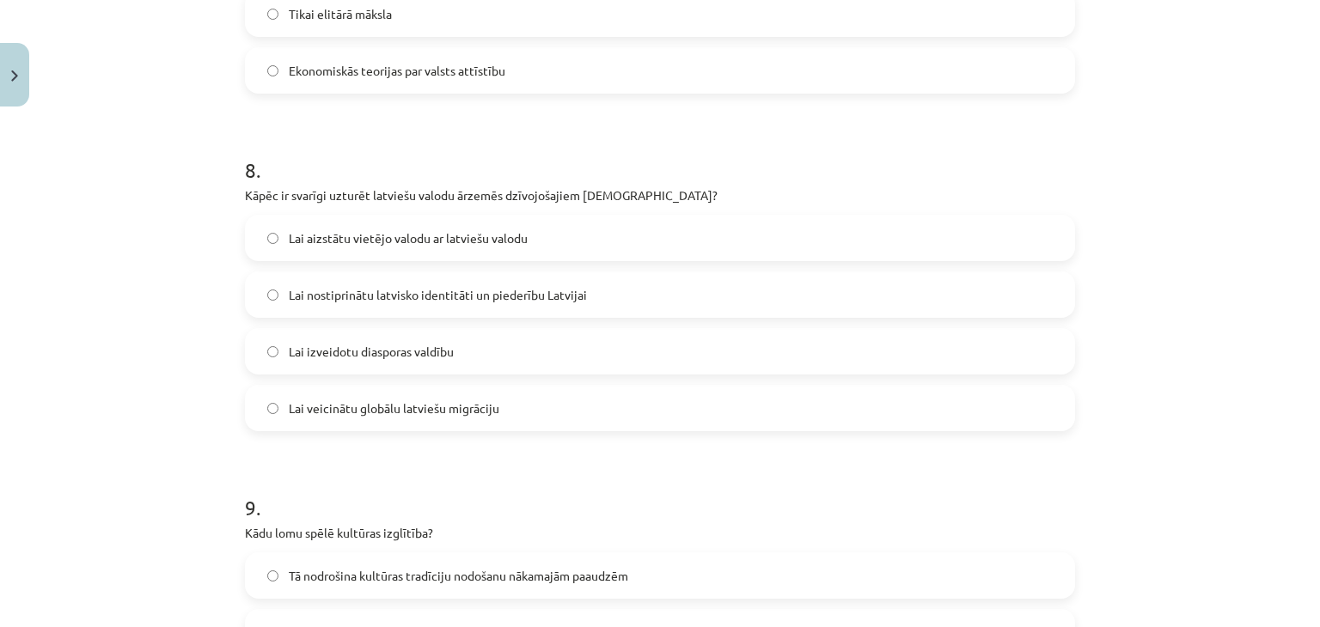
click at [434, 297] on span "Lai nostiprinātu latvisko identitāti un piederību Latvijai" at bounding box center [438, 295] width 298 height 18
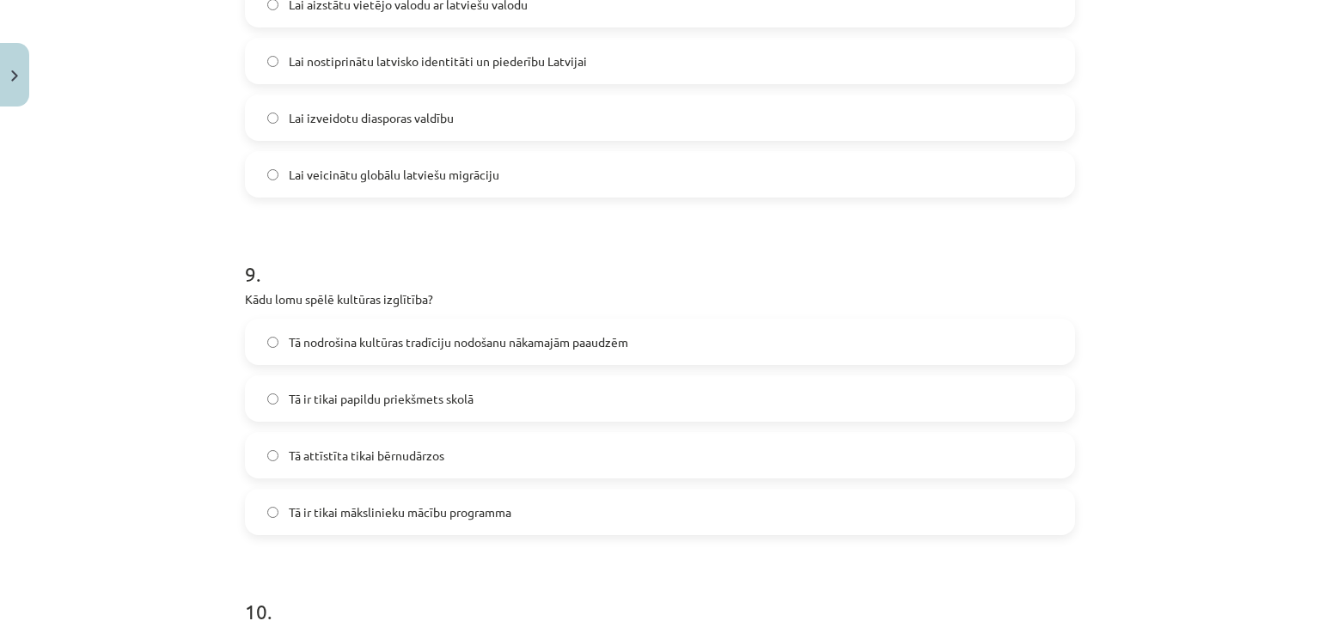
scroll to position [2864, 0]
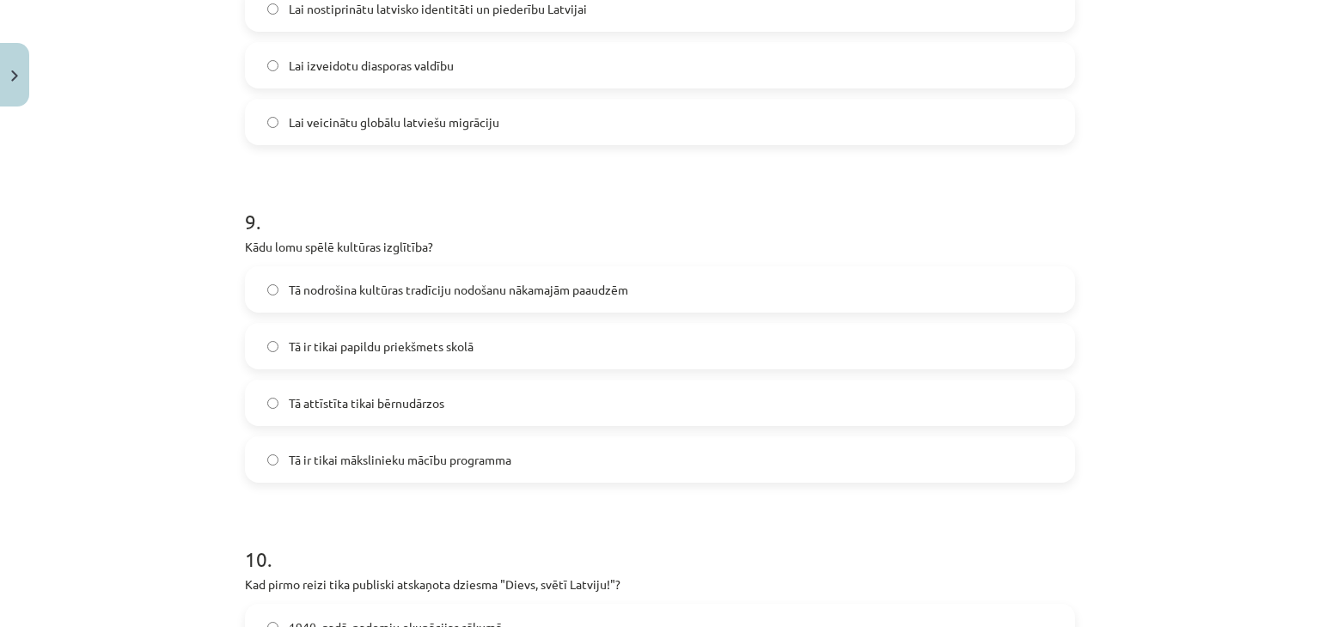
click at [361, 289] on span "Tā nodrošina kultūras tradīciju nodošanu nākamajām paaudzēm" at bounding box center [458, 290] width 339 height 18
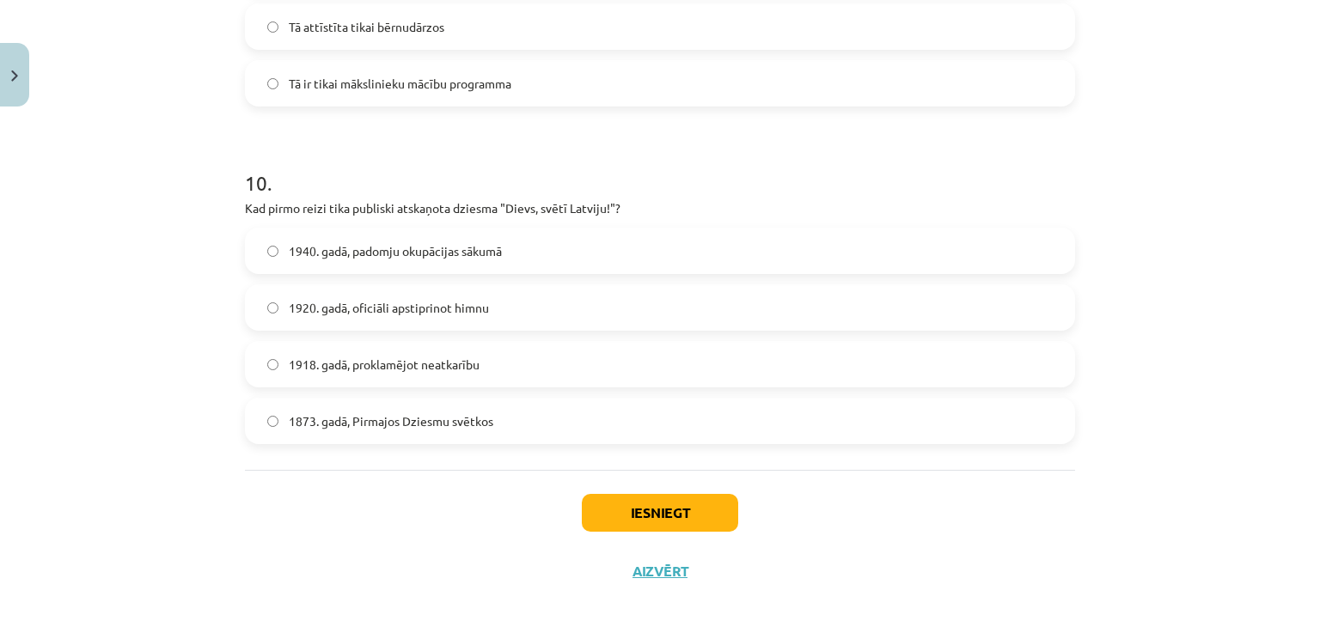
scroll to position [3256, 0]
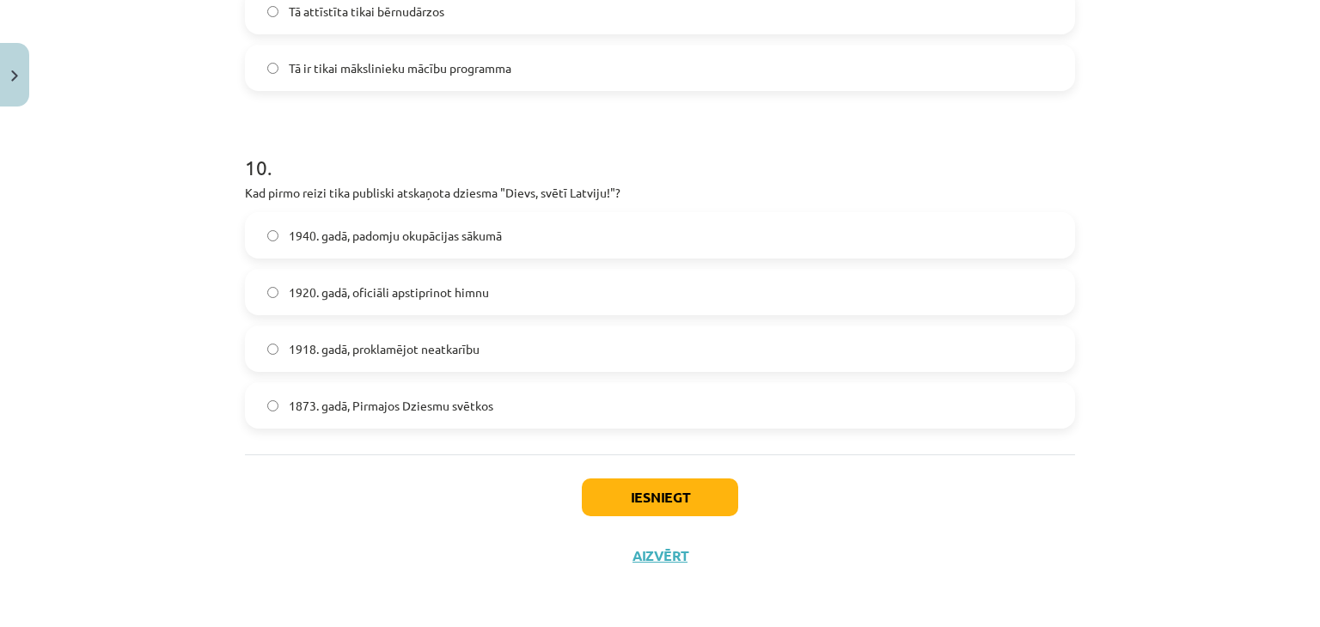
click at [396, 403] on span "1873. gadā, Pirmajos Dziesmu svētkos" at bounding box center [391, 406] width 205 height 18
drag, startPoint x: 240, startPoint y: 192, endPoint x: 613, endPoint y: 180, distance: 373.2
click at [613, 180] on div "10 . Kad pirmo reizi tika publiski atskaņota dziesma "Dievs, svētī Latviju!"? 1…" at bounding box center [660, 276] width 830 height 303
copy p "Kad pirmo reizi tika publiski atskaņota dziesma "Dievs, svētī Latviju!"?"
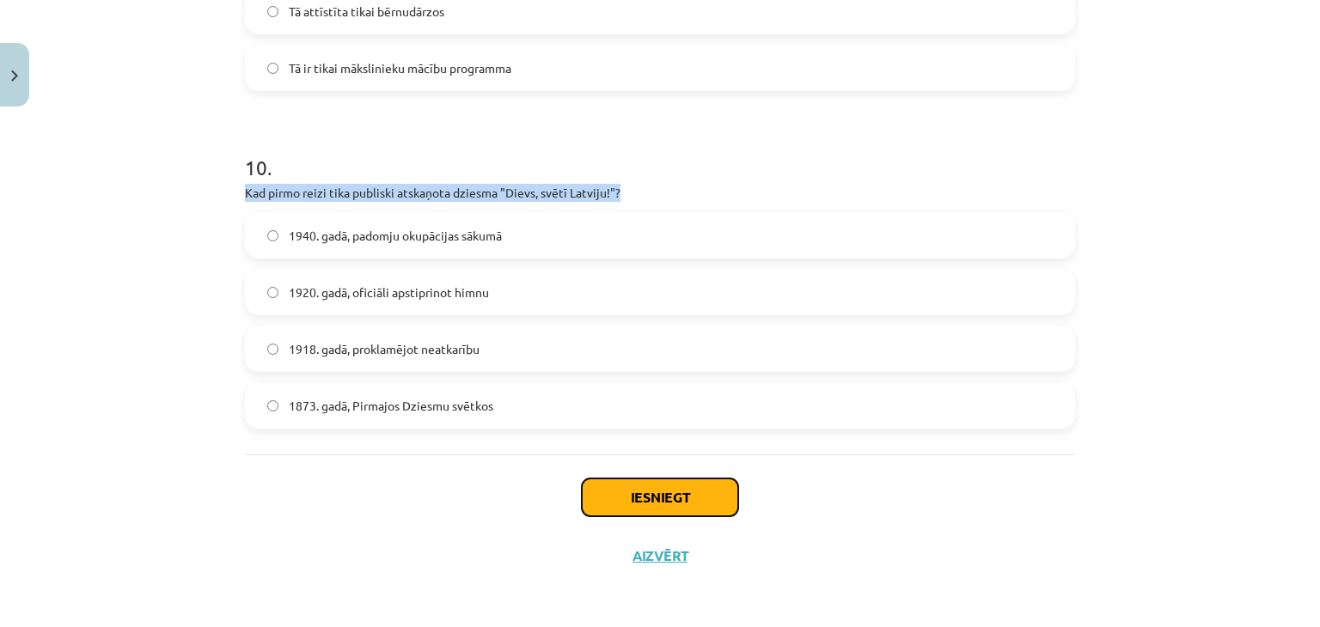
click at [621, 490] on button "Iesniegt" at bounding box center [660, 498] width 156 height 38
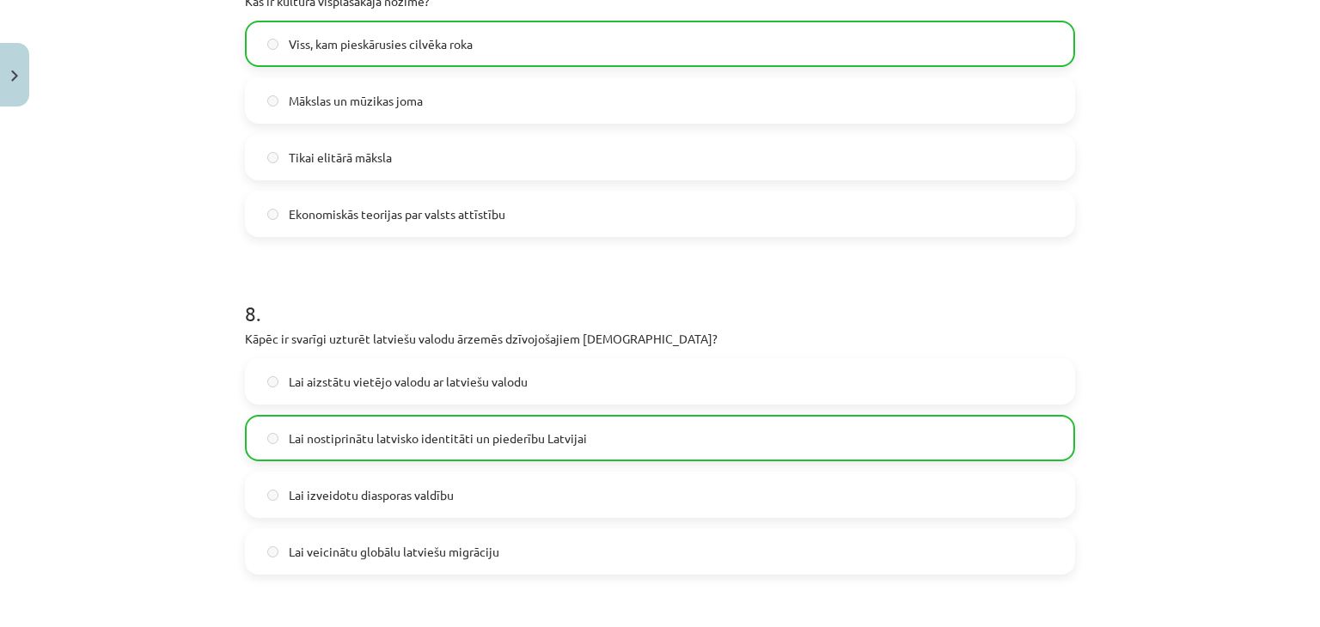
scroll to position [3311, 0]
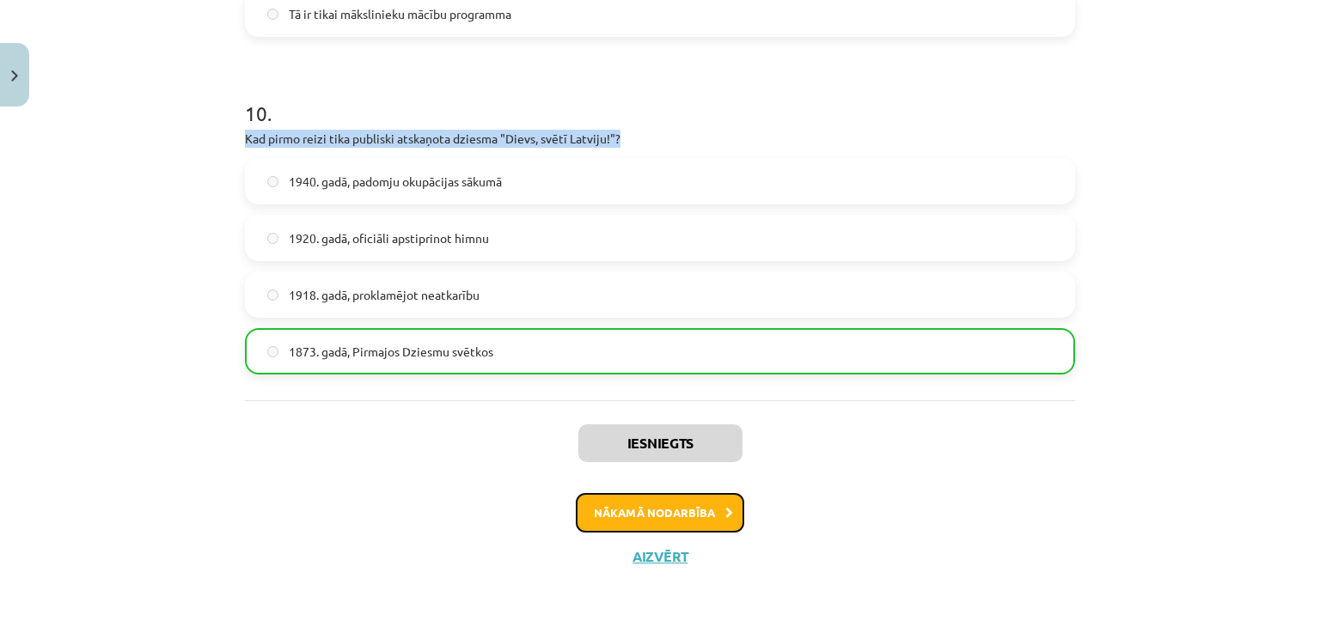
click at [626, 510] on button "Nākamā nodarbība" at bounding box center [660, 513] width 168 height 40
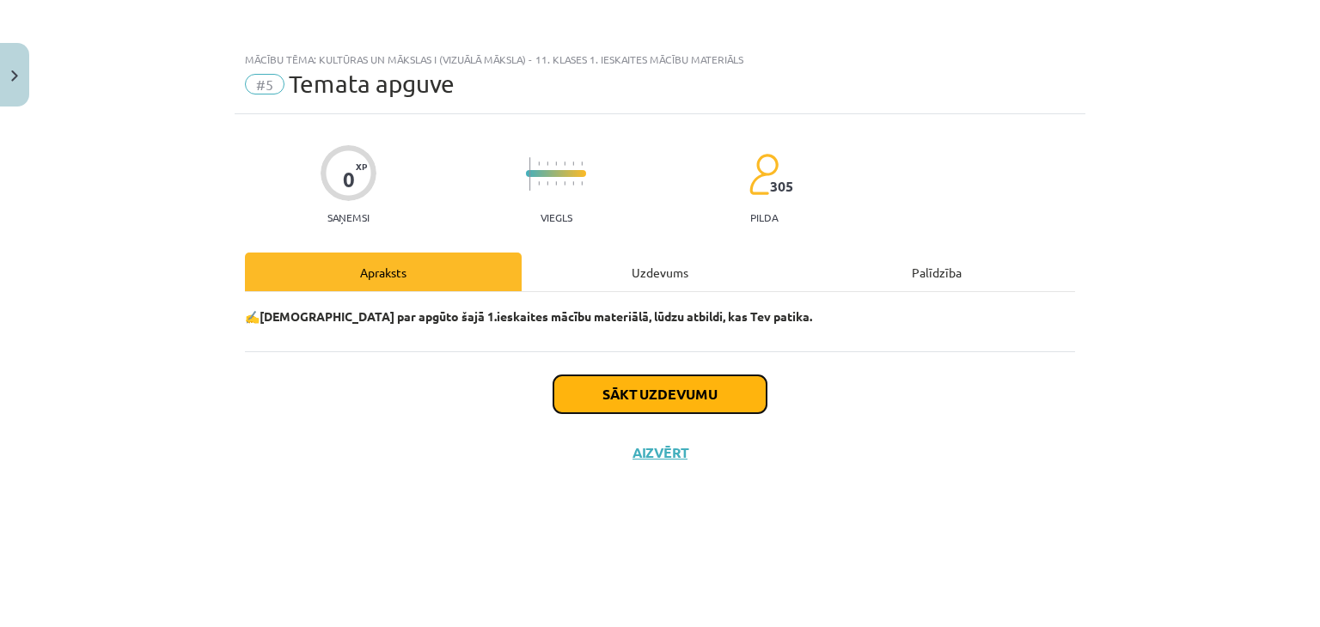
click at [587, 391] on button "Sākt uzdevumu" at bounding box center [659, 395] width 213 height 38
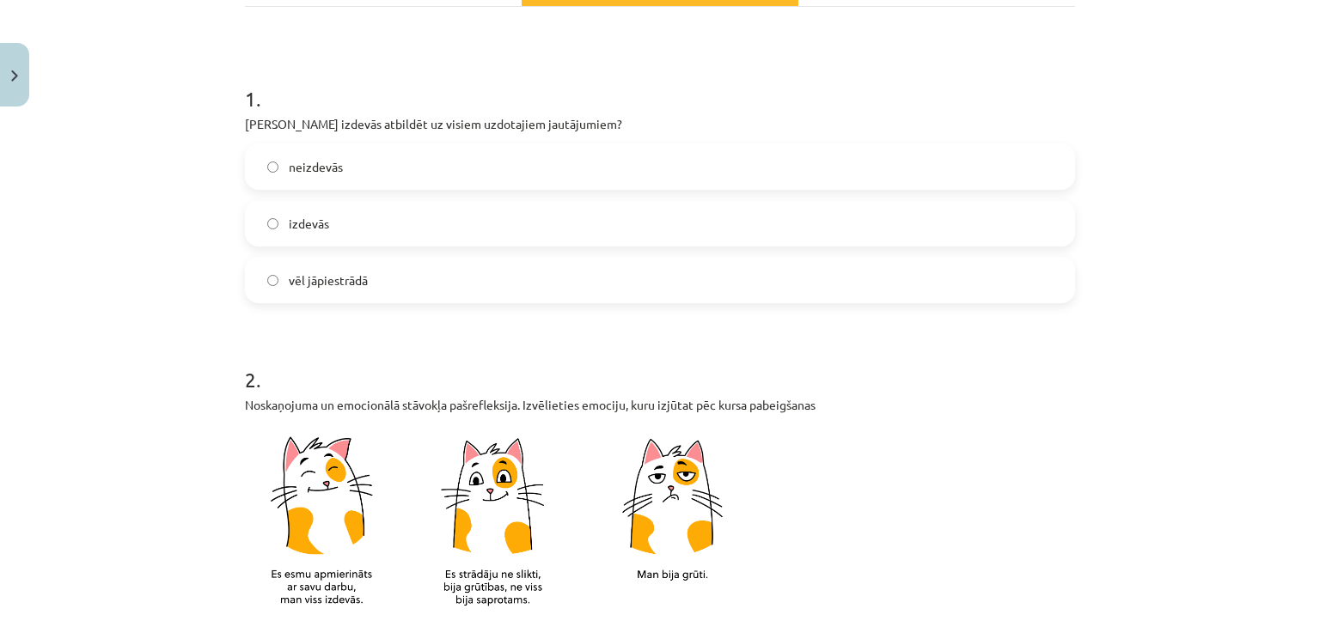
scroll to position [286, 0]
click at [423, 221] on label "izdevās" at bounding box center [660, 222] width 827 height 43
click at [423, 264] on label "vēl jāpiestrādā" at bounding box center [660, 279] width 827 height 43
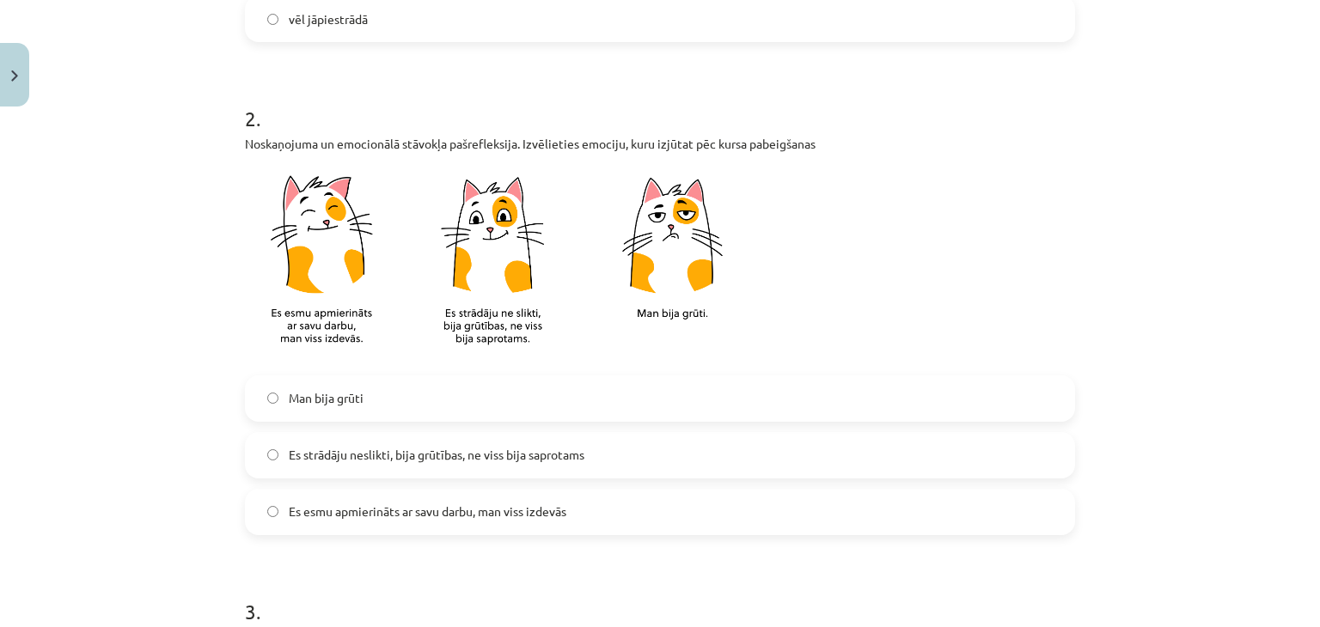
scroll to position [572, 0]
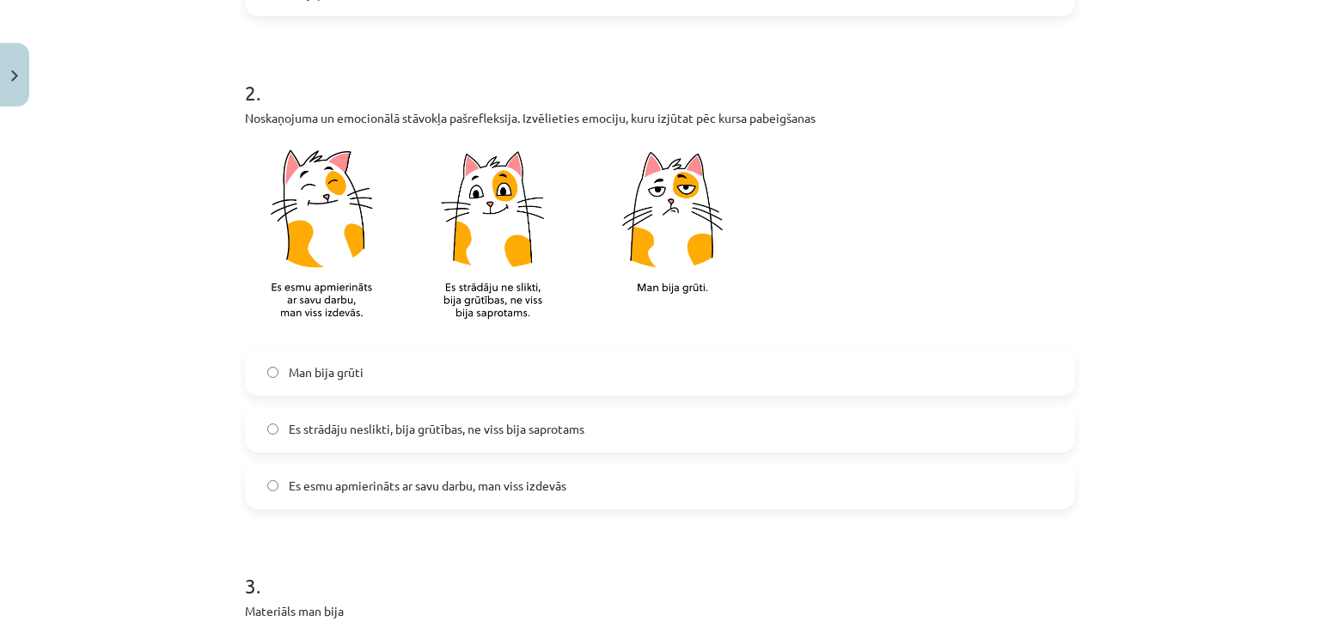
click at [428, 478] on span "Es esmu apmierināts ar savu darbu, man viss izdevās" at bounding box center [428, 486] width 278 height 18
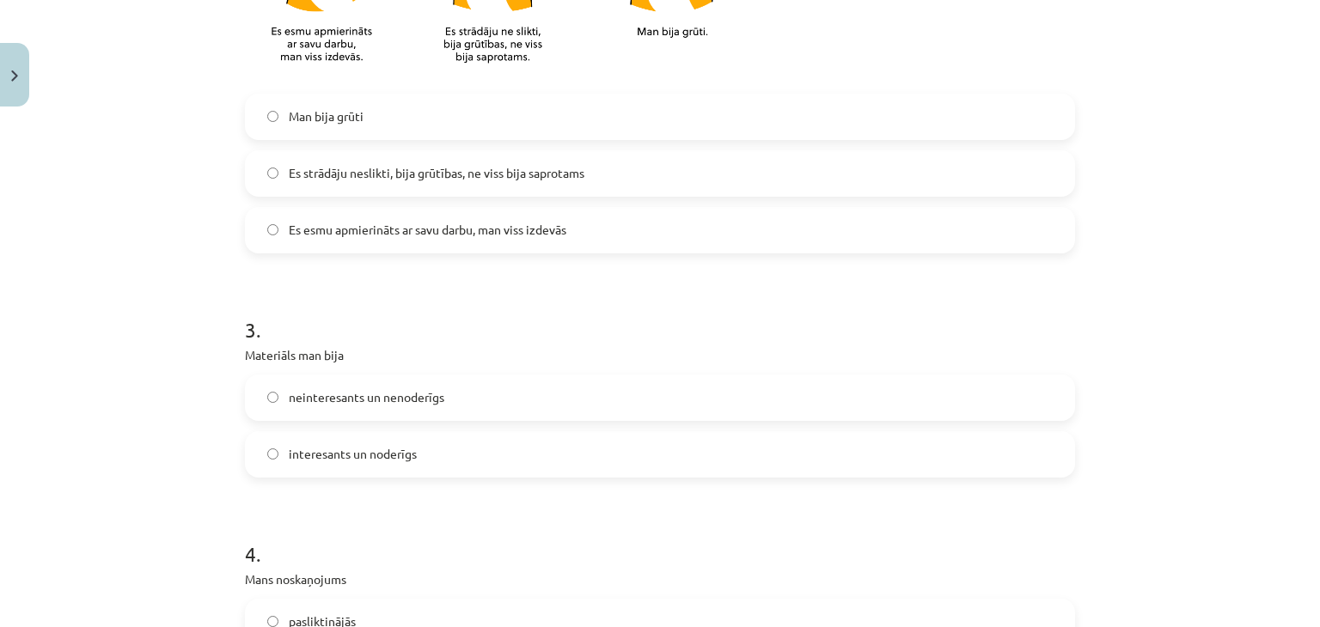
scroll to position [859, 0]
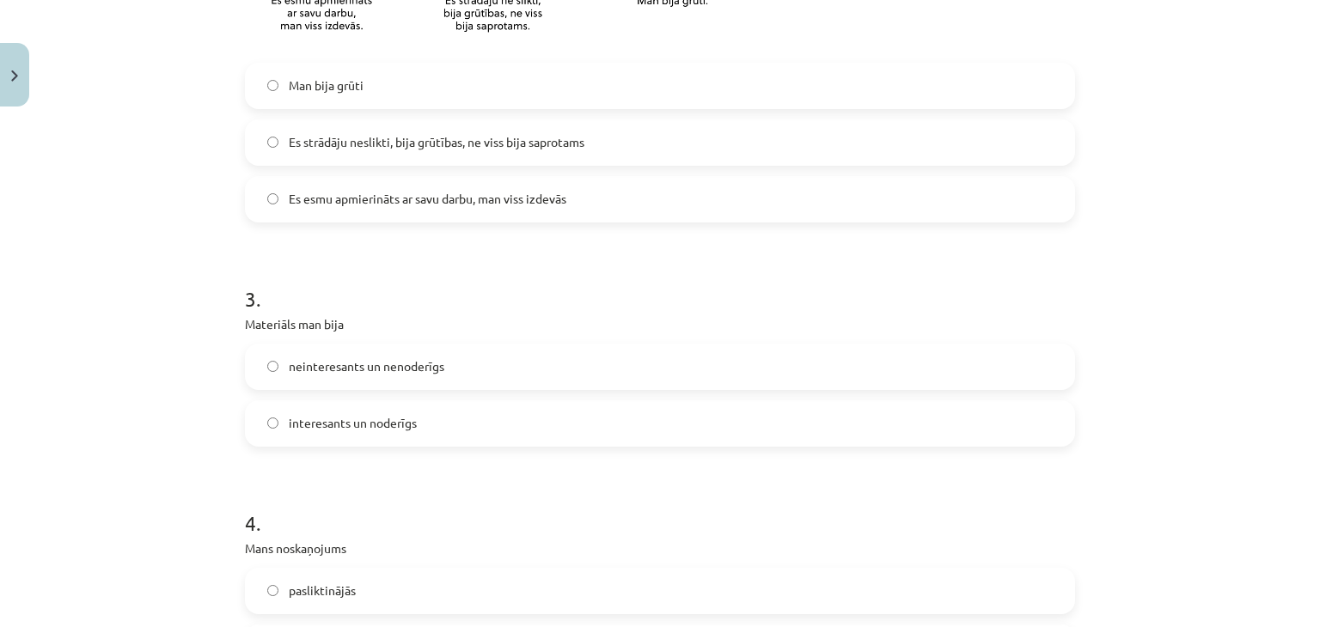
click at [413, 424] on label "interesants un noderīgs" at bounding box center [660, 423] width 827 height 43
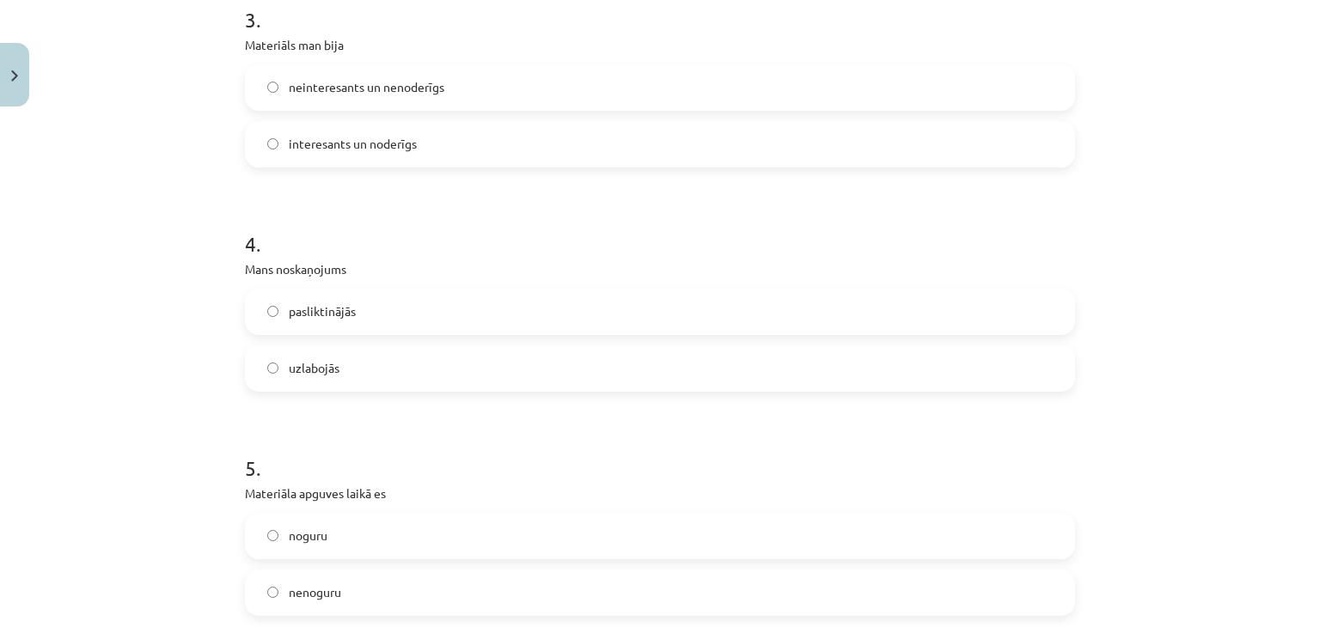
scroll to position [1146, 0]
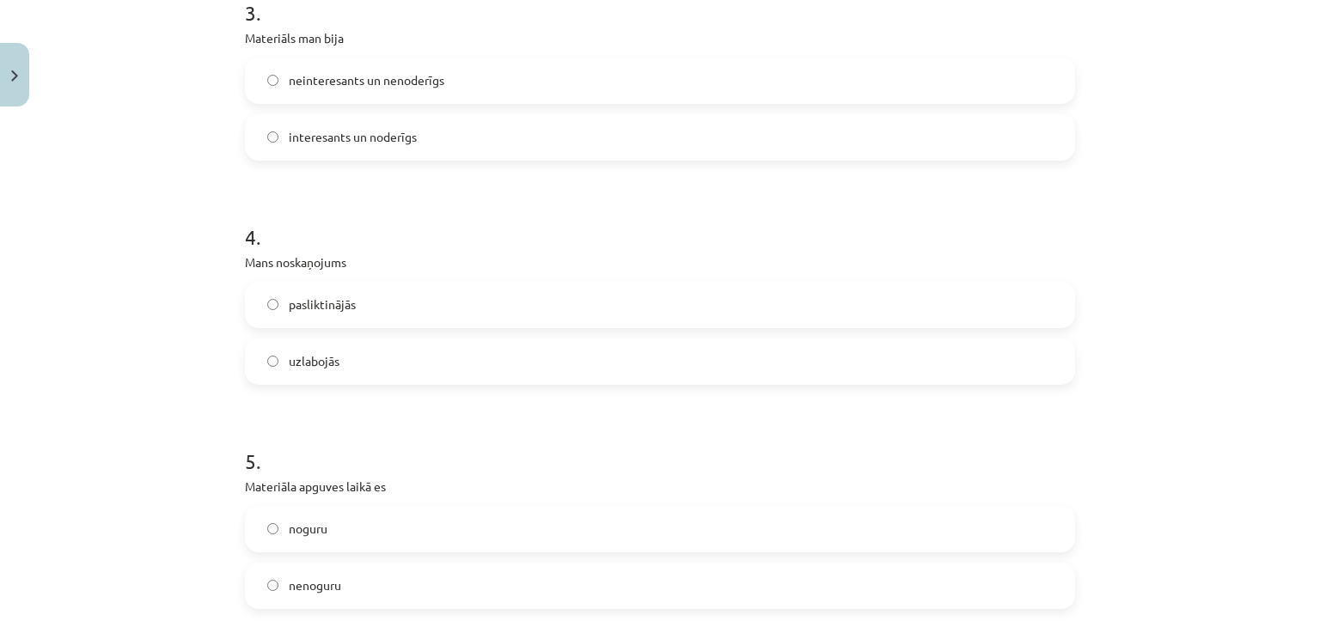
click at [413, 371] on label "uzlabojās" at bounding box center [660, 361] width 827 height 43
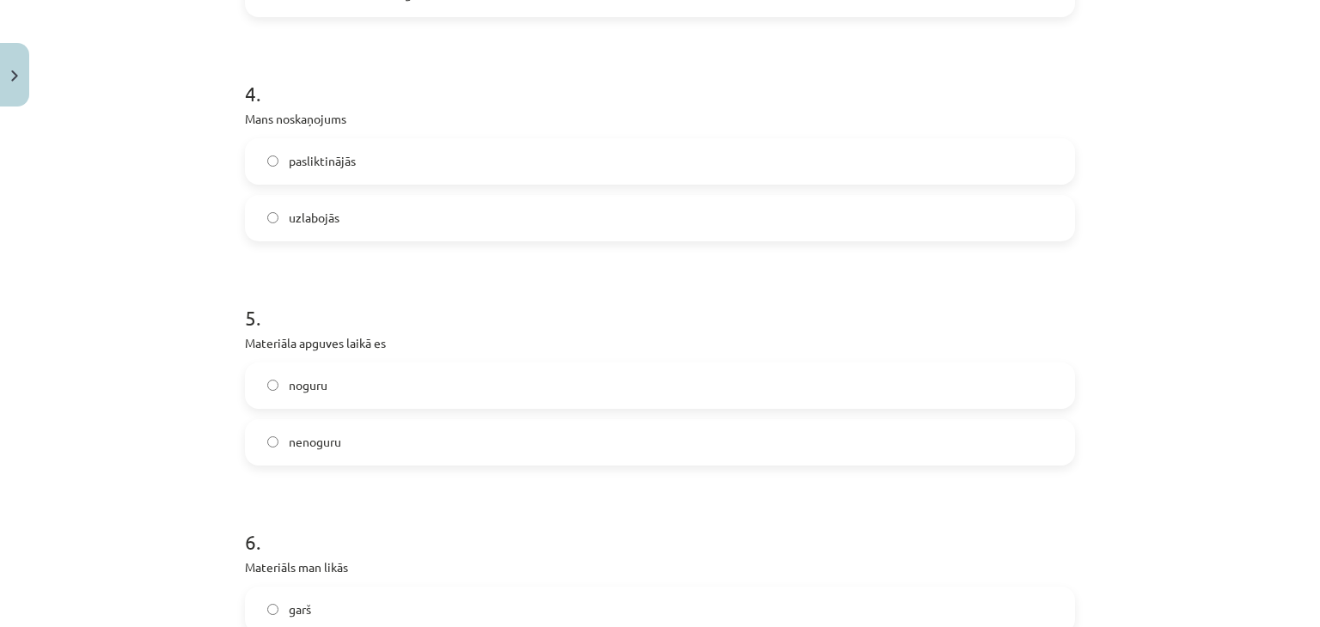
click at [411, 441] on label "nenoguru" at bounding box center [660, 442] width 827 height 43
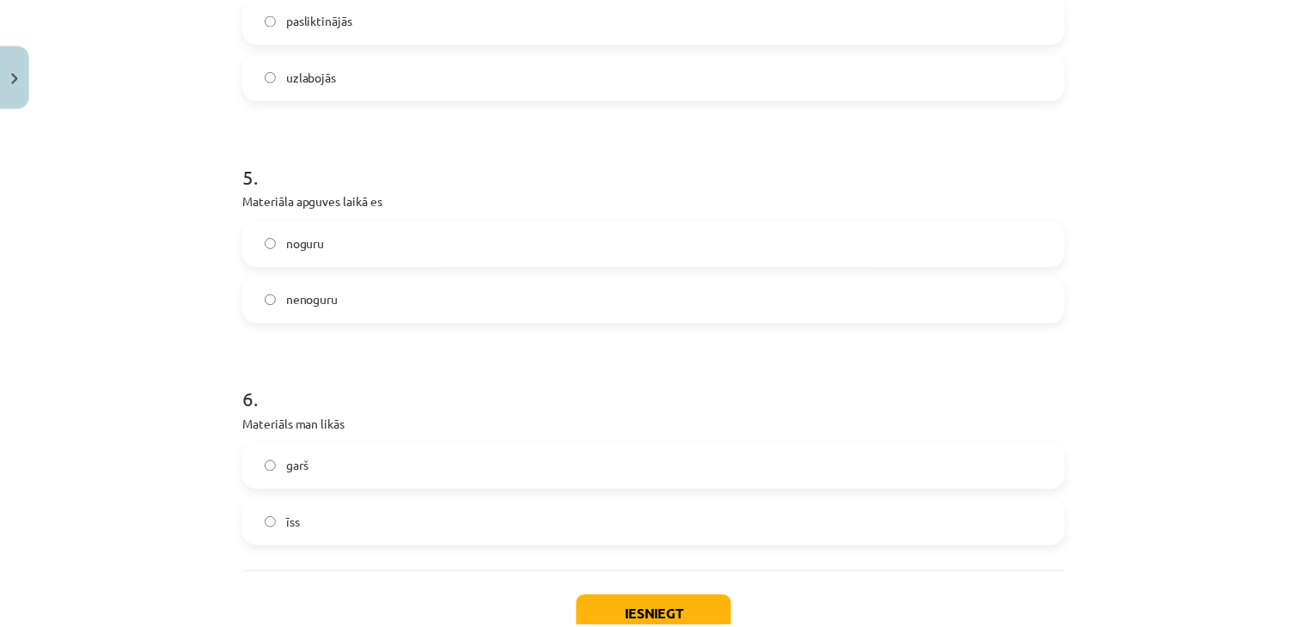
scroll to position [1550, 0]
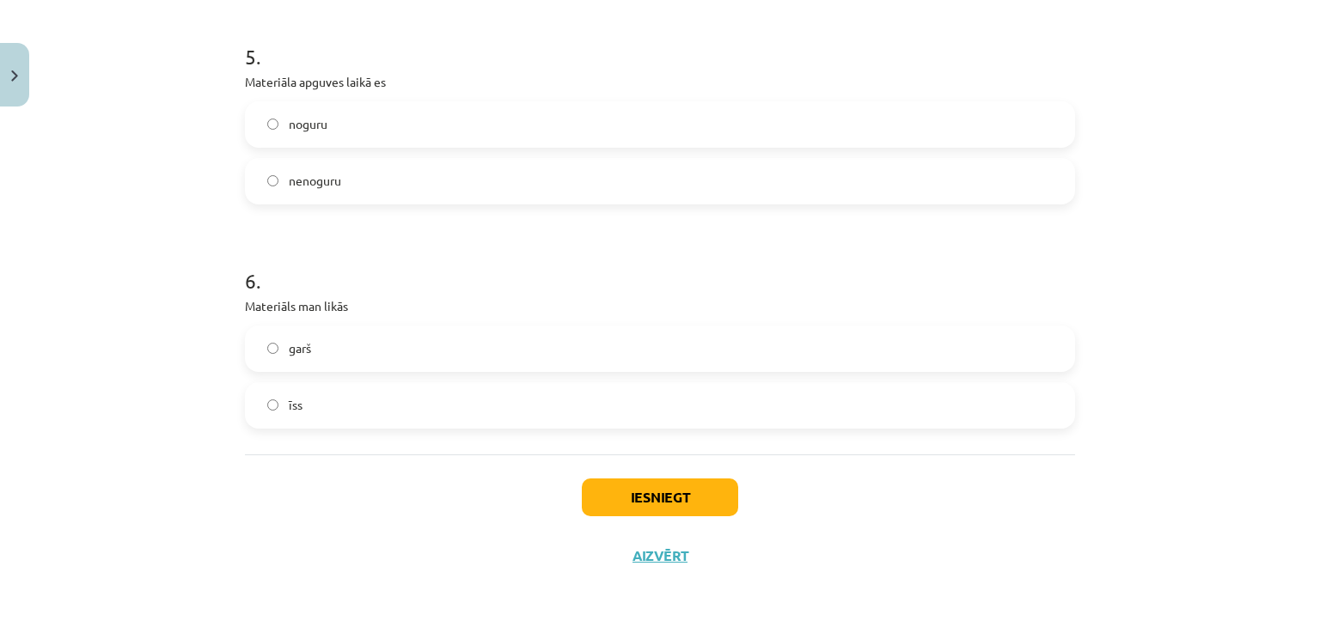
click at [408, 407] on label "īss" at bounding box center [660, 405] width 827 height 43
click at [630, 495] on button "Iesniegt" at bounding box center [660, 498] width 156 height 38
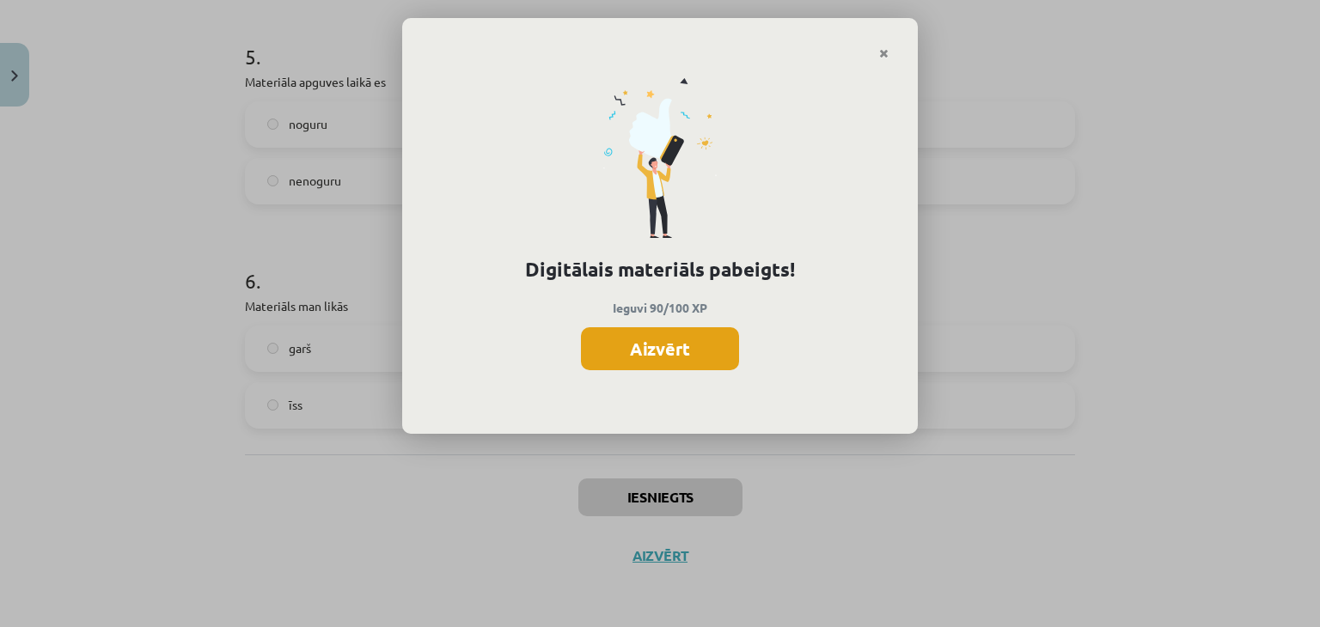
click at [636, 356] on button "Aizvērt" at bounding box center [660, 348] width 158 height 43
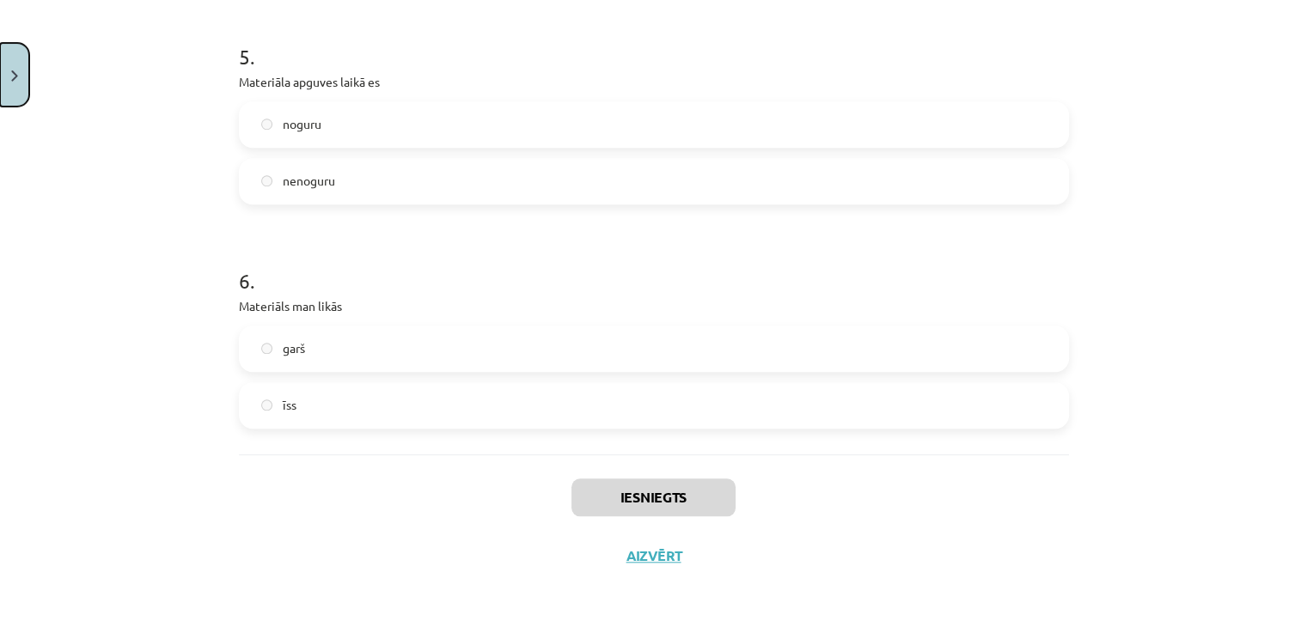
click at [7, 64] on button "Close" at bounding box center [14, 75] width 29 height 64
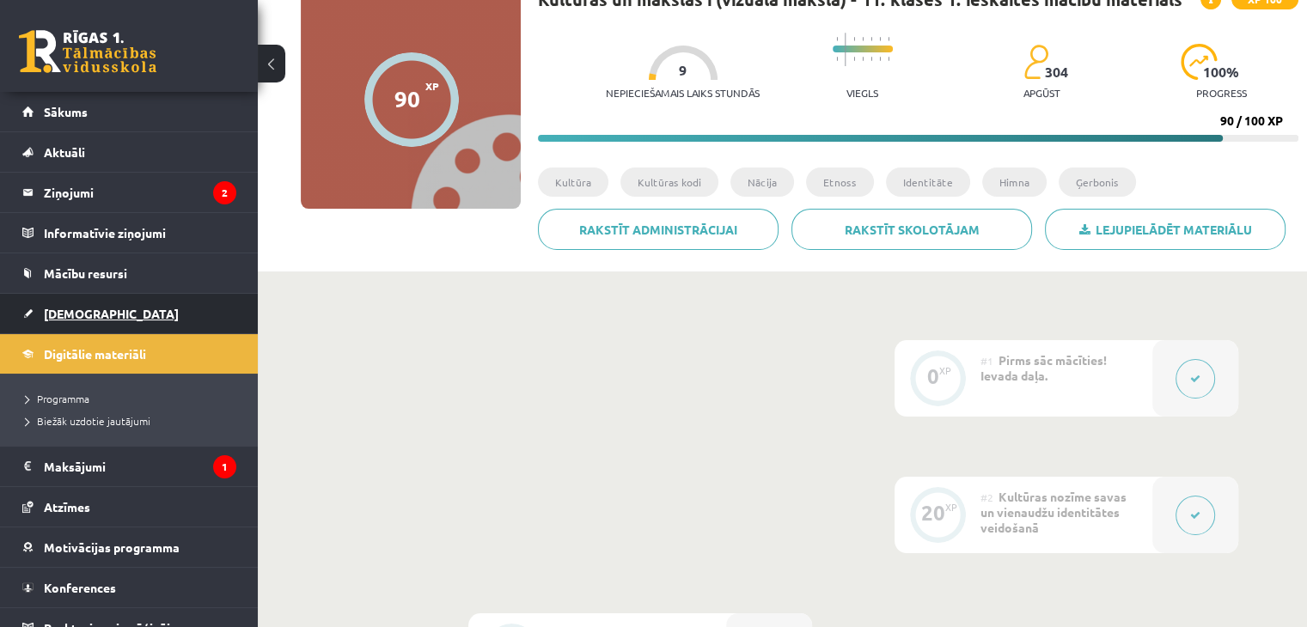
click at [93, 306] on span "[DEMOGRAPHIC_DATA]" at bounding box center [111, 313] width 135 height 15
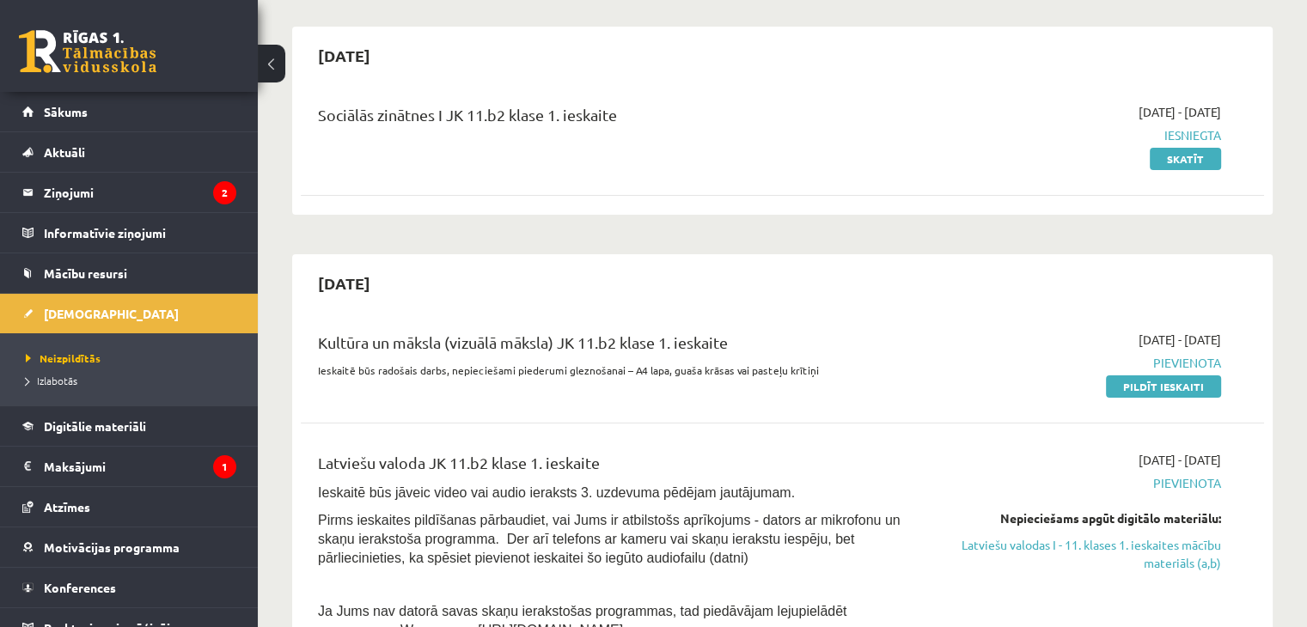
scroll to position [286, 0]
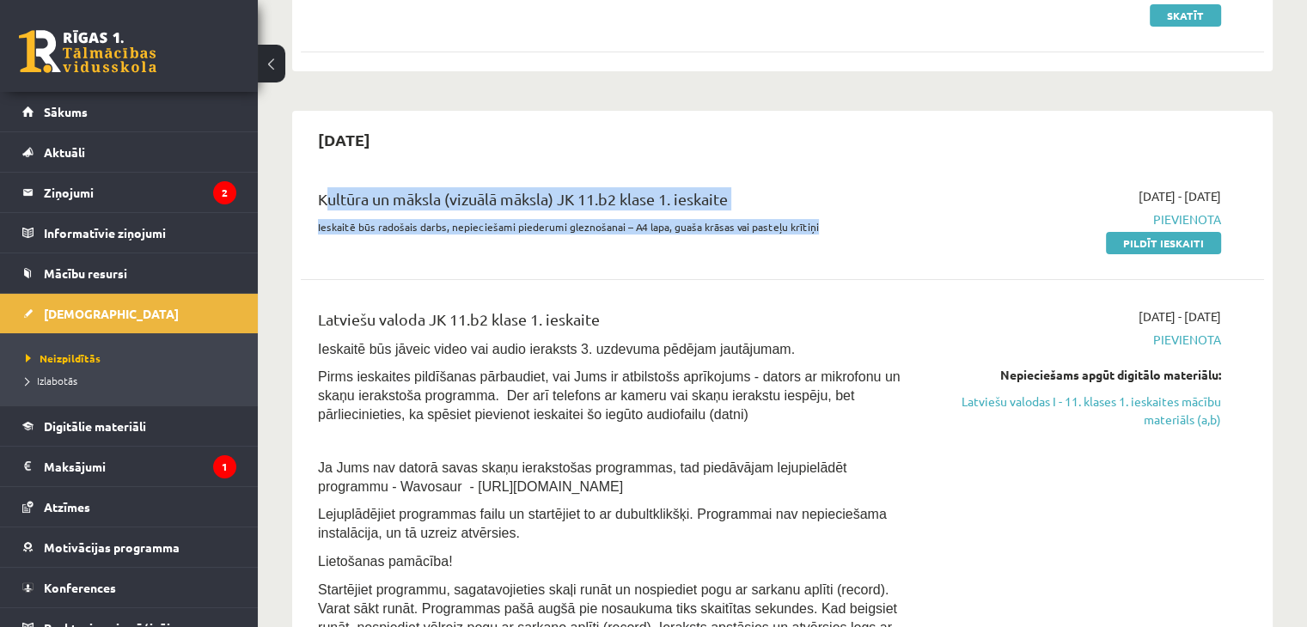
drag, startPoint x: 808, startPoint y: 224, endPoint x: 316, endPoint y: 214, distance: 491.7
click at [316, 214] on div "Kultūra un māksla (vizuālā māksla) JK 11.b2 klase 1. ieskaite Ieskaitē būs rado…" at bounding box center [615, 219] width 620 height 64
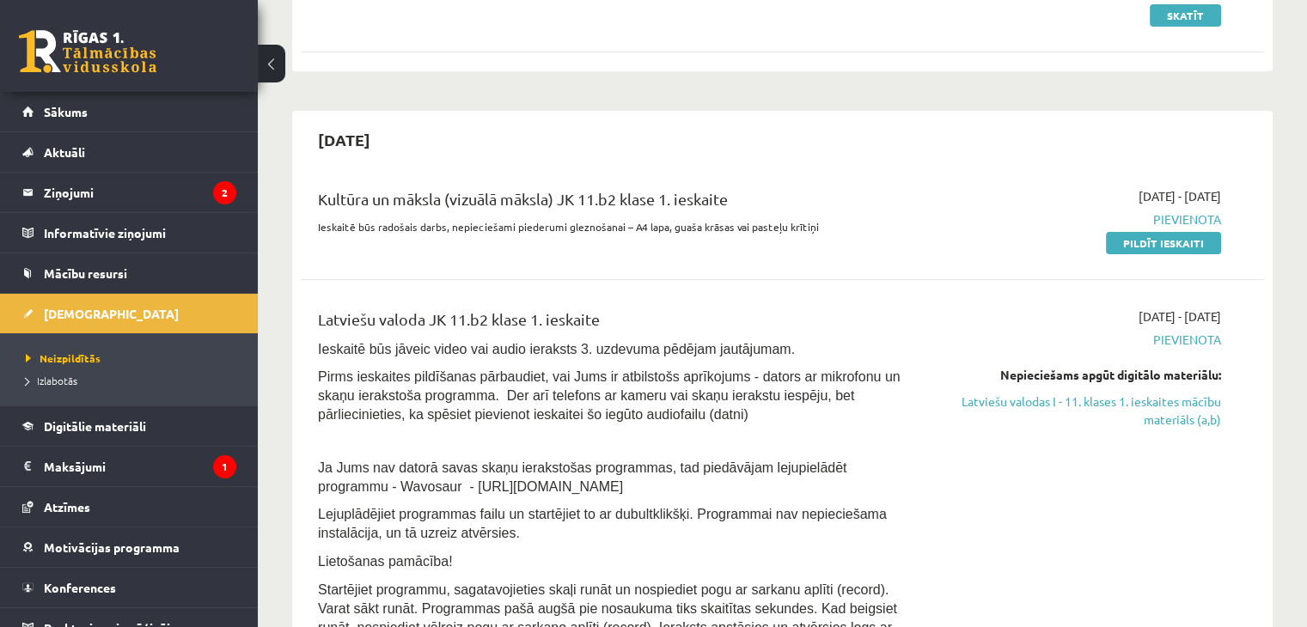
click at [384, 273] on div "Kultūra un māksla (vizuālā māksla) JK 11.b2 klase 1. ieskaite Ieskaitē būs rado…" at bounding box center [782, 456] width 963 height 572
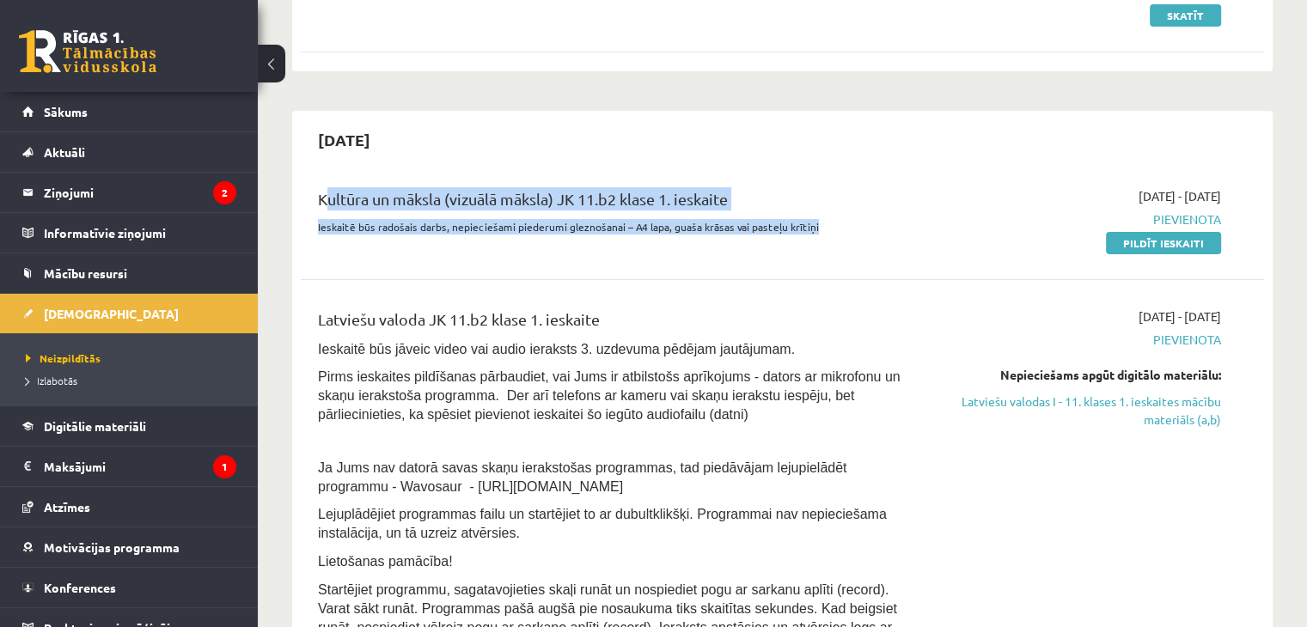
drag, startPoint x: 312, startPoint y: 196, endPoint x: 789, endPoint y: 233, distance: 478.4
click at [806, 234] on div "Kultūra un māksla (vizuālā māksla) JK 11.b2 klase 1. ieskaite Ieskaitē būs rado…" at bounding box center [615, 219] width 620 height 64
copy div "Kultūra un māksla (vizuālā māksla) JK 11.b2 klase 1. ieskaite Ieskaitē būs rado…"
drag, startPoint x: 1181, startPoint y: 246, endPoint x: 740, endPoint y: 76, distance: 472.3
click at [1181, 246] on link "Pildīt ieskaiti" at bounding box center [1163, 243] width 115 height 22
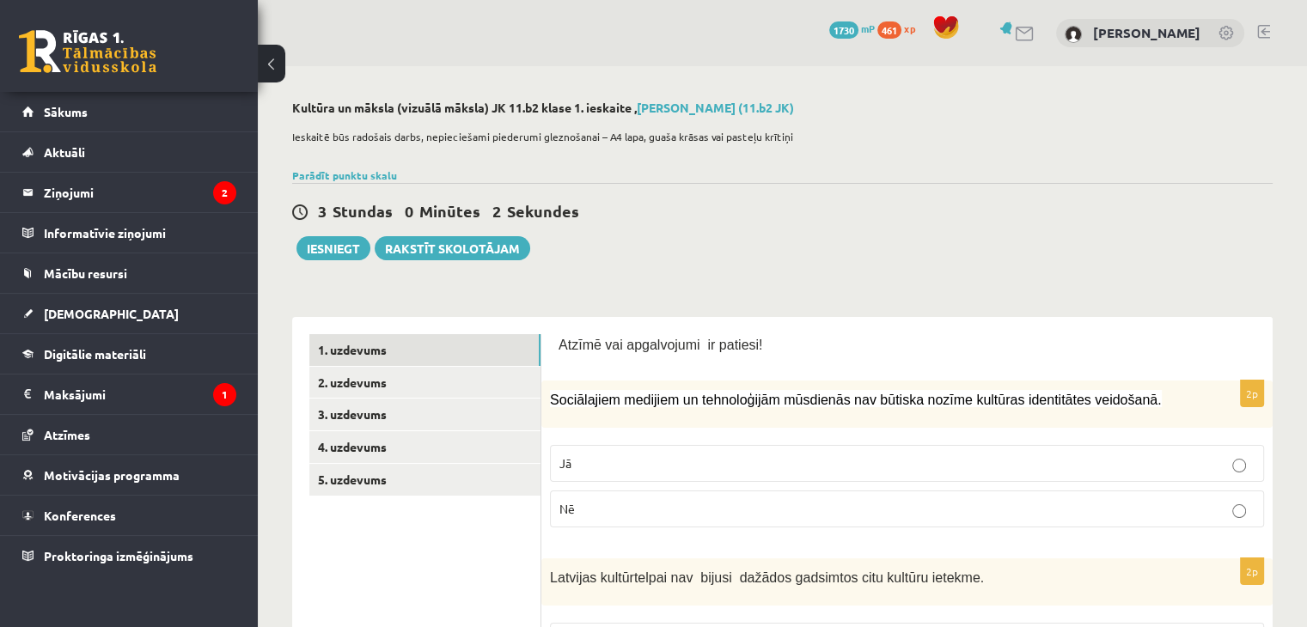
click at [732, 217] on div "3 Stundas 0 Minūtes 2 Sekundes" at bounding box center [782, 212] width 981 height 22
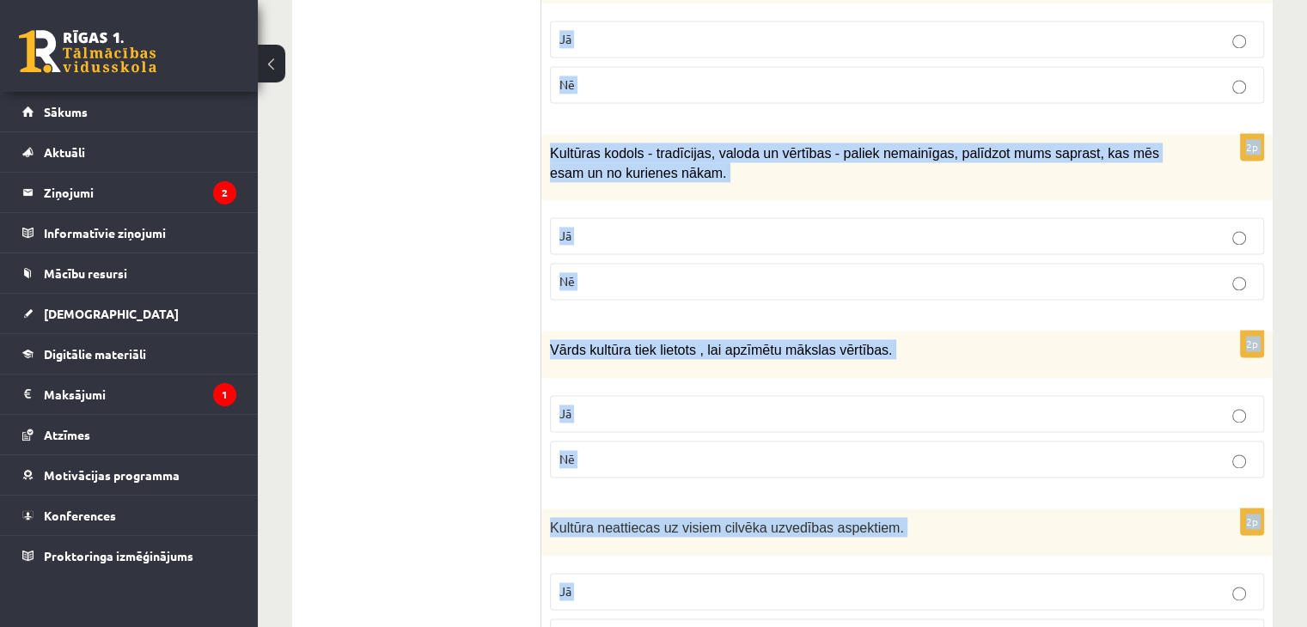
scroll to position [2516, 0]
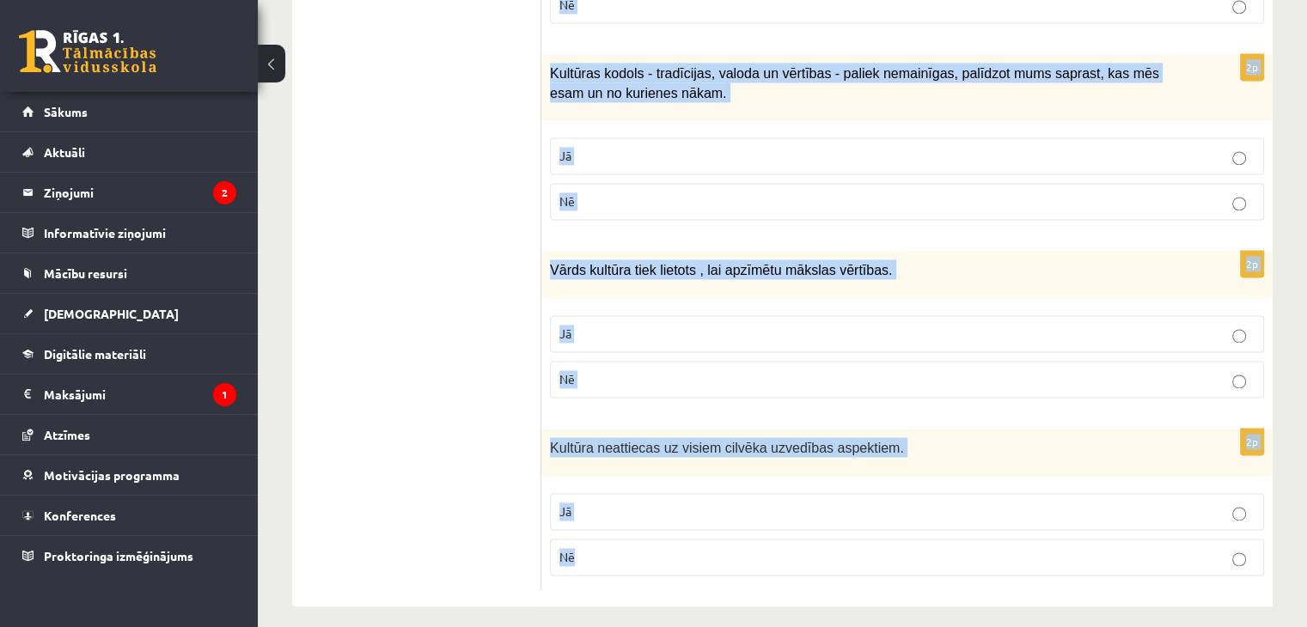
drag, startPoint x: 553, startPoint y: 197, endPoint x: 890, endPoint y: 633, distance: 551.5
copy form "Loremi dol sitametcons ad elitsed! 7d Eiusmodtemp incididu ut laboreetdolo magn…"
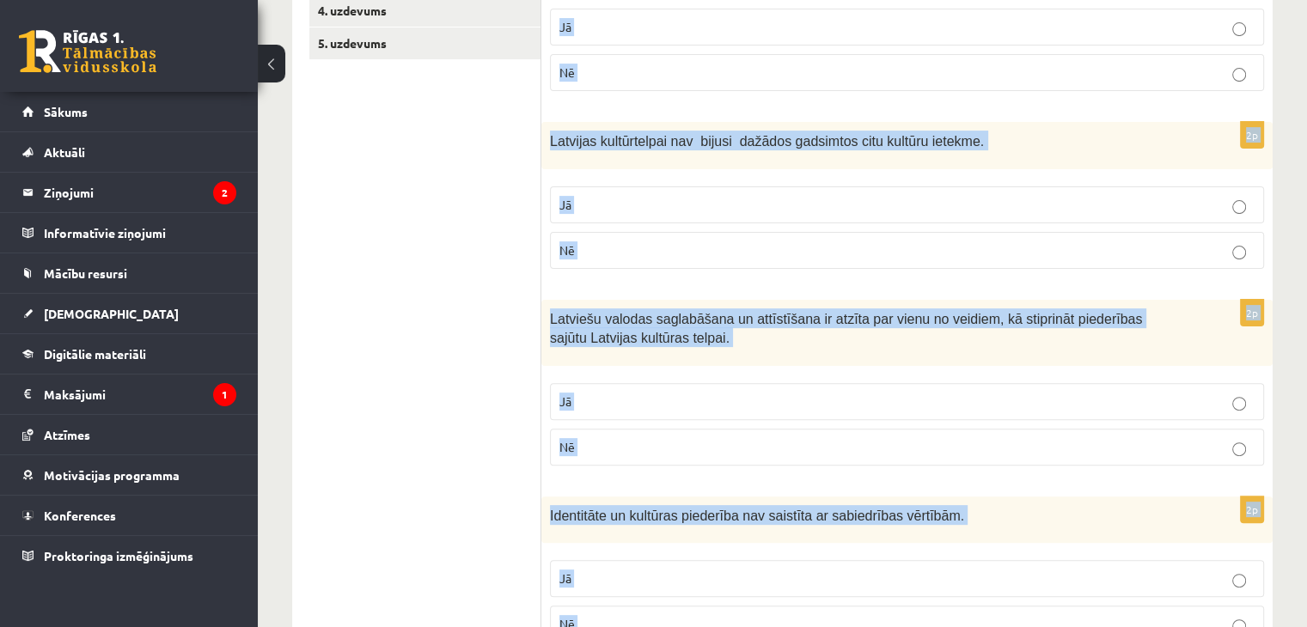
scroll to position [0, 0]
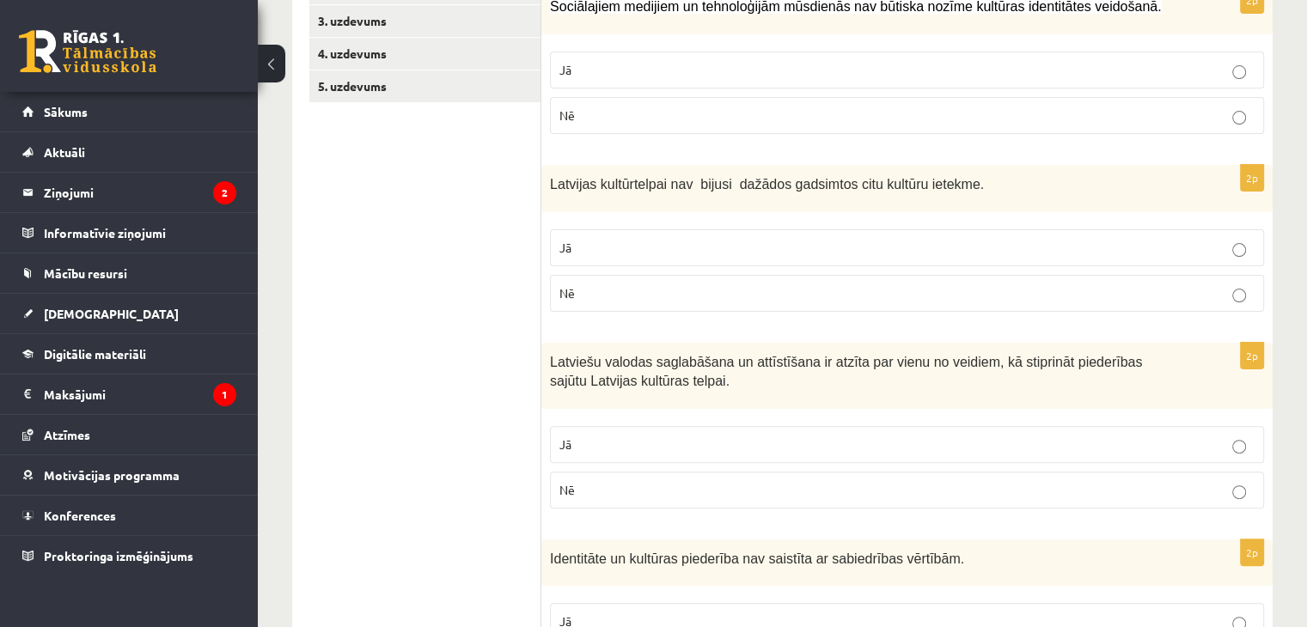
scroll to position [430, 0]
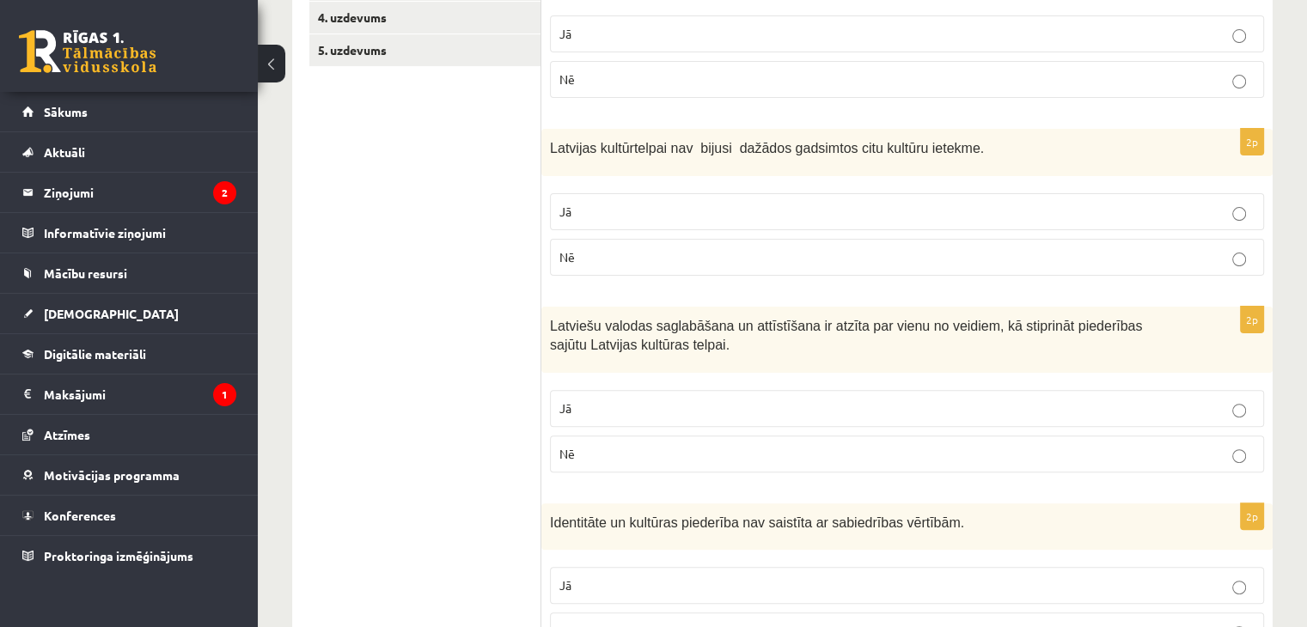
click at [585, 87] on p "Nē" at bounding box center [906, 79] width 695 height 18
drag, startPoint x: 667, startPoint y: 257, endPoint x: 665, endPoint y: 266, distance: 9.6
click at [667, 257] on p "Nē" at bounding box center [906, 257] width 695 height 18
click at [645, 407] on p "Jā" at bounding box center [906, 409] width 695 height 18
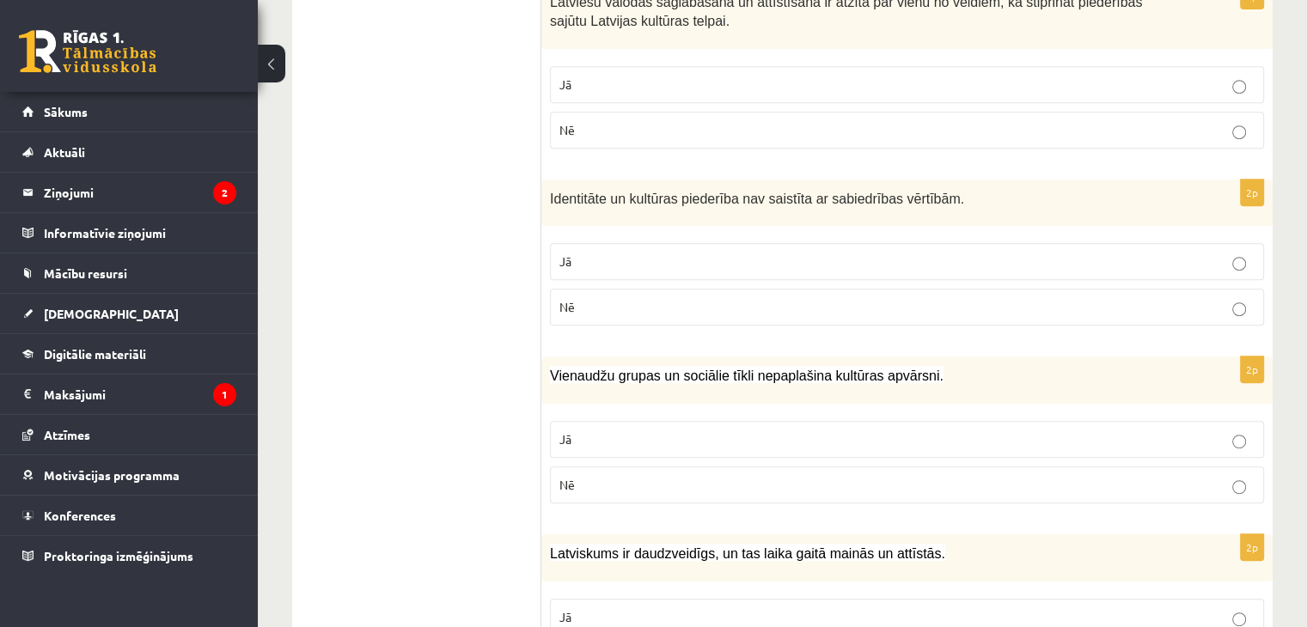
scroll to position [859, 0]
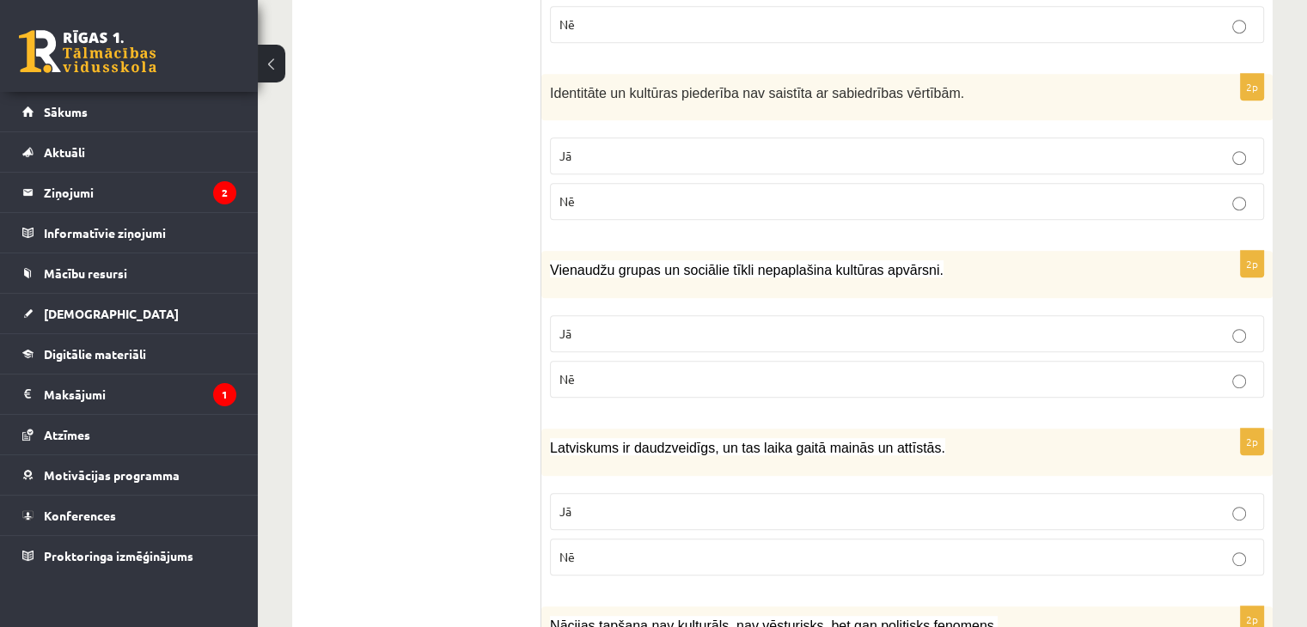
click at [604, 200] on p "Nē" at bounding box center [906, 202] width 695 height 18
click at [609, 371] on p "Nē" at bounding box center [906, 379] width 695 height 18
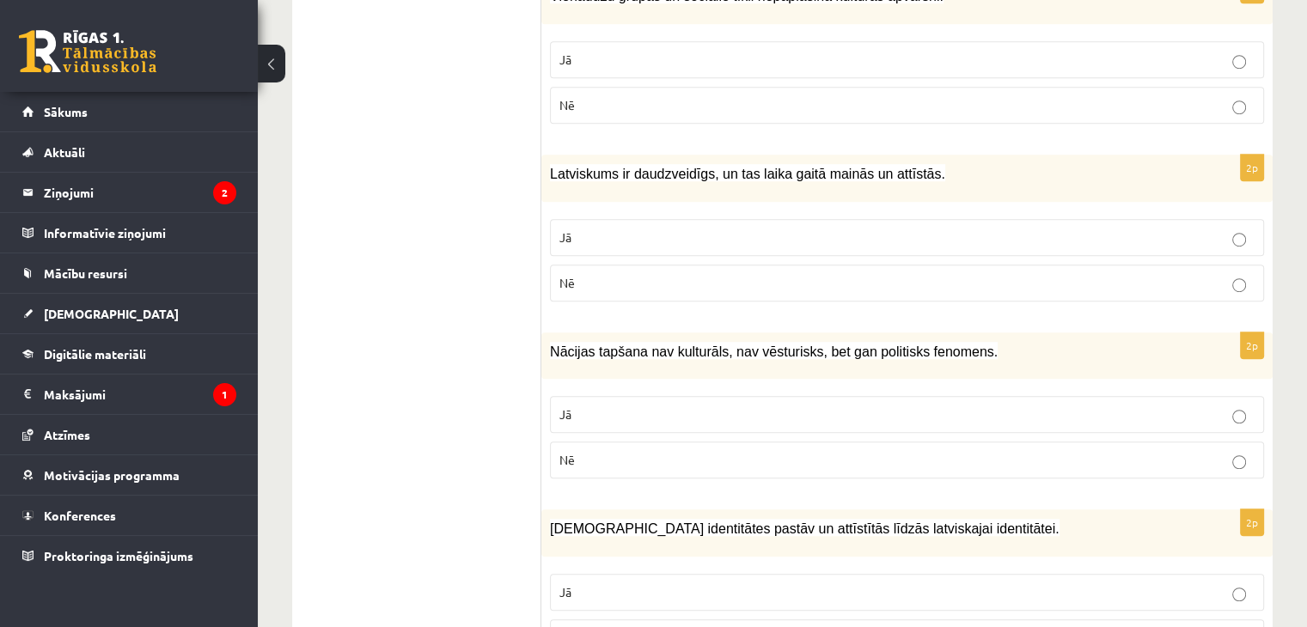
scroll to position [1146, 0]
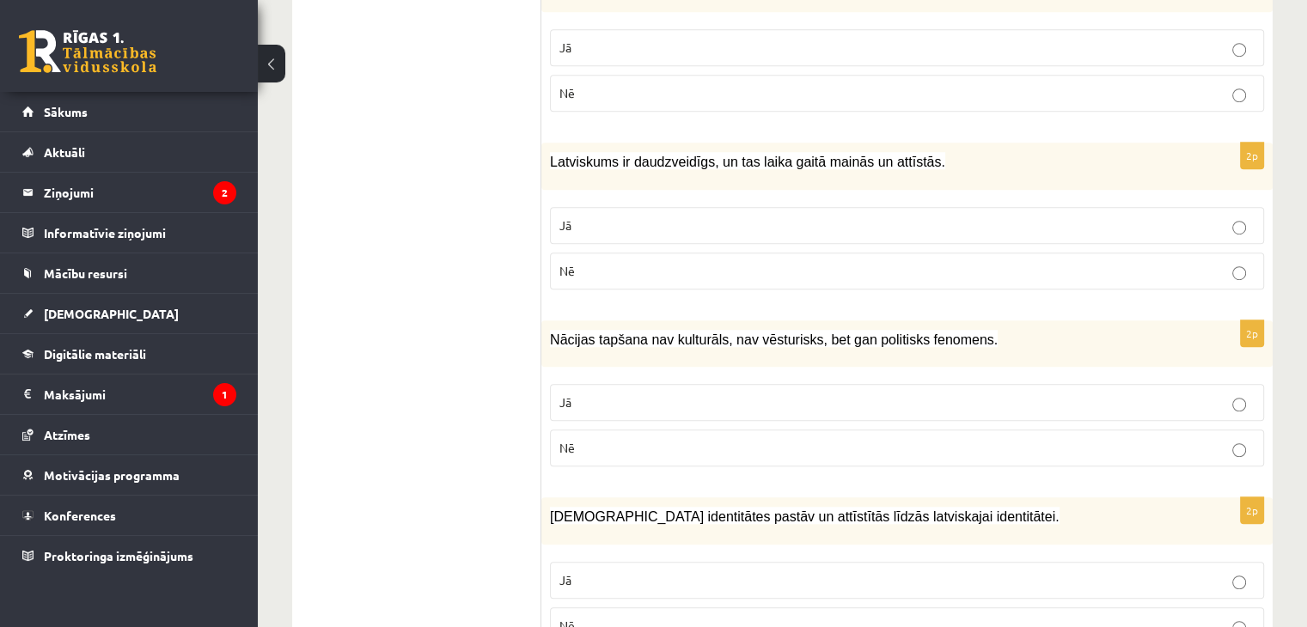
click at [633, 219] on p "Jā" at bounding box center [906, 226] width 695 height 18
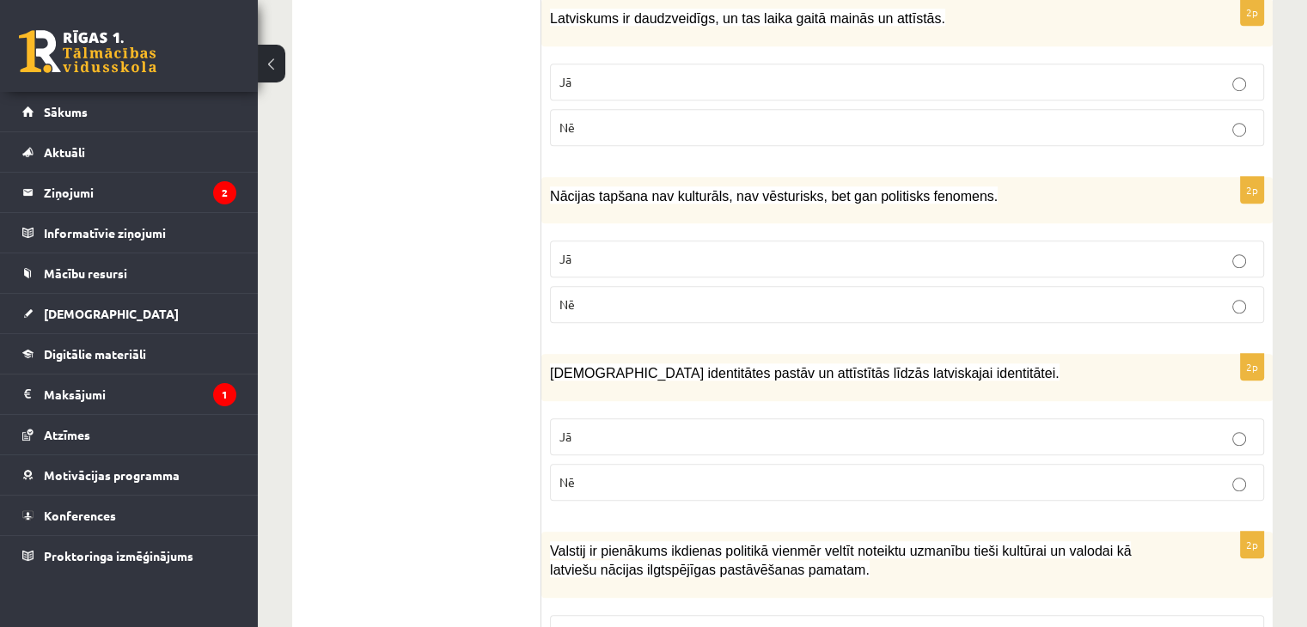
click at [705, 296] on p "Nē" at bounding box center [906, 305] width 695 height 18
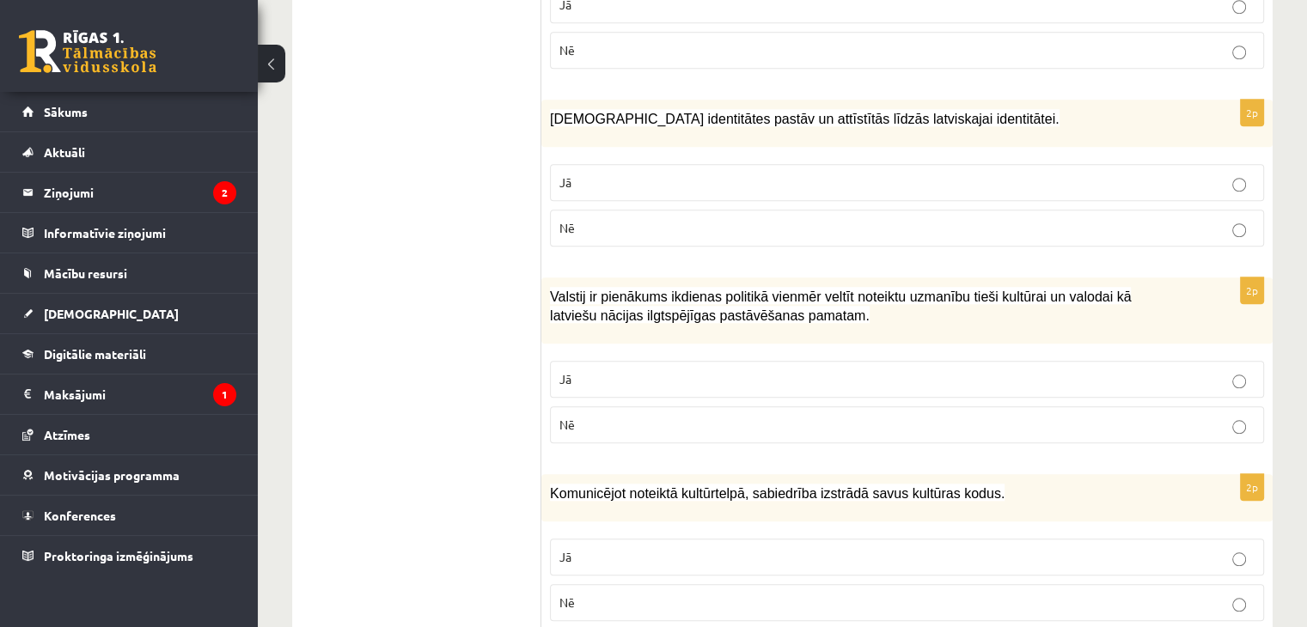
scroll to position [1575, 0]
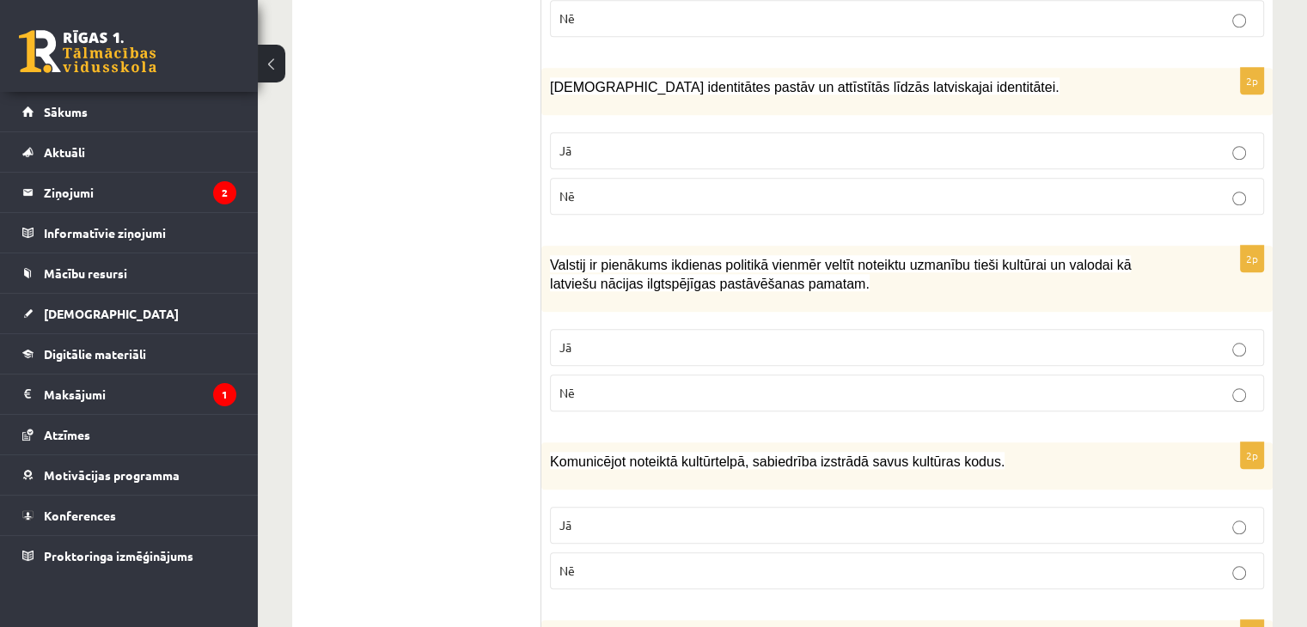
click at [763, 132] on label "Jā" at bounding box center [907, 150] width 714 height 37
click at [752, 340] on p "Jā" at bounding box center [906, 348] width 695 height 18
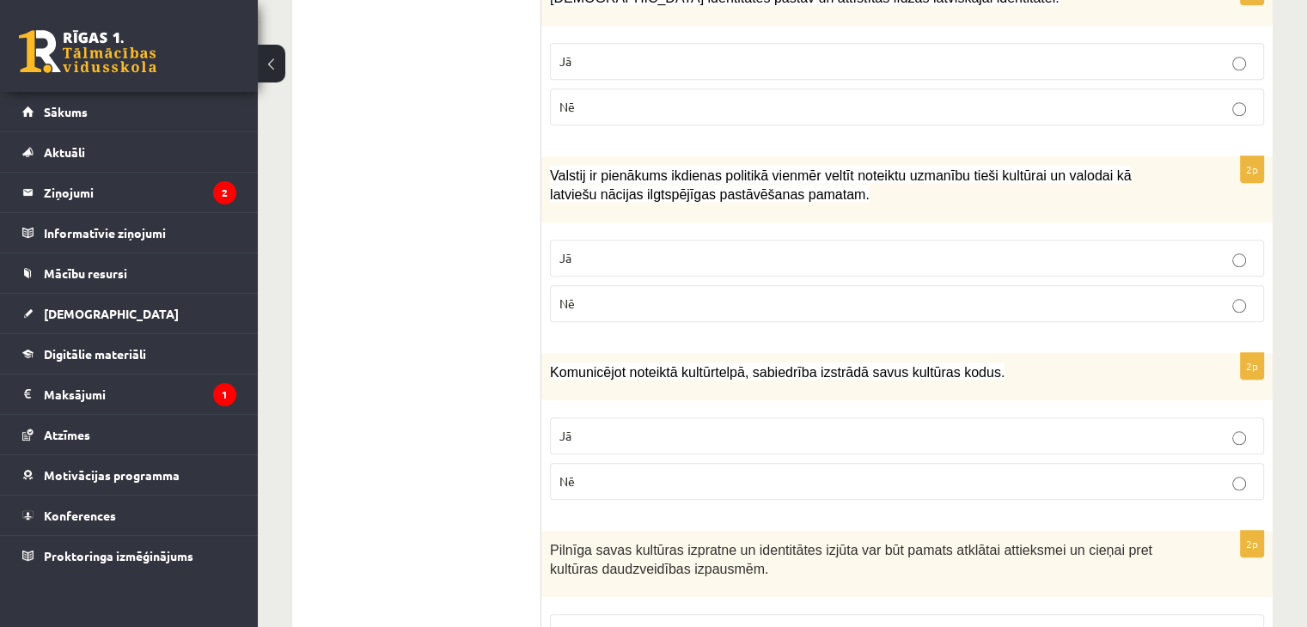
scroll to position [1719, 0]
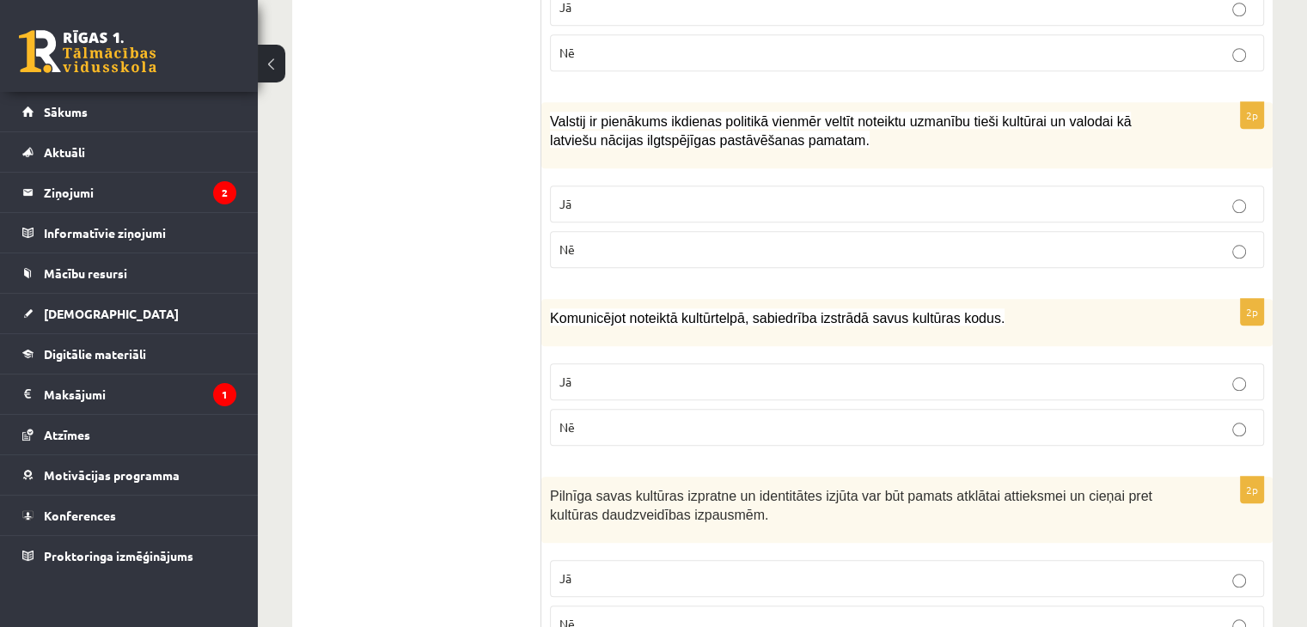
click at [733, 373] on p "Jā" at bounding box center [906, 382] width 695 height 18
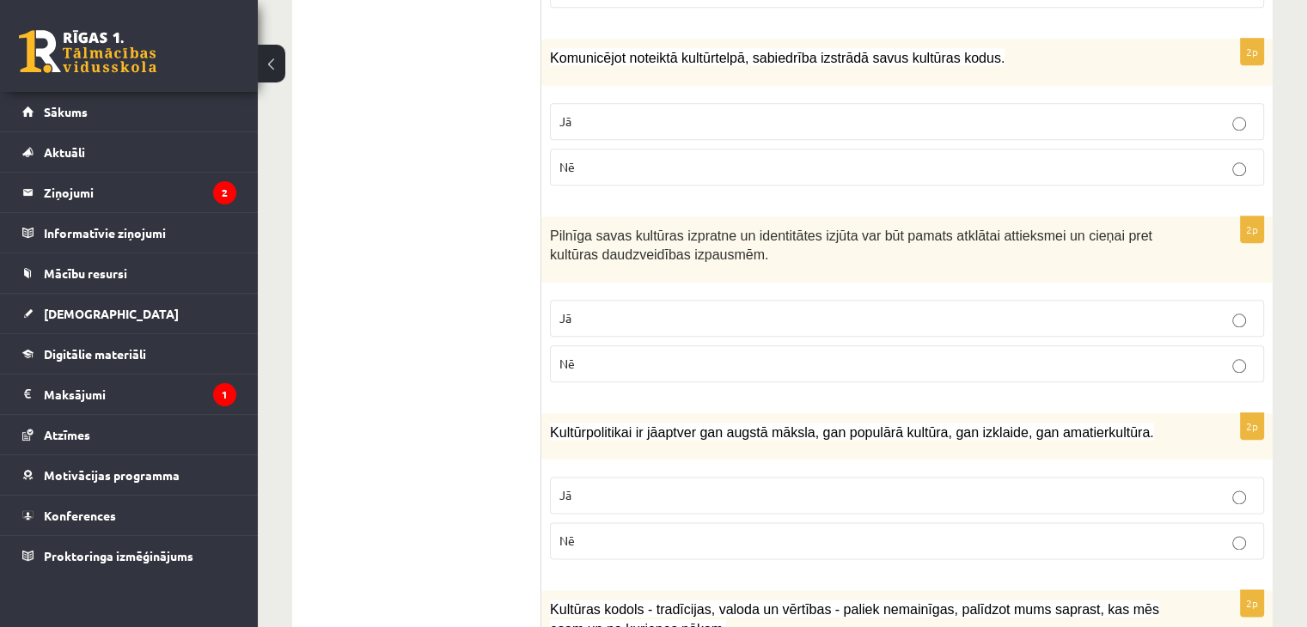
scroll to position [2005, 0]
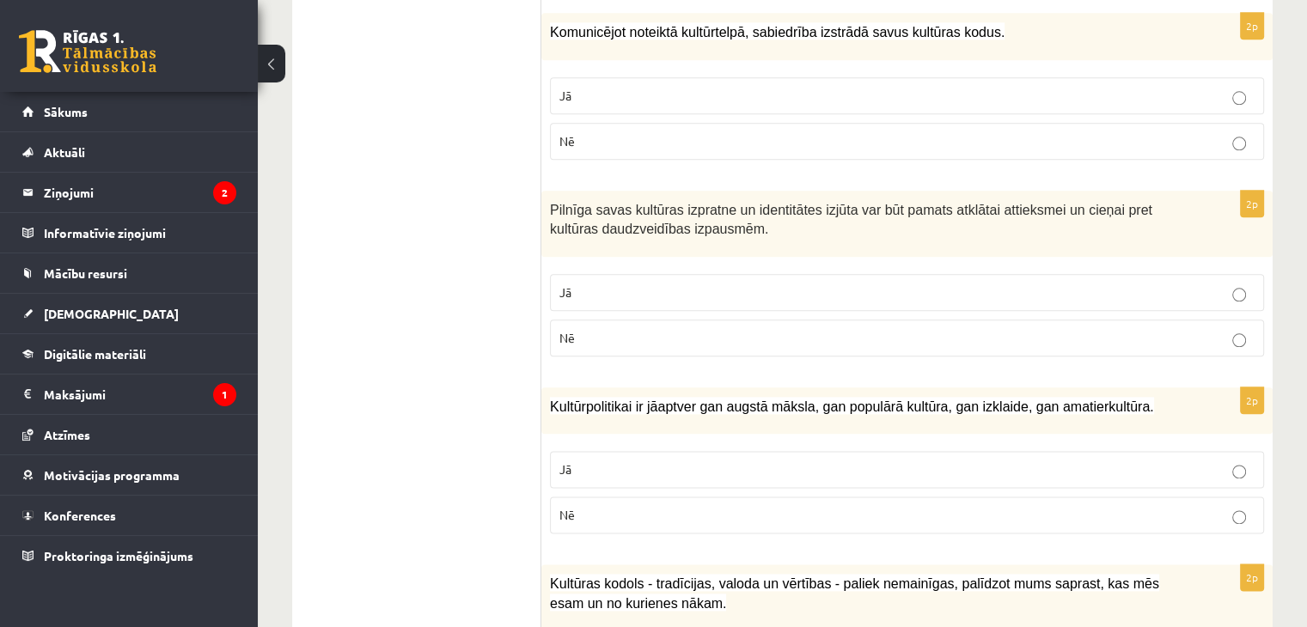
drag, startPoint x: 697, startPoint y: 276, endPoint x: 697, endPoint y: 296, distance: 19.8
click at [697, 284] on p "Jā" at bounding box center [906, 293] width 695 height 18
click at [718, 461] on p "Jā" at bounding box center [906, 470] width 695 height 18
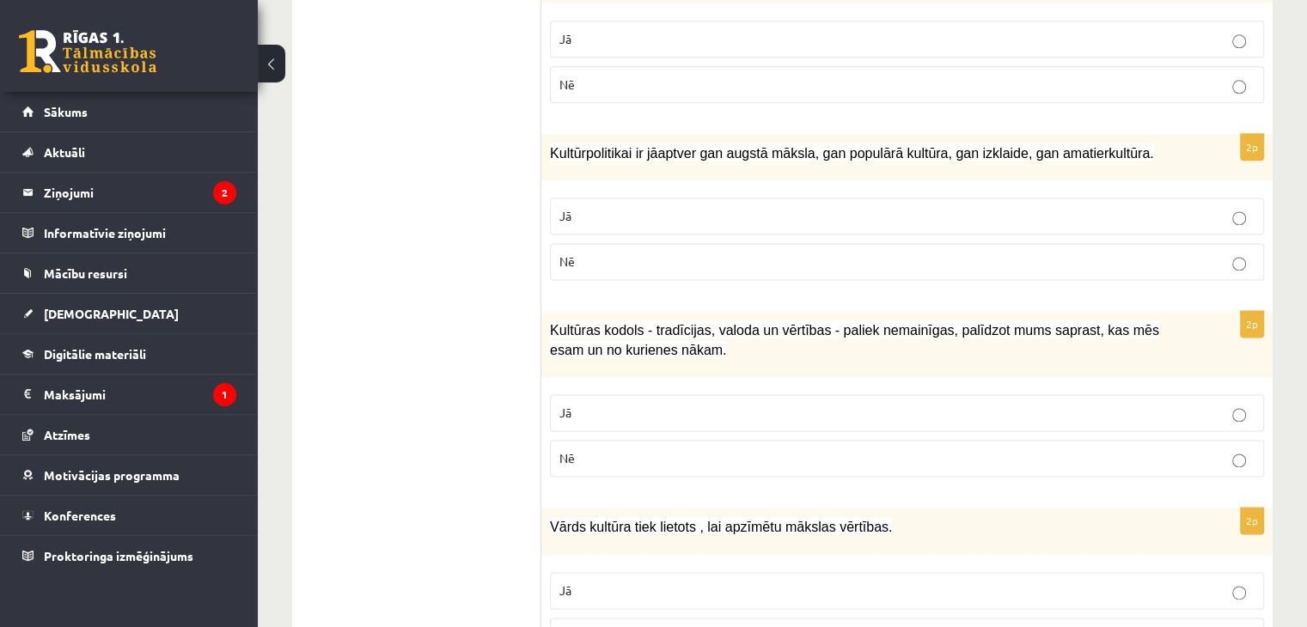
scroll to position [2291, 0]
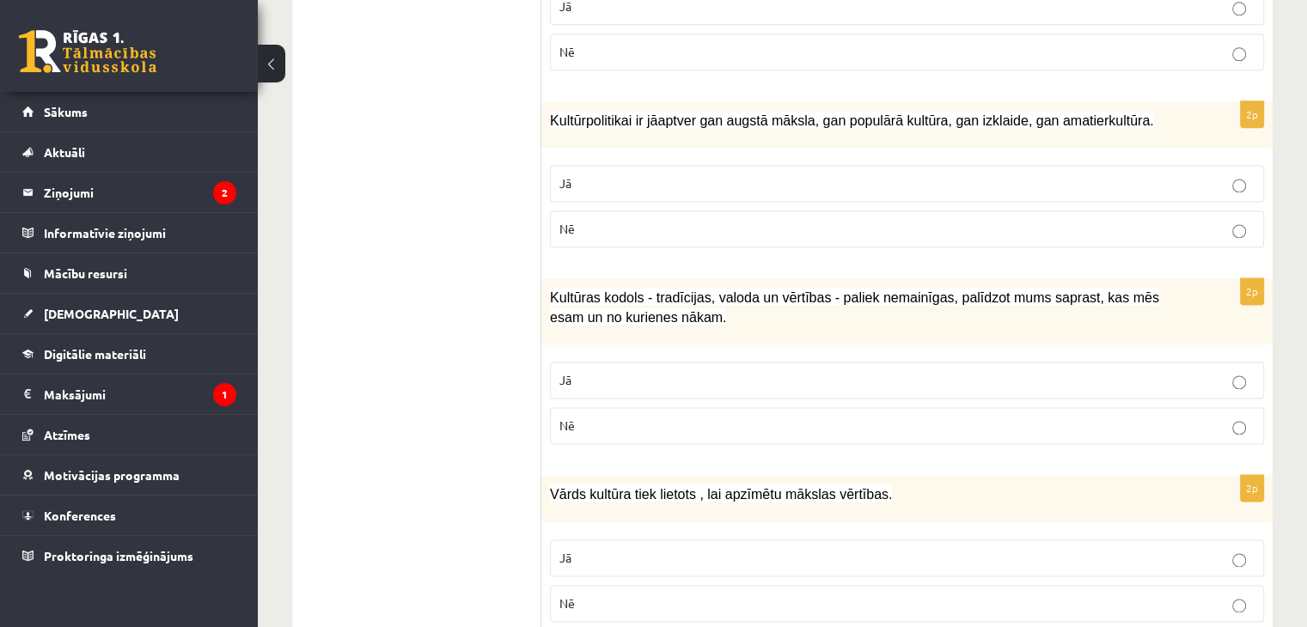
click at [727, 373] on p "Jā" at bounding box center [906, 380] width 695 height 18
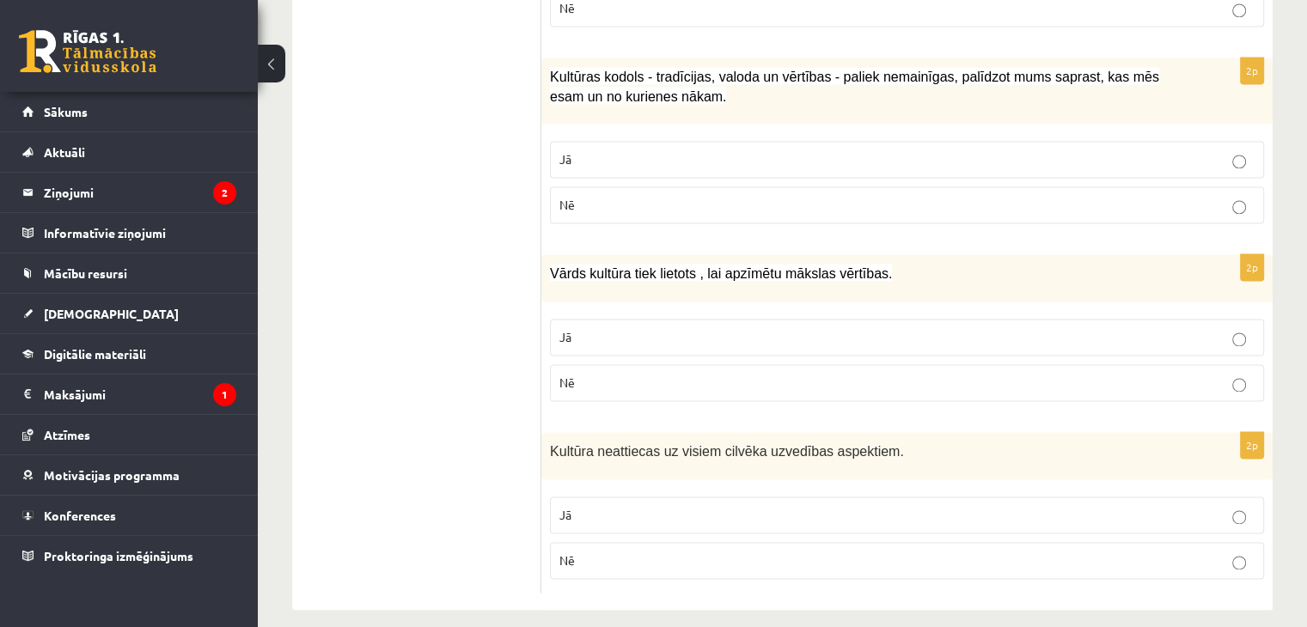
scroll to position [2516, 0]
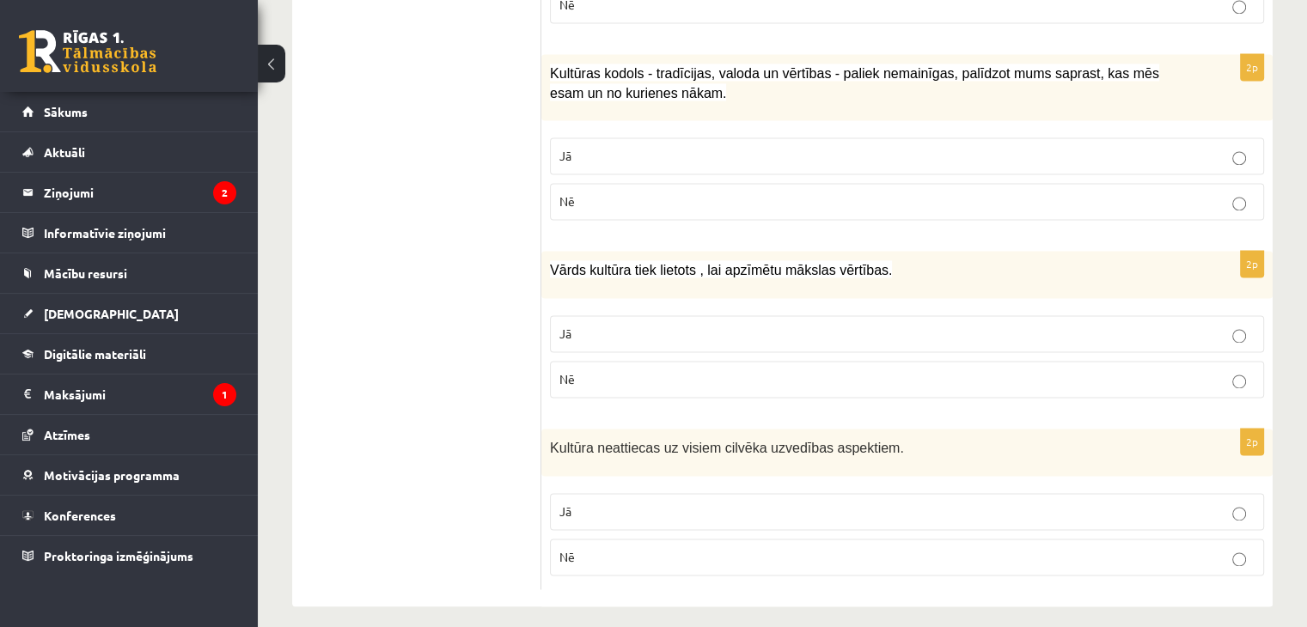
click at [709, 325] on p "Jā" at bounding box center [906, 334] width 695 height 18
click at [701, 550] on p "Nē" at bounding box center [906, 557] width 695 height 18
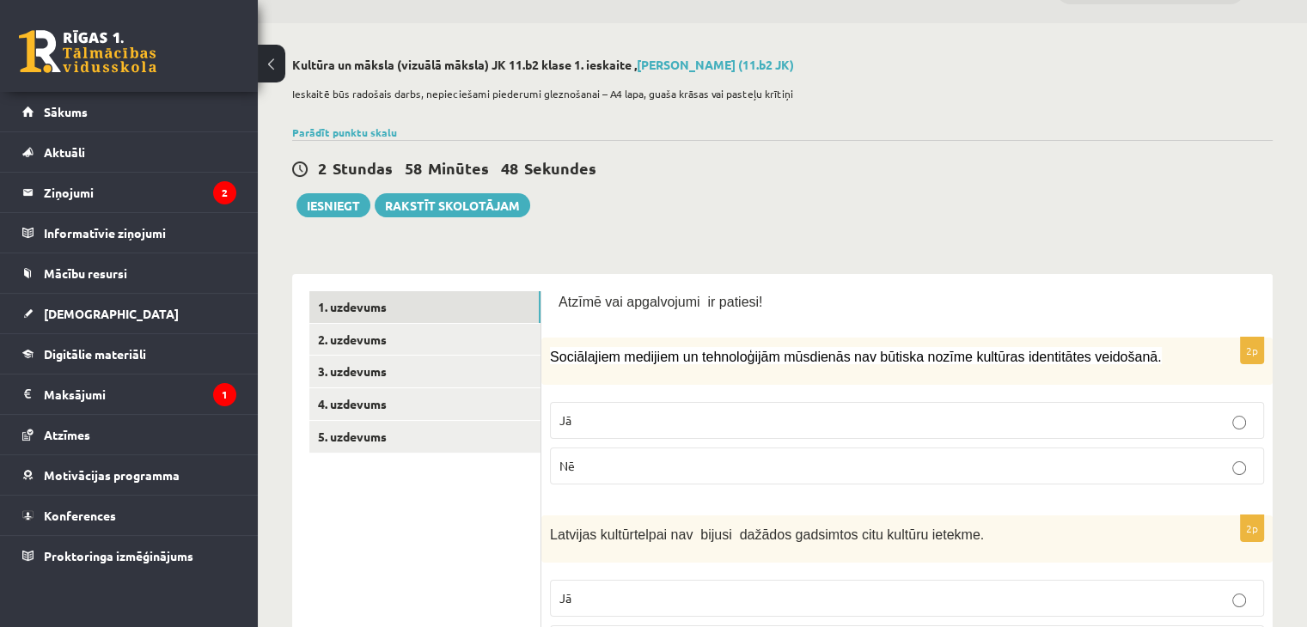
scroll to position [0, 0]
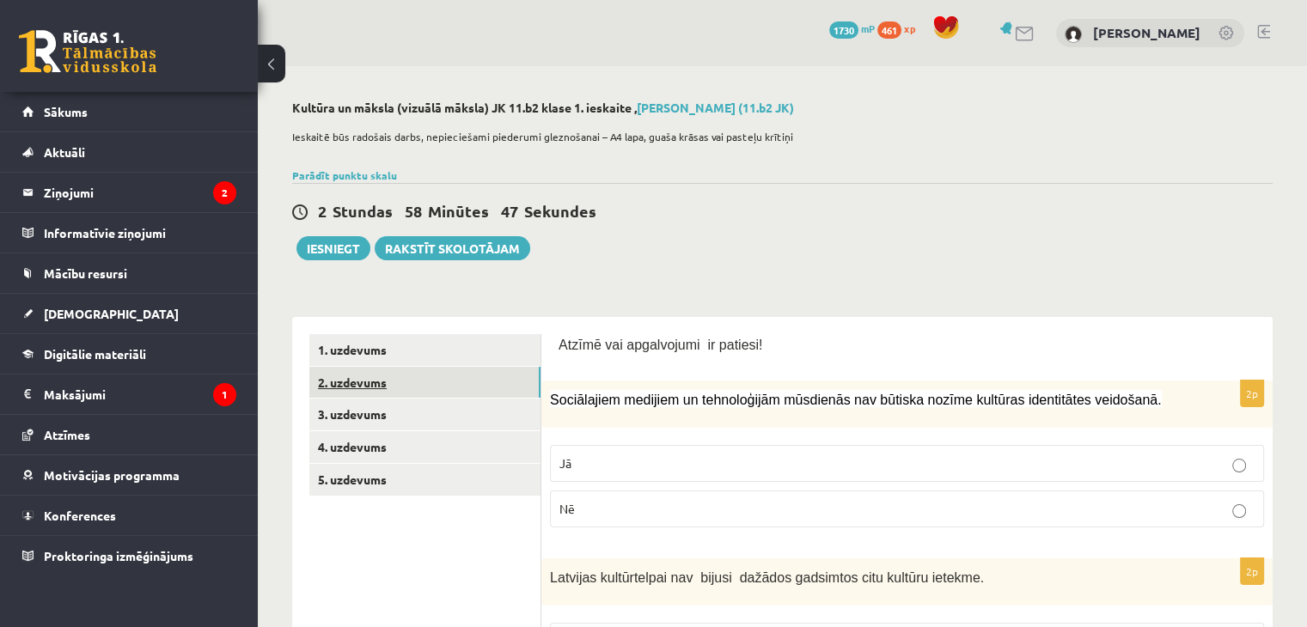
click at [423, 383] on link "2. uzdevums" at bounding box center [424, 383] width 231 height 32
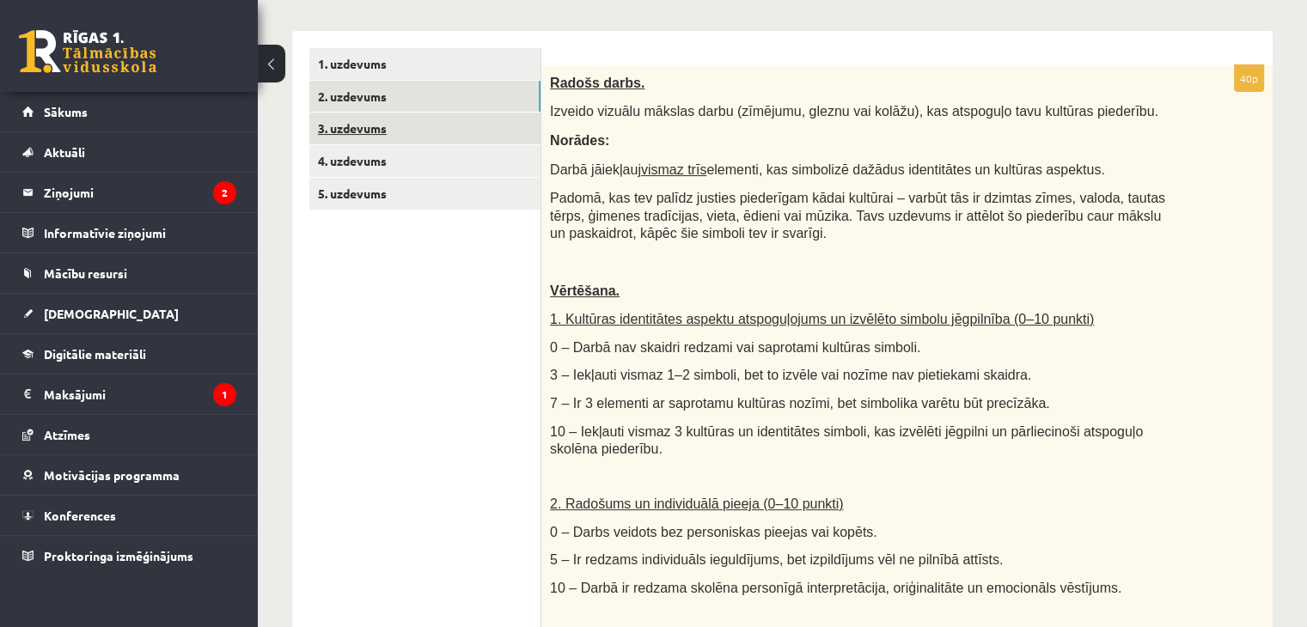
click at [495, 134] on link "3. uzdevums" at bounding box center [424, 129] width 231 height 32
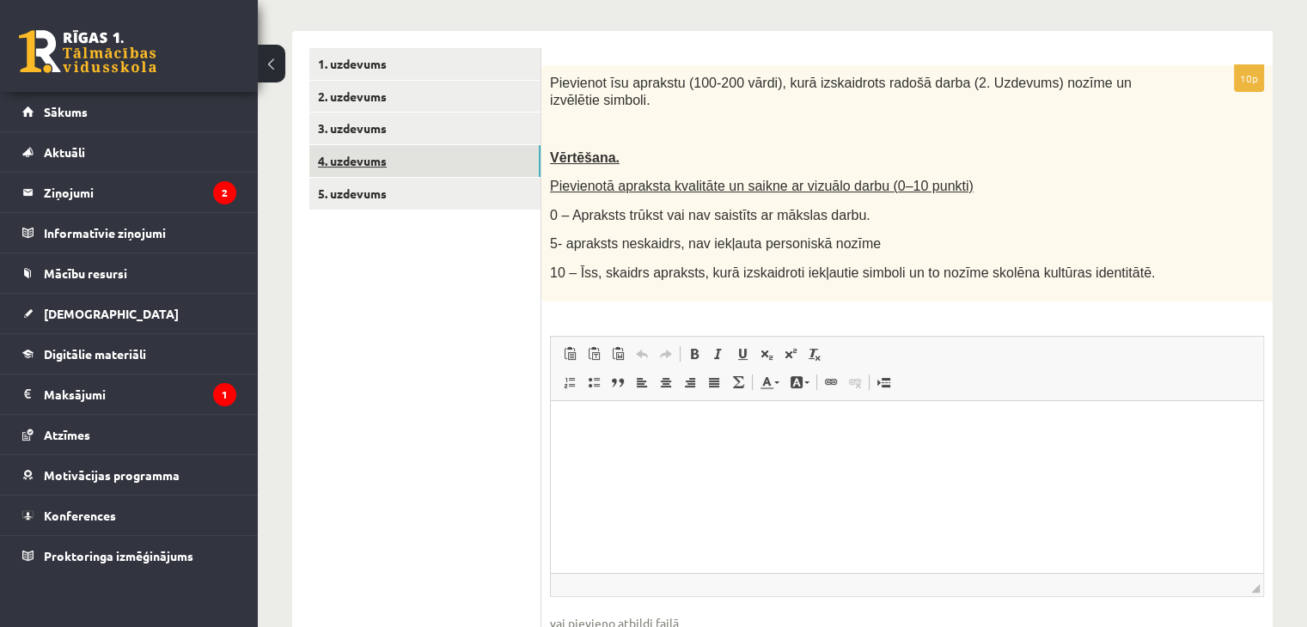
click at [447, 160] on link "4. uzdevums" at bounding box center [424, 161] width 231 height 32
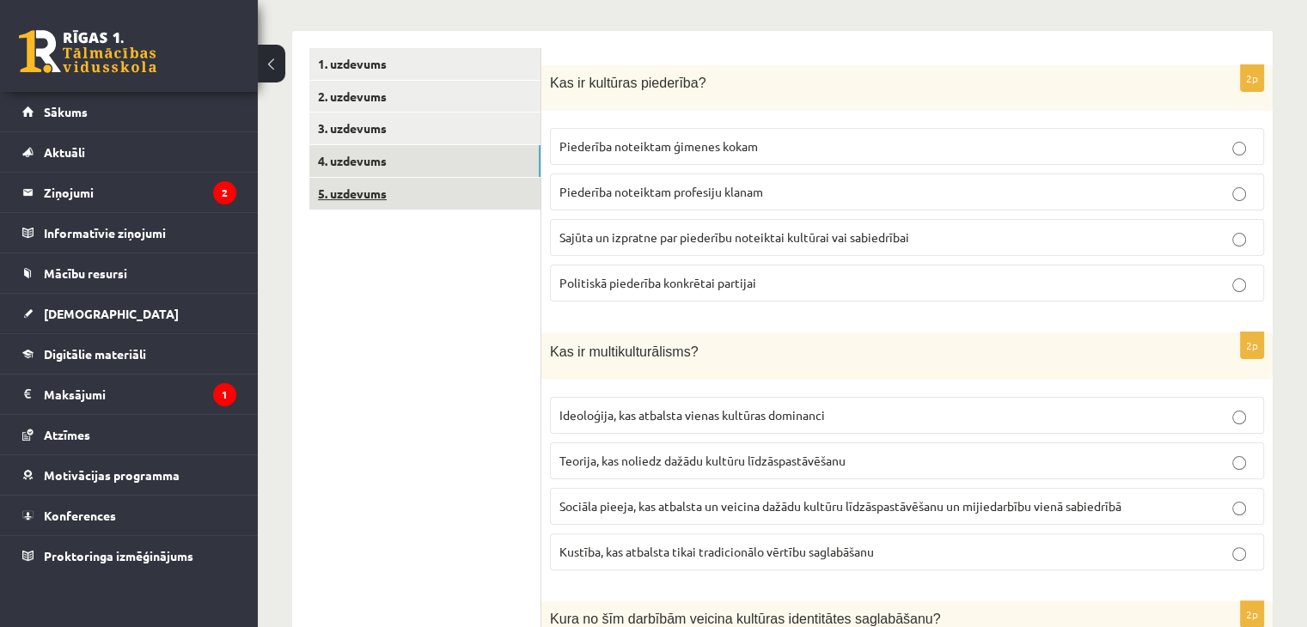
click at [442, 194] on link "5. uzdevums" at bounding box center [424, 194] width 231 height 32
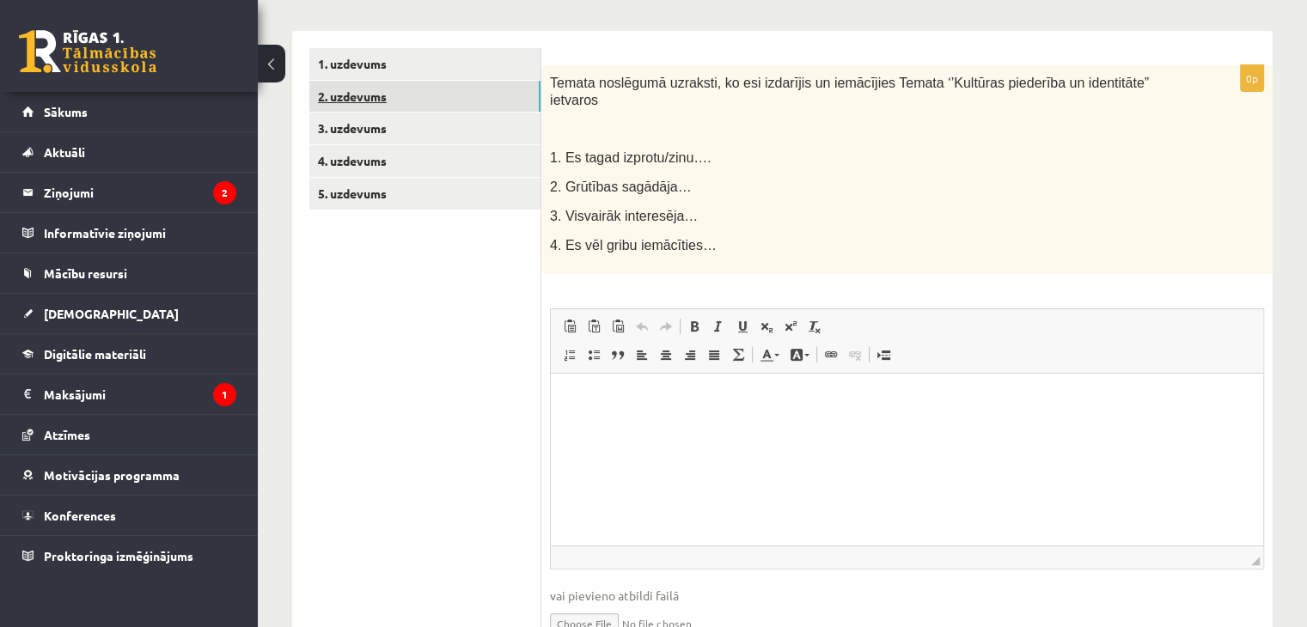
click at [426, 95] on link "2. uzdevums" at bounding box center [424, 97] width 231 height 32
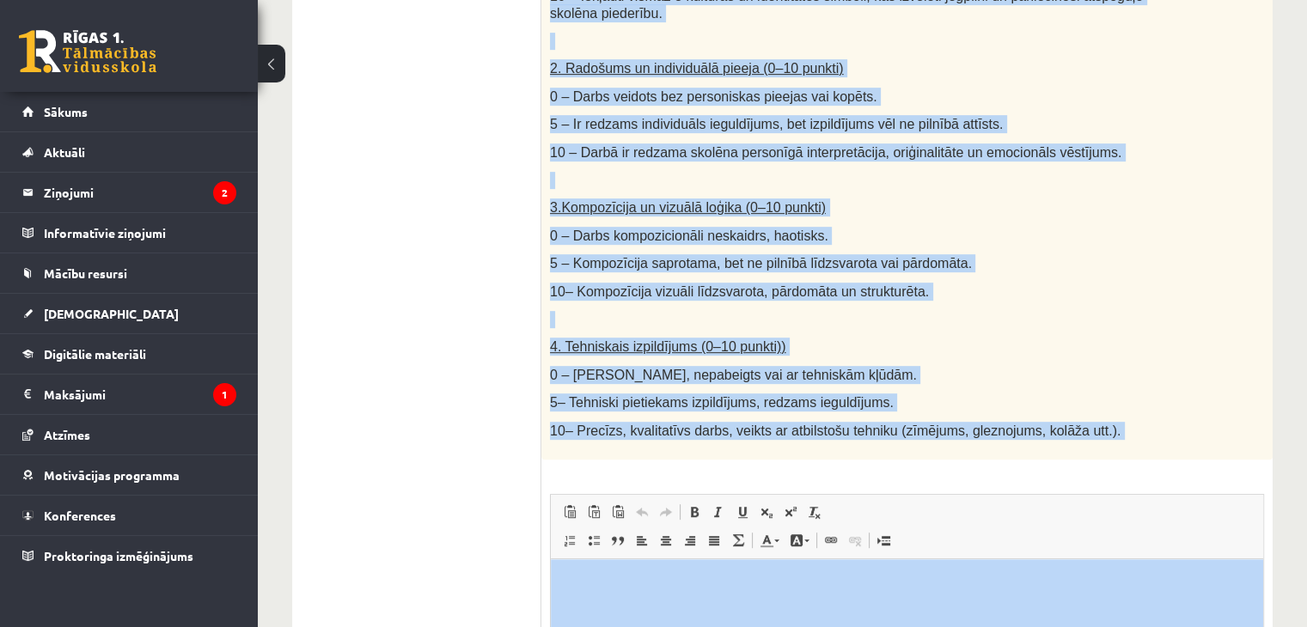
scroll to position [827, 0]
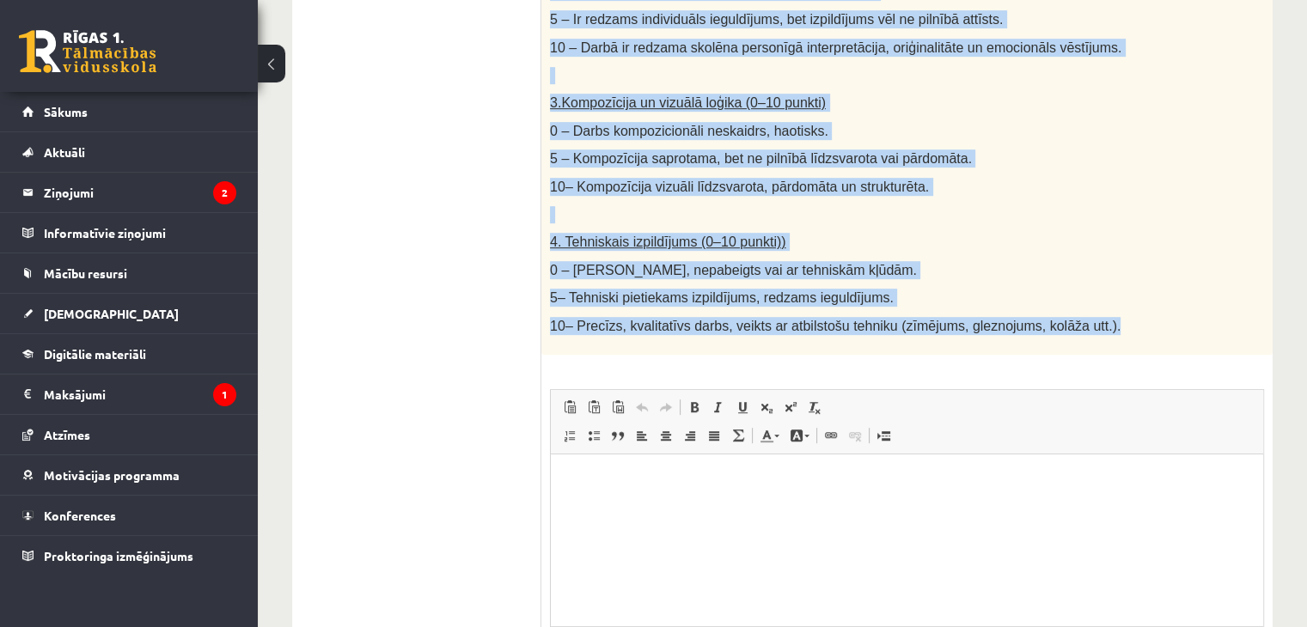
drag, startPoint x: 548, startPoint y: 77, endPoint x: 1104, endPoint y: 334, distance: 612.6
copy div "Loremi dolor. Sitamet consect adipisc elits (doeiusmo, tempor inc utlabo), etd …"
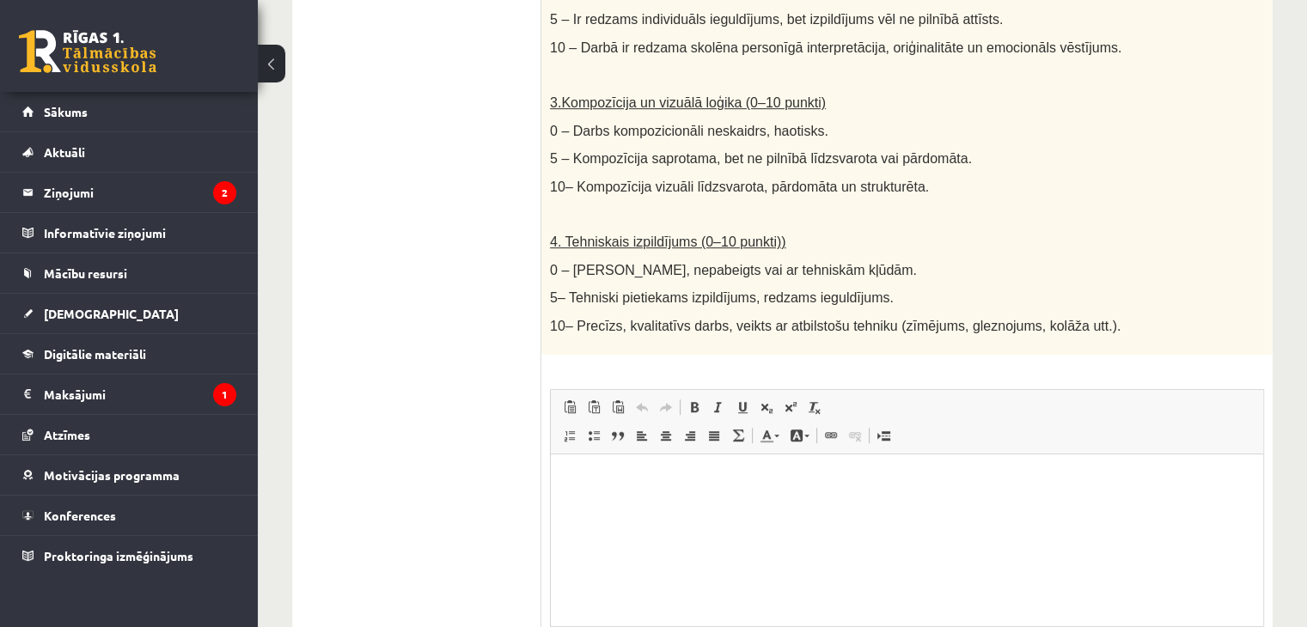
click at [459, 248] on ul "1. uzdevums 2. uzdevums 3. uzdevums 4. uzdevums 5. uzdevums" at bounding box center [425, 127] width 232 height 1239
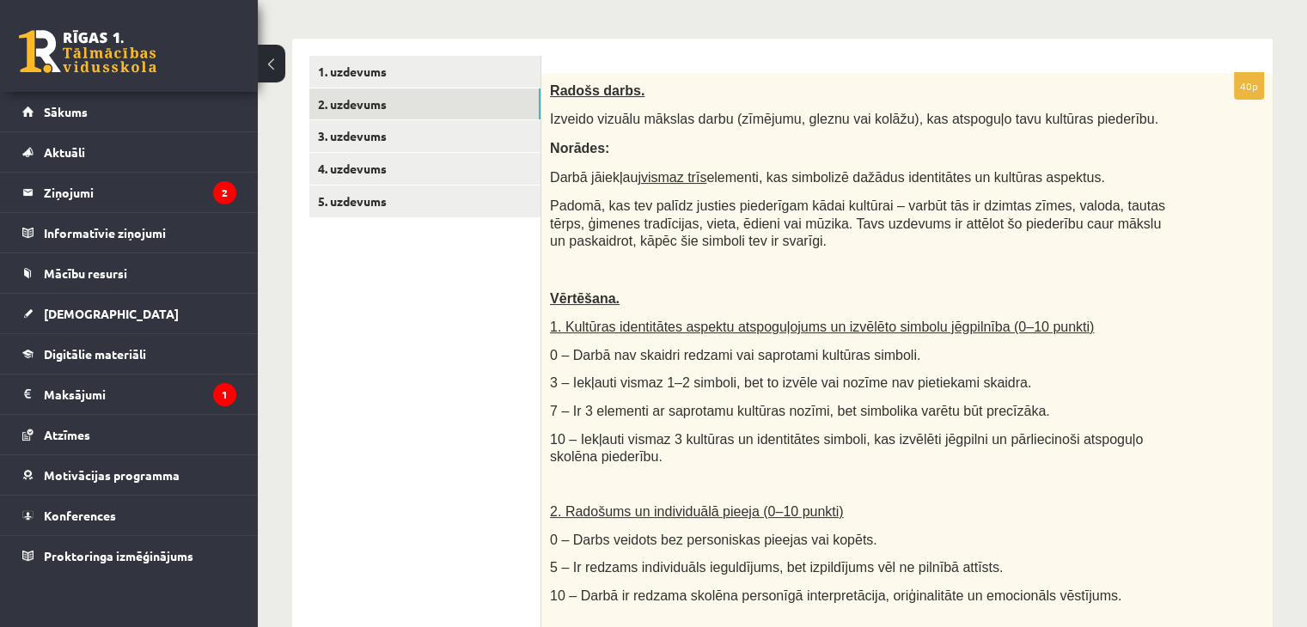
scroll to position [254, 0]
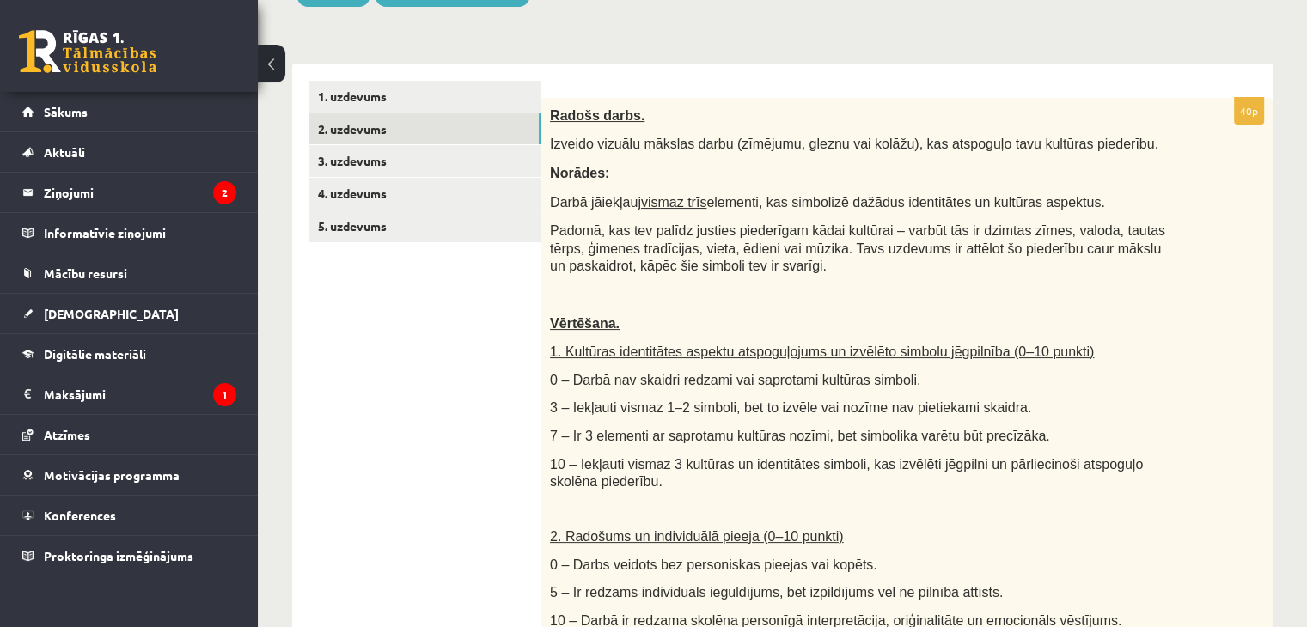
click at [799, 288] on p at bounding box center [864, 294] width 628 height 17
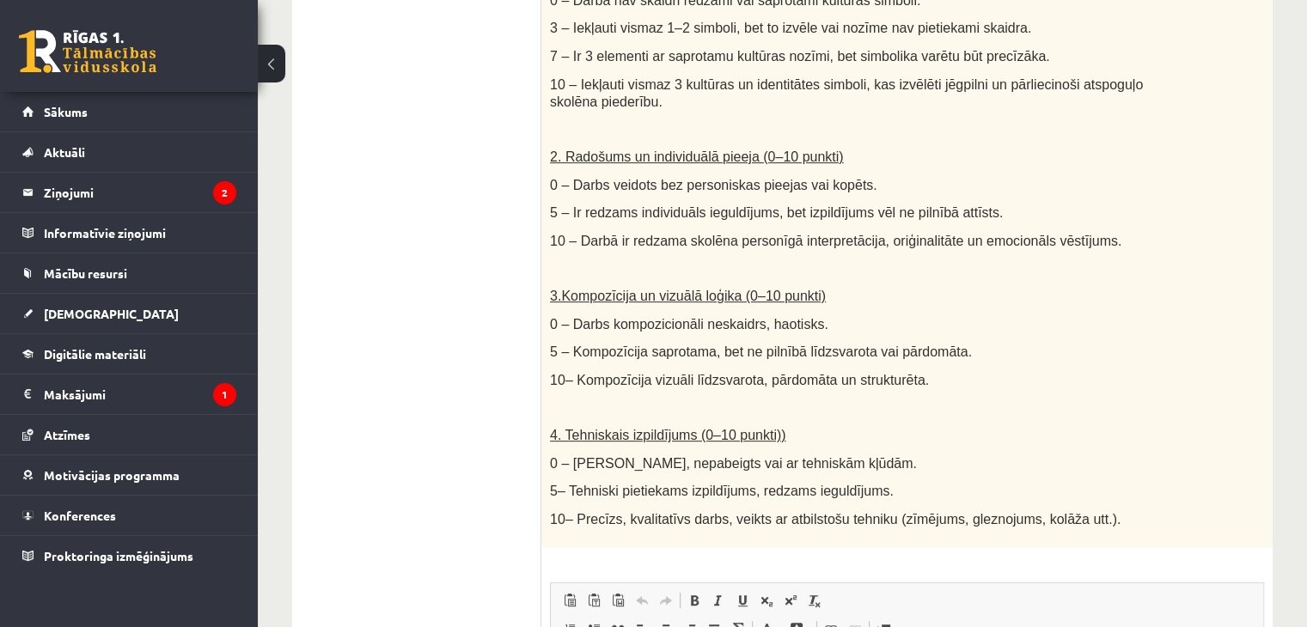
scroll to position [683, 0]
